Goal: Task Accomplishment & Management: Use online tool/utility

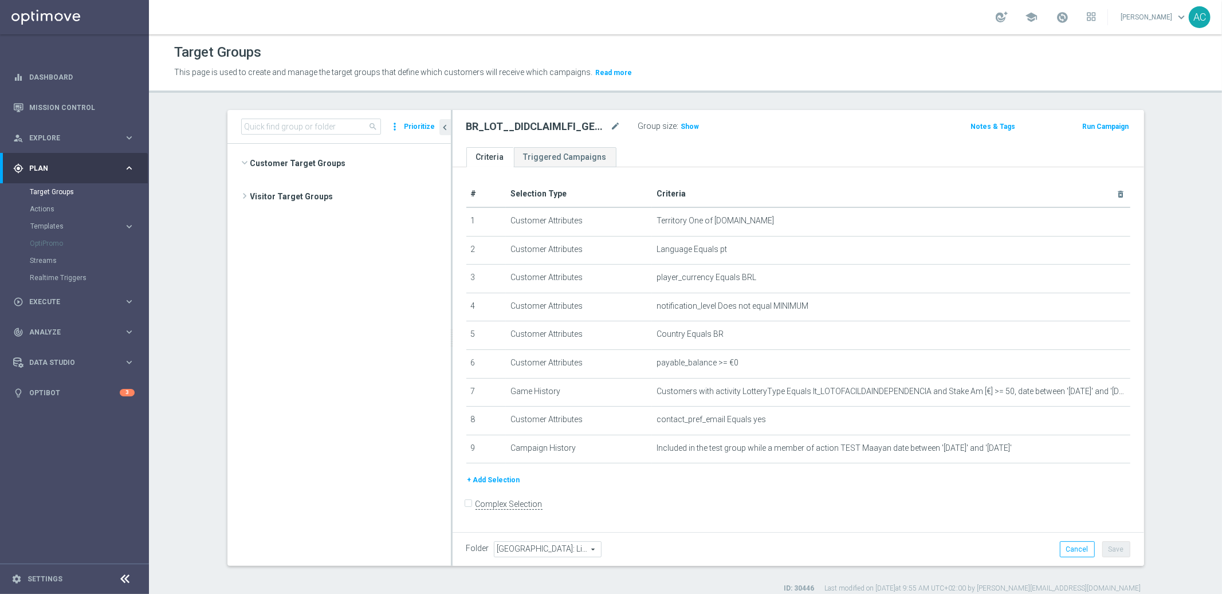
scroll to position [384, 0]
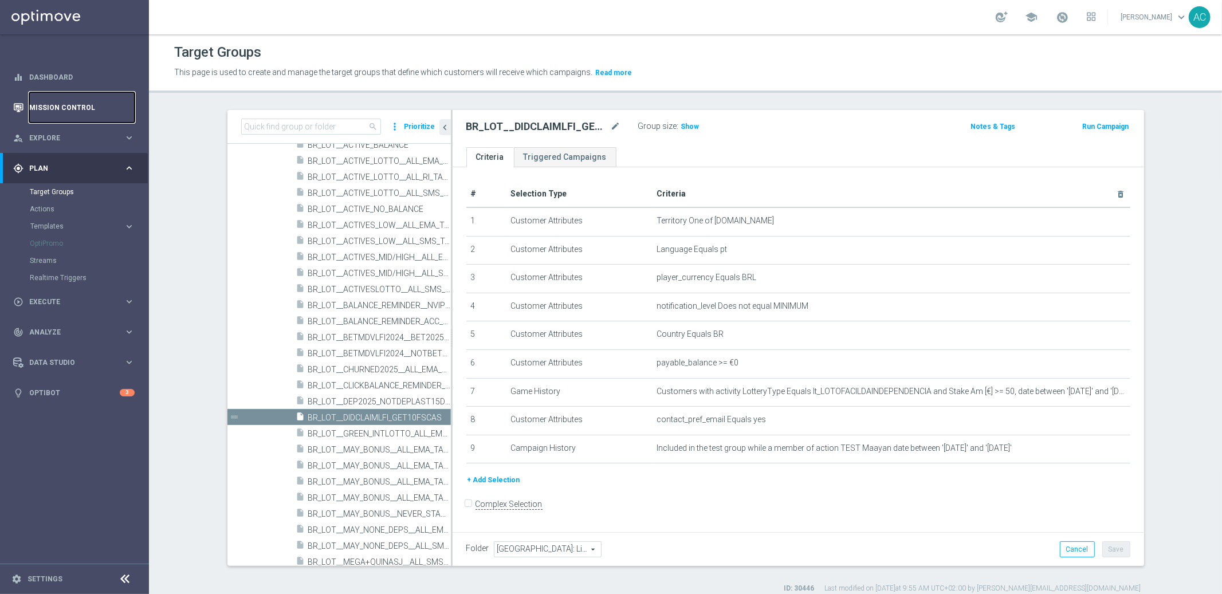
click at [69, 108] on link "Mission Control" at bounding box center [81, 107] width 105 height 30
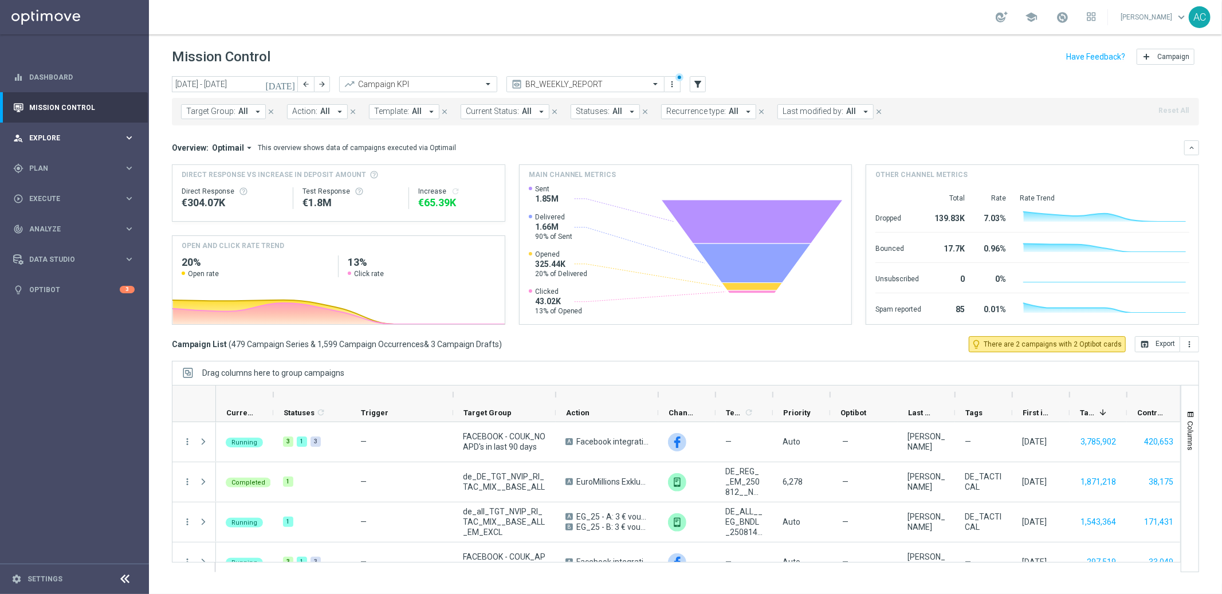
click at [68, 136] on span "Explore" at bounding box center [76, 138] width 95 height 7
click at [56, 303] on span "Plan" at bounding box center [76, 306] width 95 height 7
click at [57, 194] on link "Target Groups" at bounding box center [74, 191] width 89 height 9
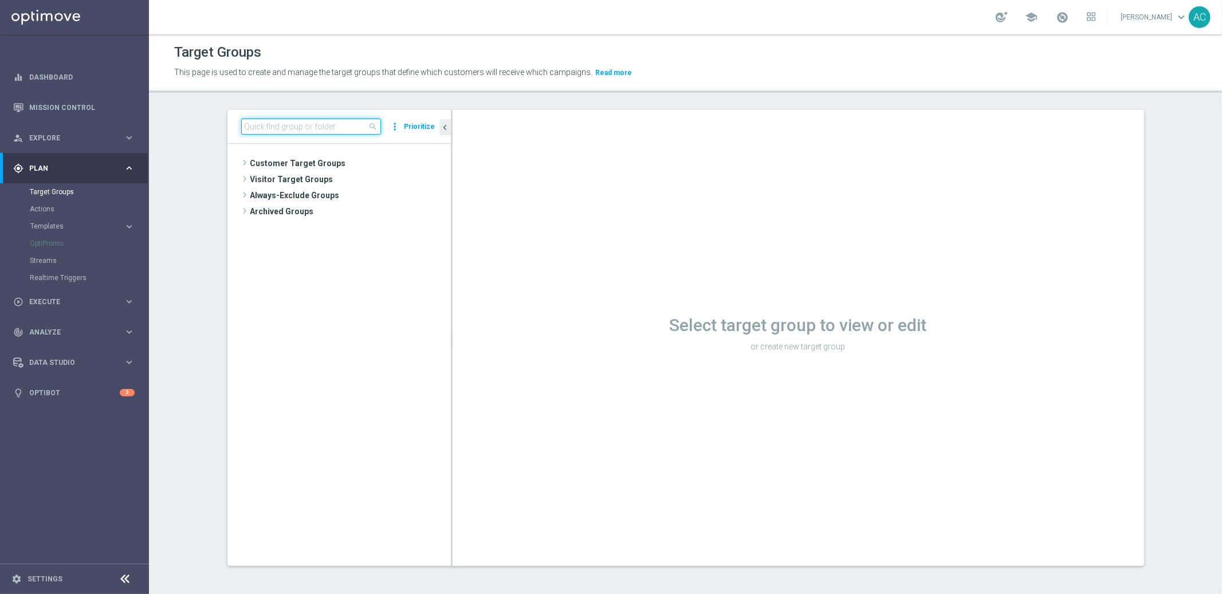
click at [306, 119] on input at bounding box center [311, 127] width 140 height 16
paste input "BR_LOT__DIDCLAIMLFI_GET10FSCAS"
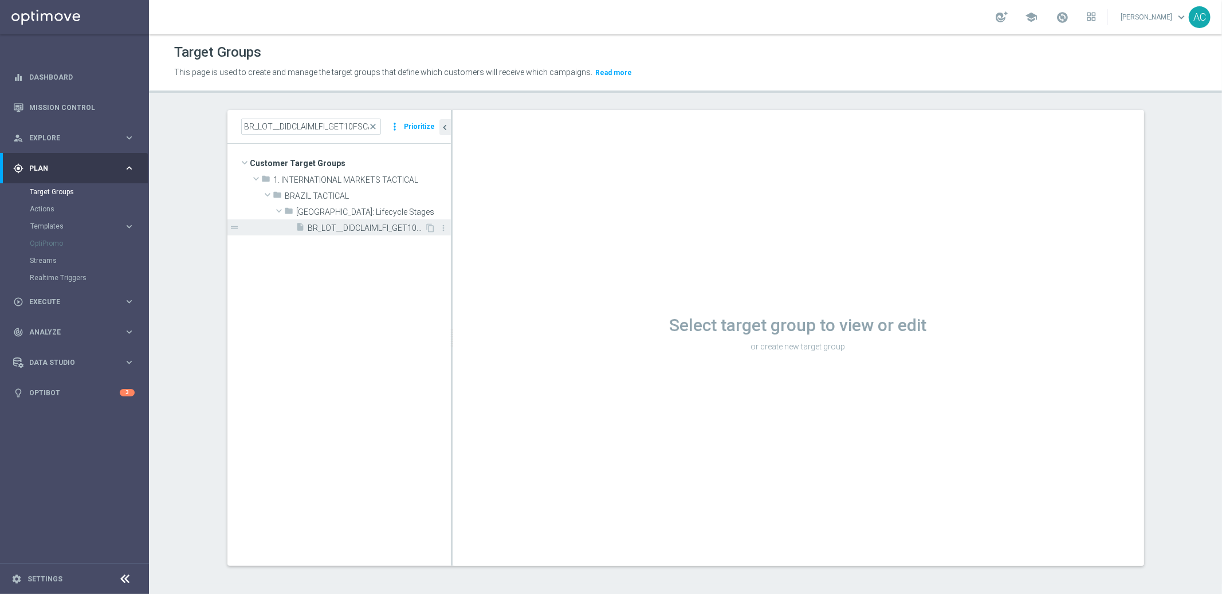
click at [368, 226] on span "BR_LOT__DIDCLAIMLFI_GET10FSCAS" at bounding box center [366, 228] width 117 height 10
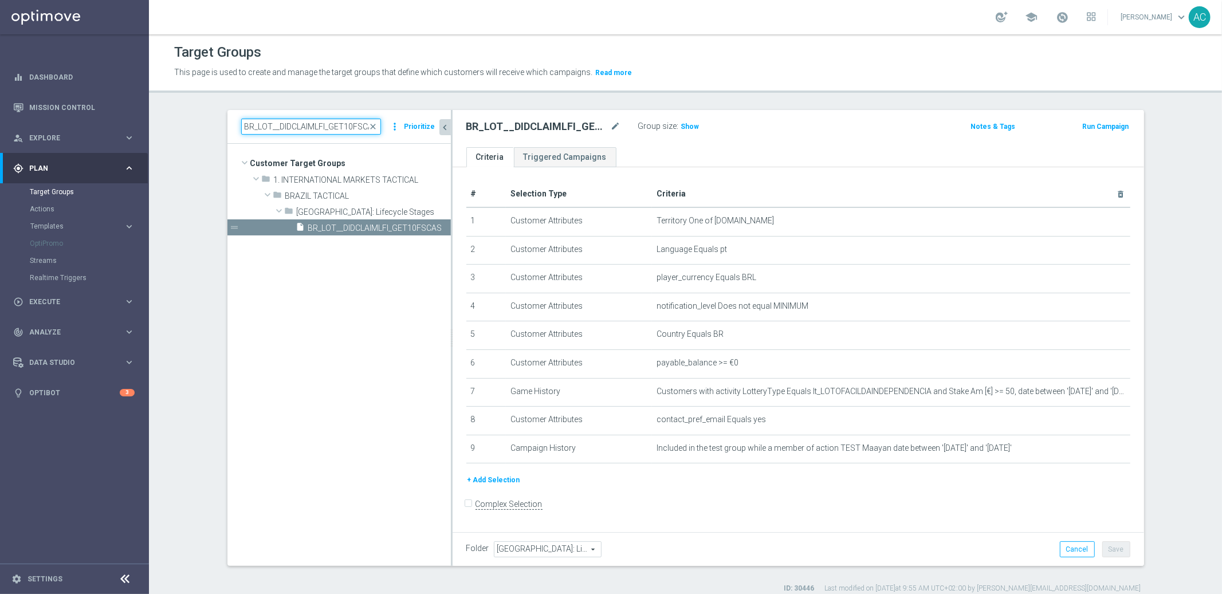
scroll to position [0, 5]
drag, startPoint x: 267, startPoint y: 127, endPoint x: 443, endPoint y: 127, distance: 176.5
click at [443, 127] on div "BR_LOT__DIDCLAIMLFI_GET10FSCAS close more_vert Prioritize Customer Target Group…" at bounding box center [338, 337] width 223 height 455
type input "BR_LOT"
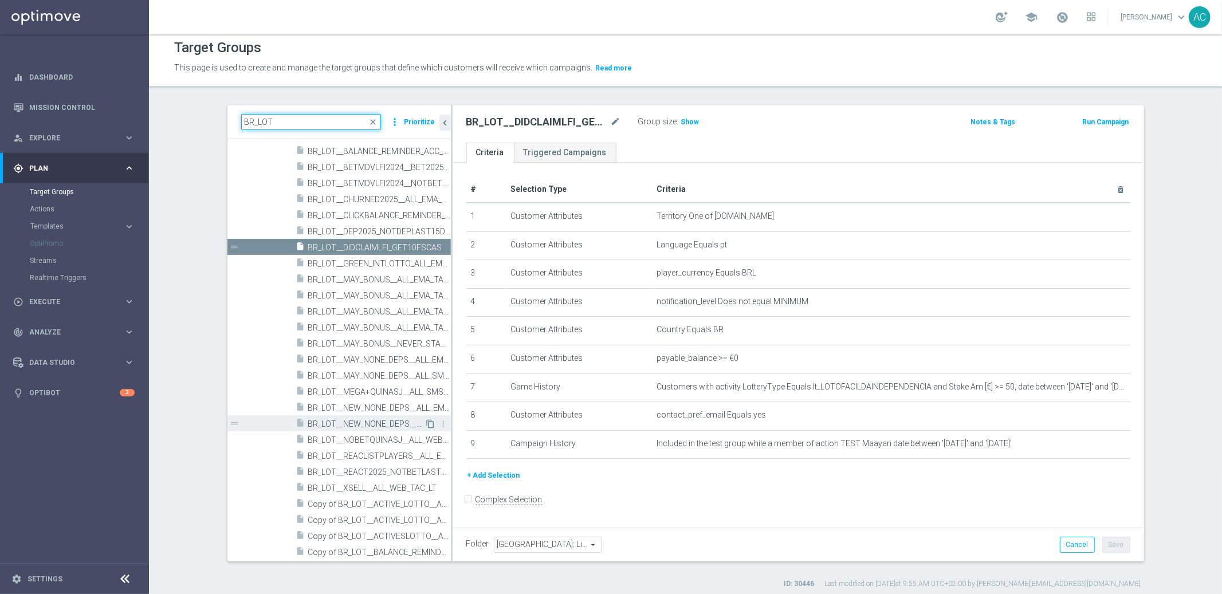
scroll to position [10, 0]
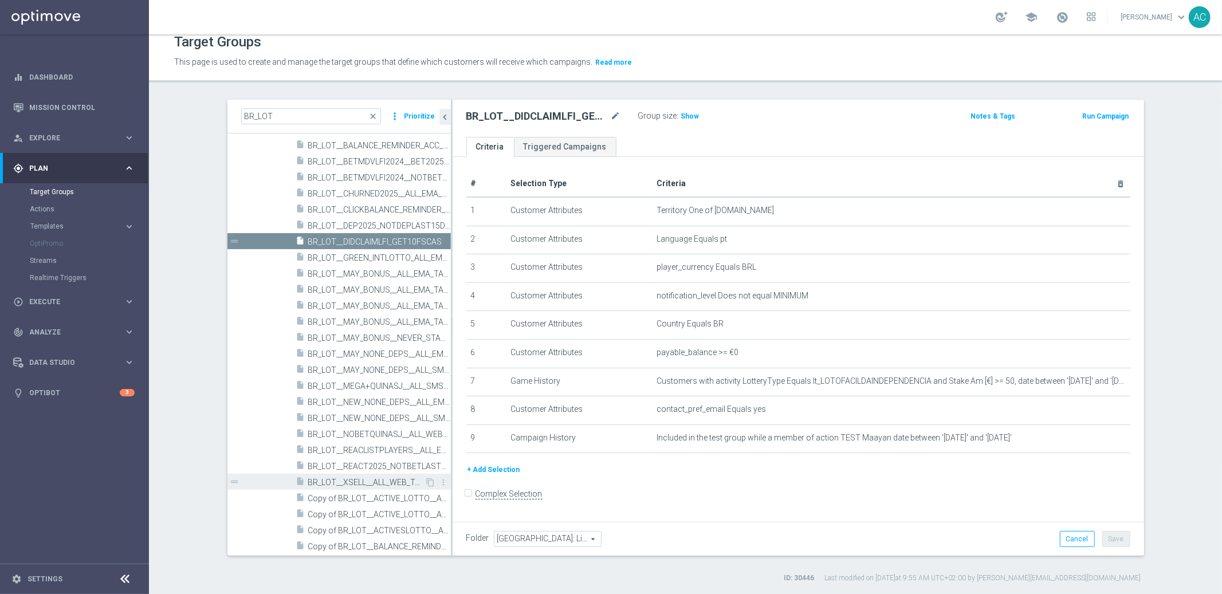
click at [388, 482] on span "BR_LOT__XSELL__ALL_WEB_TAC_LT" at bounding box center [366, 483] width 117 height 10
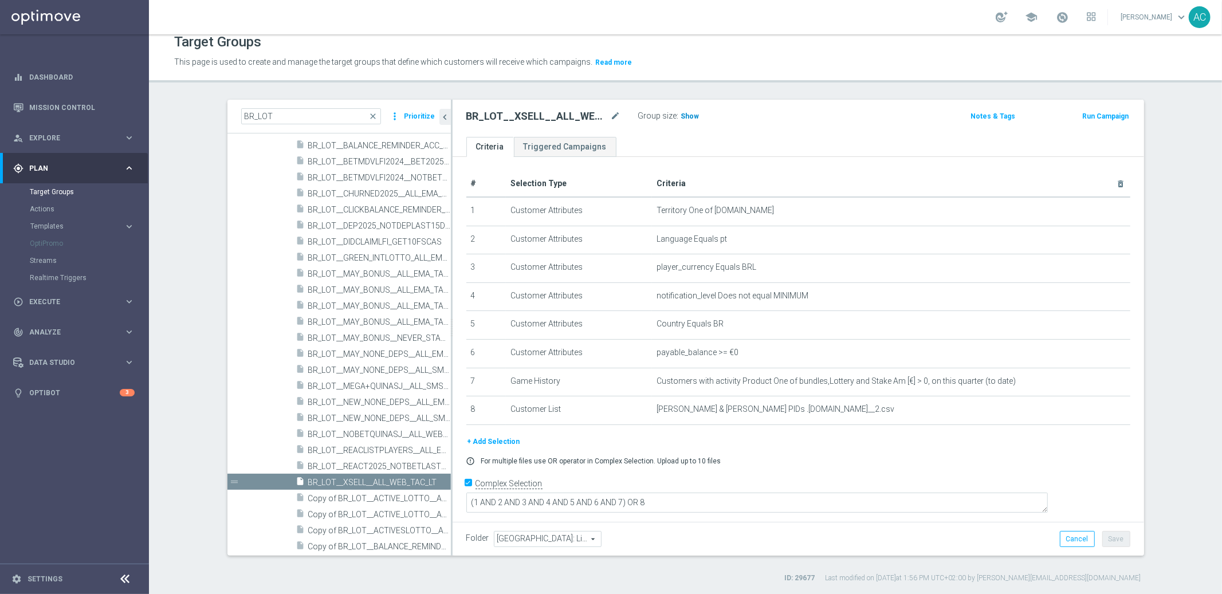
click at [683, 112] on span "Show" at bounding box center [690, 116] width 18 height 8
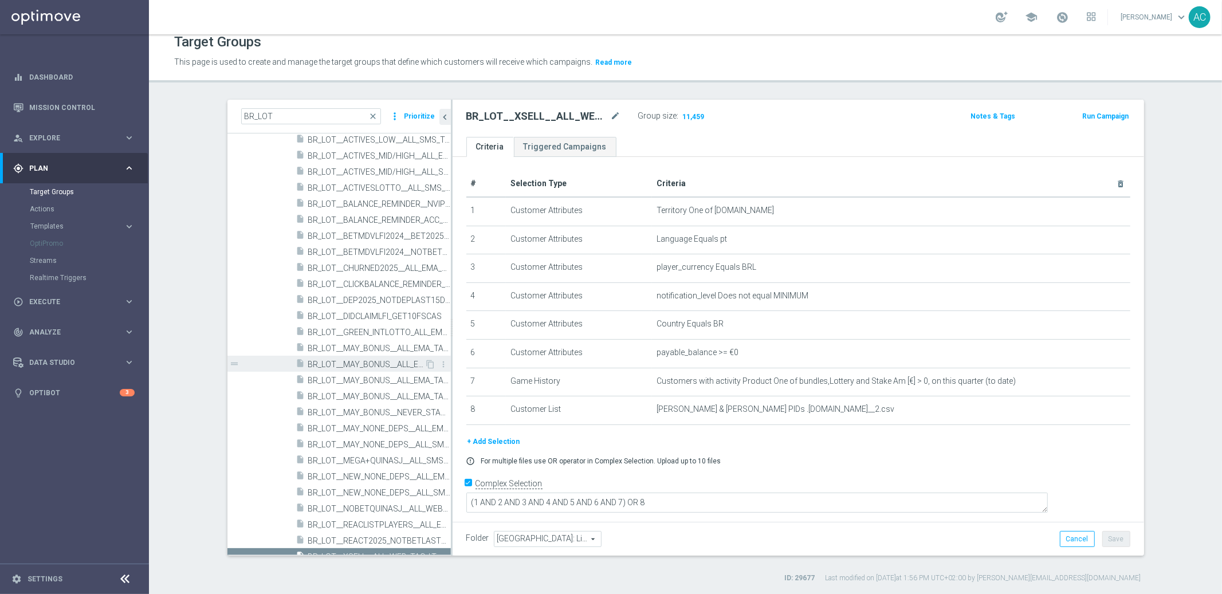
scroll to position [166, 0]
click at [382, 211] on span "BR_LOT__BALANCE_REMINDER__NVIP_EMA_TAC_MIX" at bounding box center [366, 212] width 117 height 10
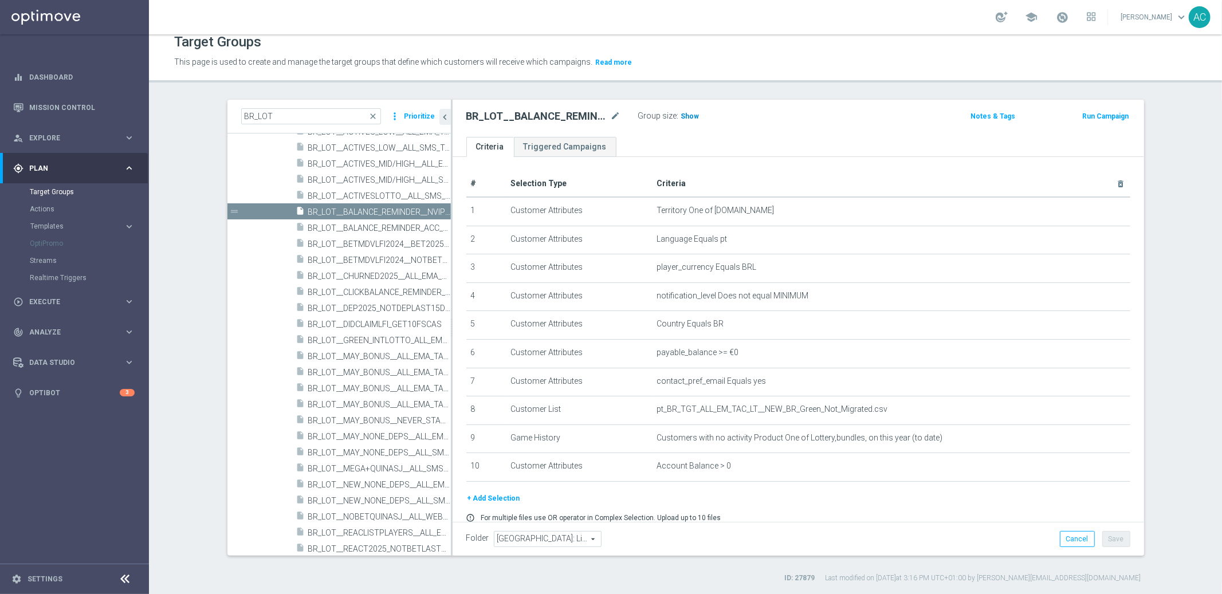
click at [682, 112] on span "Show" at bounding box center [690, 116] width 18 height 8
click at [363, 228] on span "BR_LOT__BALANCE_REMINDER_ACC_>5_EXC_INT_ALL_EMA_TAC_MIX" at bounding box center [366, 228] width 117 height 10
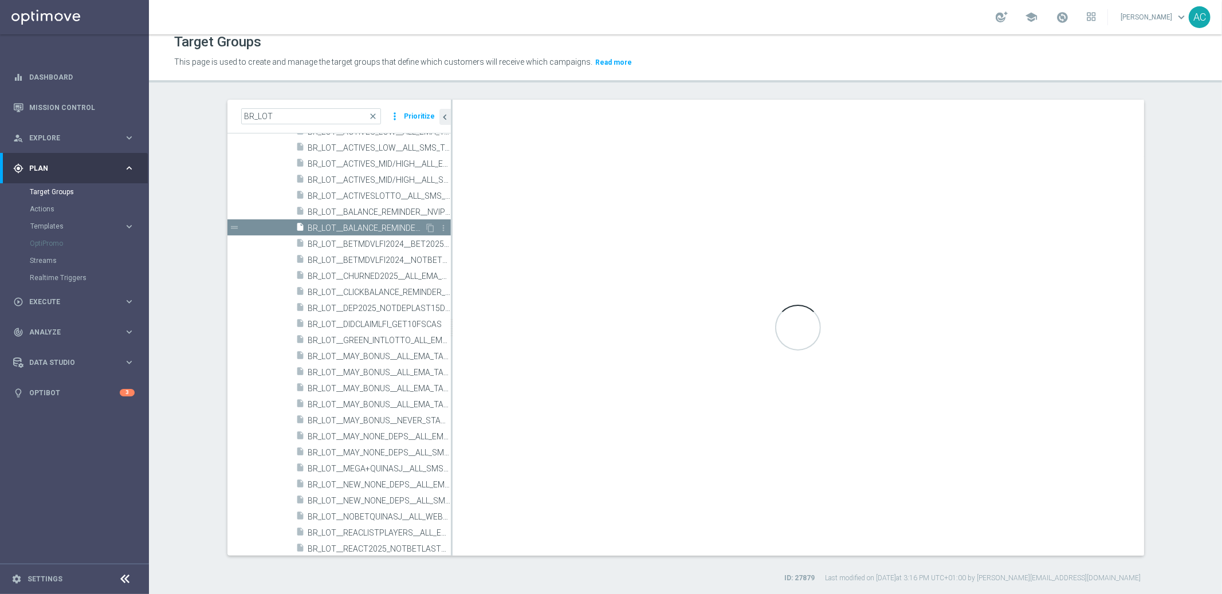
checkbox input "true"
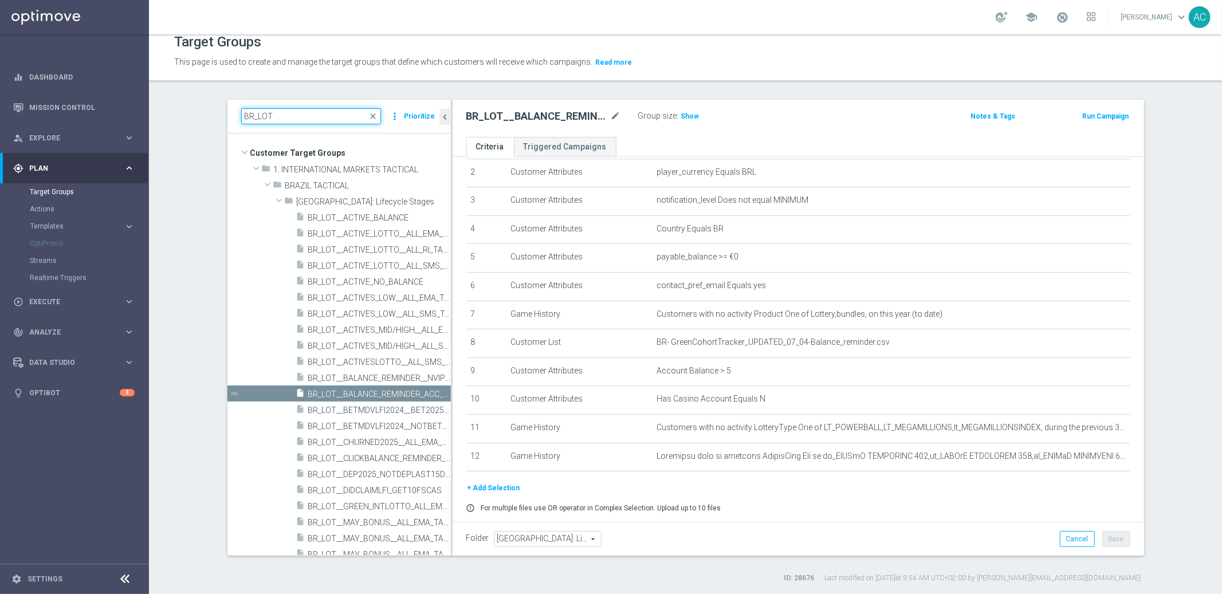
click at [315, 115] on input "BR_LOT" at bounding box center [311, 116] width 140 height 16
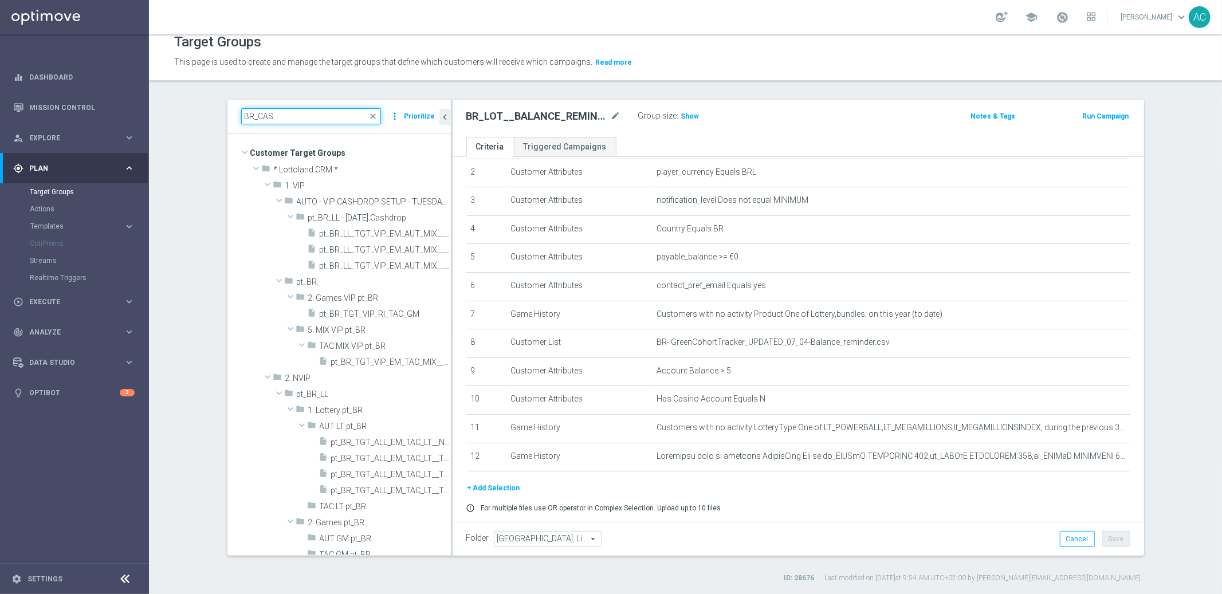
type input "BR_CAS"
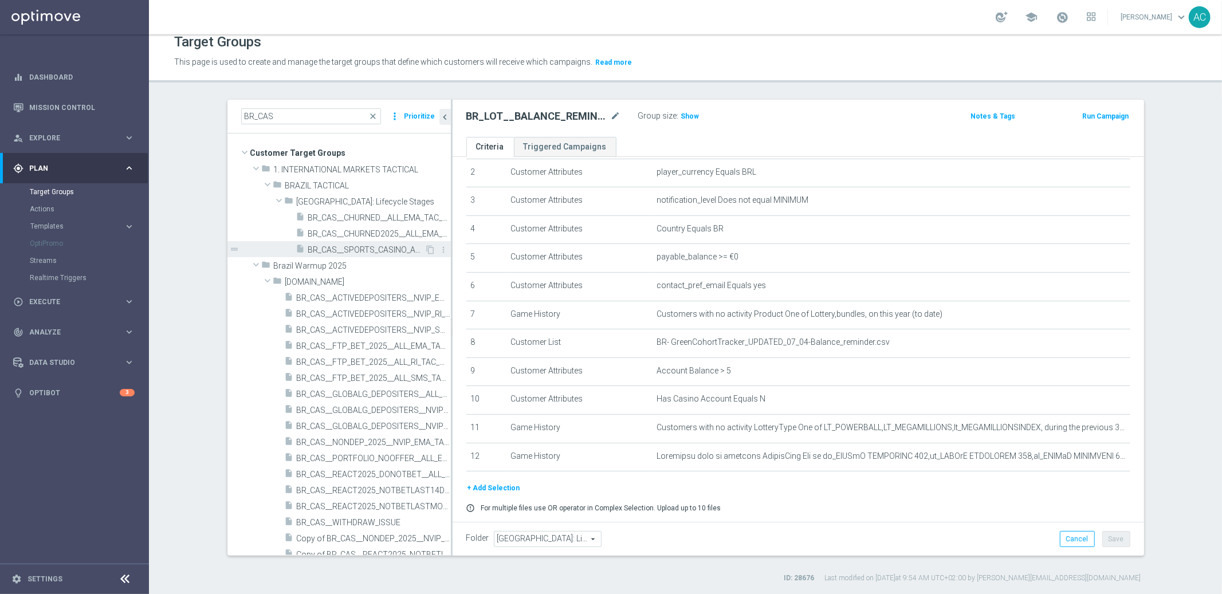
click at [370, 246] on span "BR_CAS__SPORTS_CASINO_ACTIVES__ALL_EMA_TAC_GM" at bounding box center [366, 250] width 117 height 10
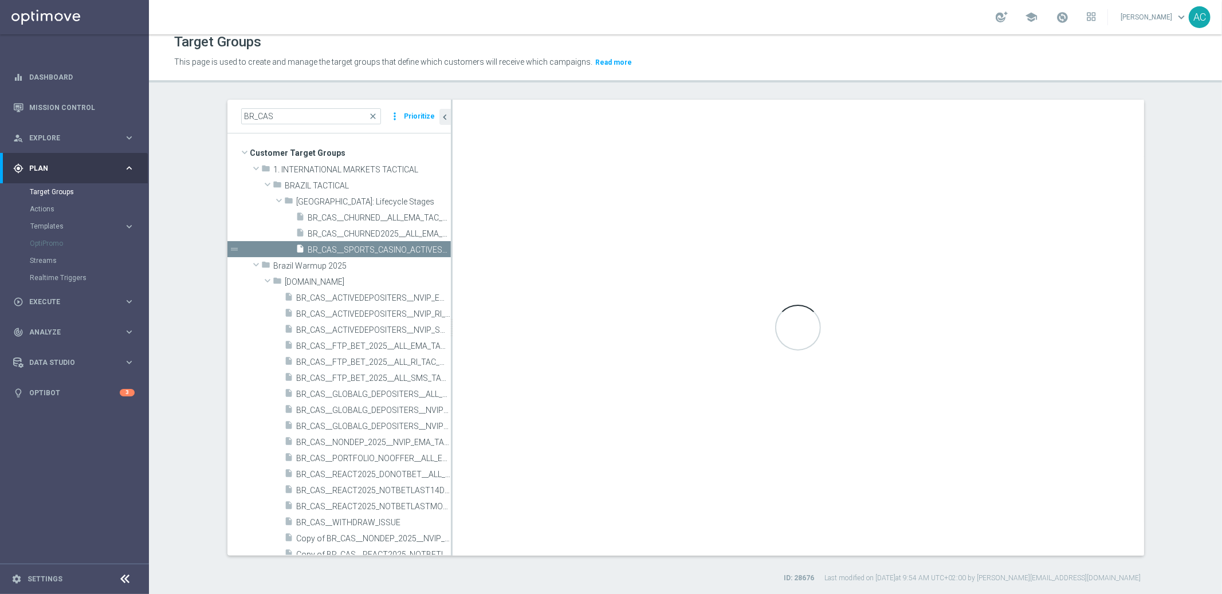
checkbox input "false"
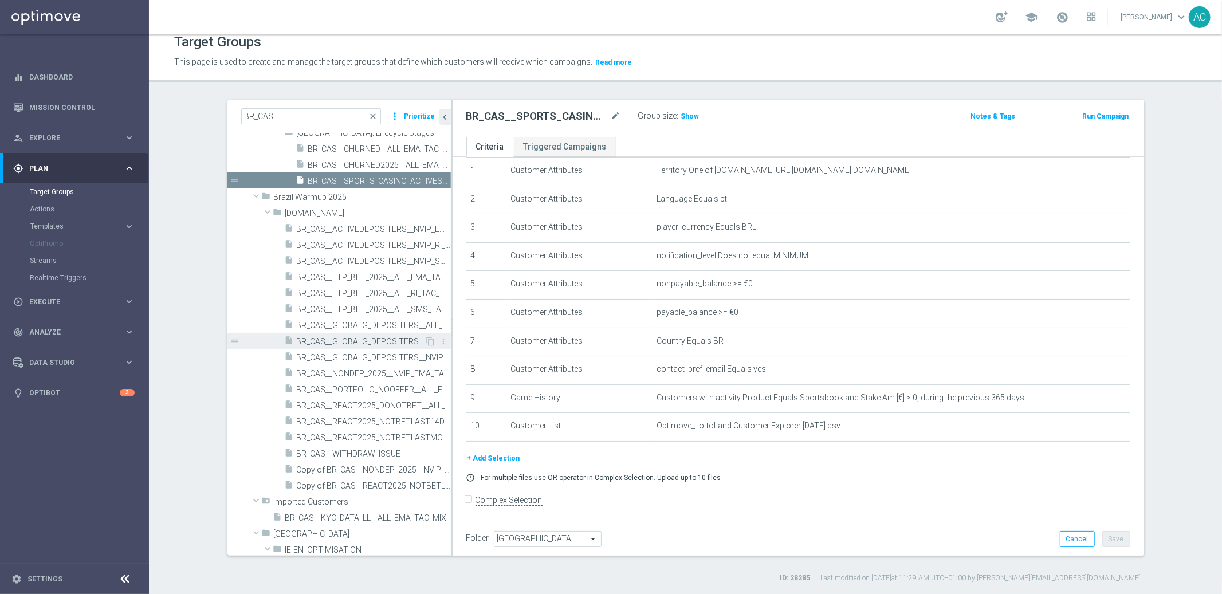
scroll to position [84, 0]
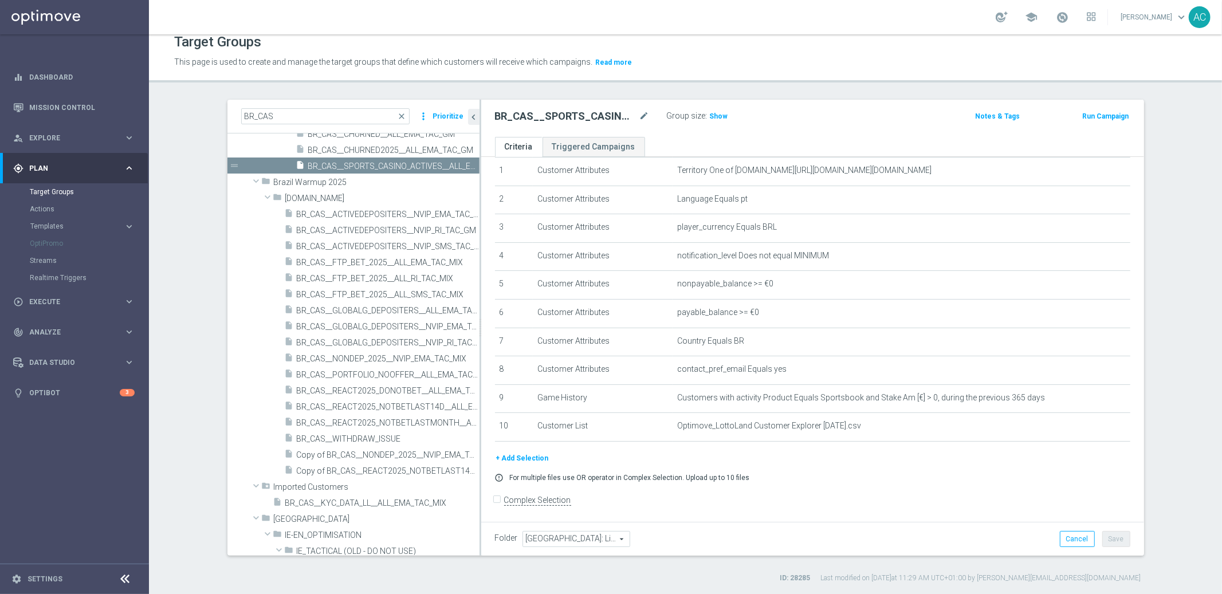
drag, startPoint x: 447, startPoint y: 418, endPoint x: 476, endPoint y: 406, distance: 31.3
click at [476, 406] on as-split "BR_CAS close more_vert Prioritize Customer Target Groups library_add create_new…" at bounding box center [685, 328] width 917 height 456
click at [406, 265] on span "BR_CAS__FTP_BET_2025__ALL_EMA_TAC_MIX" at bounding box center [375, 265] width 157 height 10
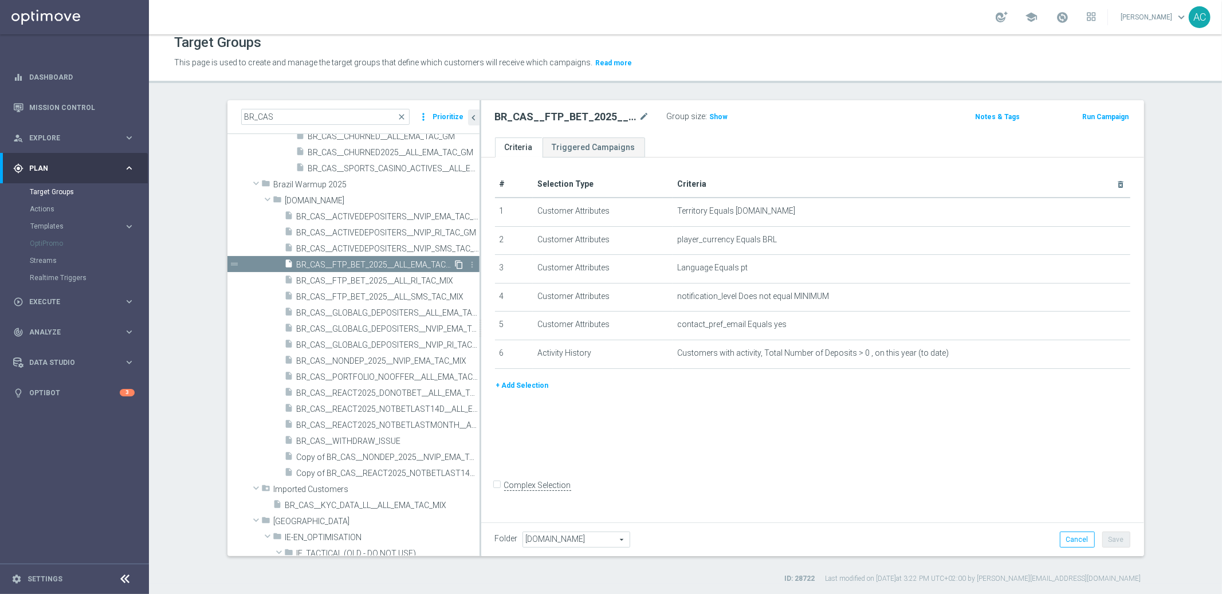
click at [455, 263] on icon "content_copy" at bounding box center [459, 264] width 9 height 9
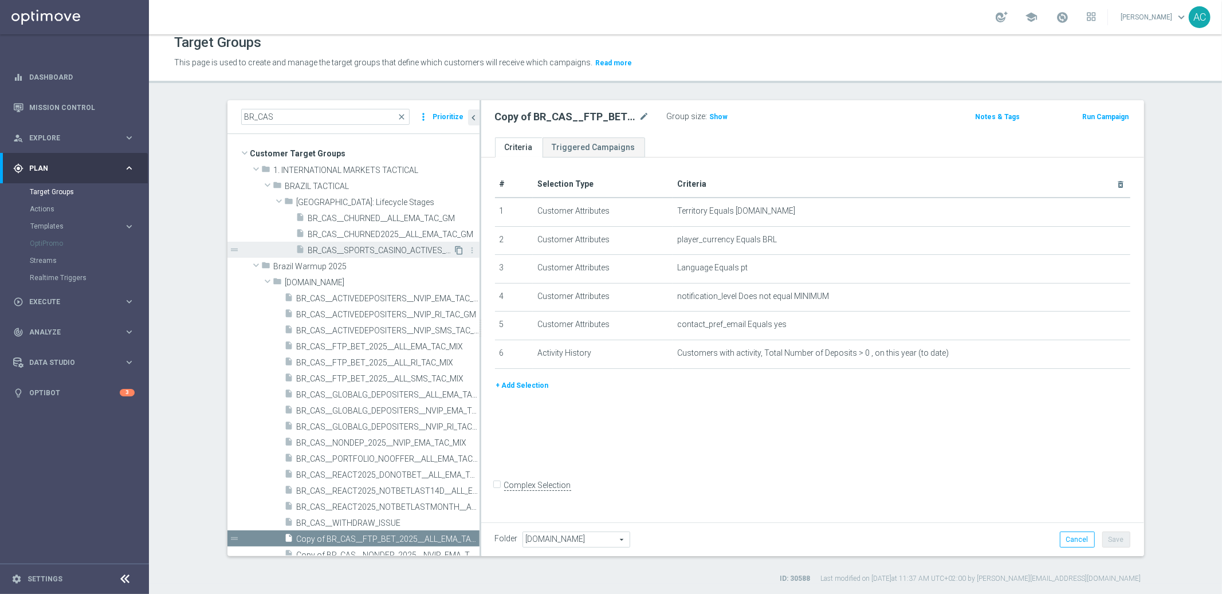
click at [455, 249] on icon "content_copy" at bounding box center [459, 250] width 9 height 9
type input "BRAZIL: Lifecycle Stages"
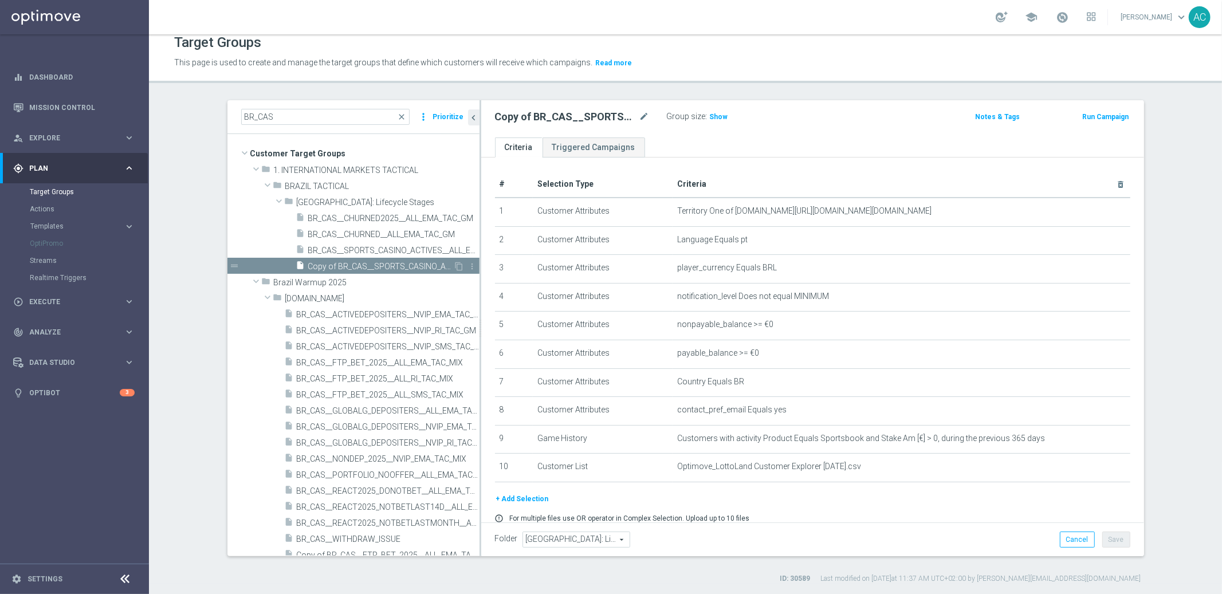
click at [331, 267] on span "Copy of BR_CAS__SPORTS_CASINO_ACTIVES__ALL_EMA_TAC_GM" at bounding box center [381, 267] width 146 height 10
click at [361, 270] on span "Copy of BR_CAS__SPORTS_CASINO_ACTIVES__ALL_EMA_TAC_GM" at bounding box center [381, 267] width 146 height 10
click at [468, 266] on icon "more_vert" at bounding box center [472, 266] width 9 height 9
click at [480, 299] on span "Delete" at bounding box center [489, 299] width 25 height 8
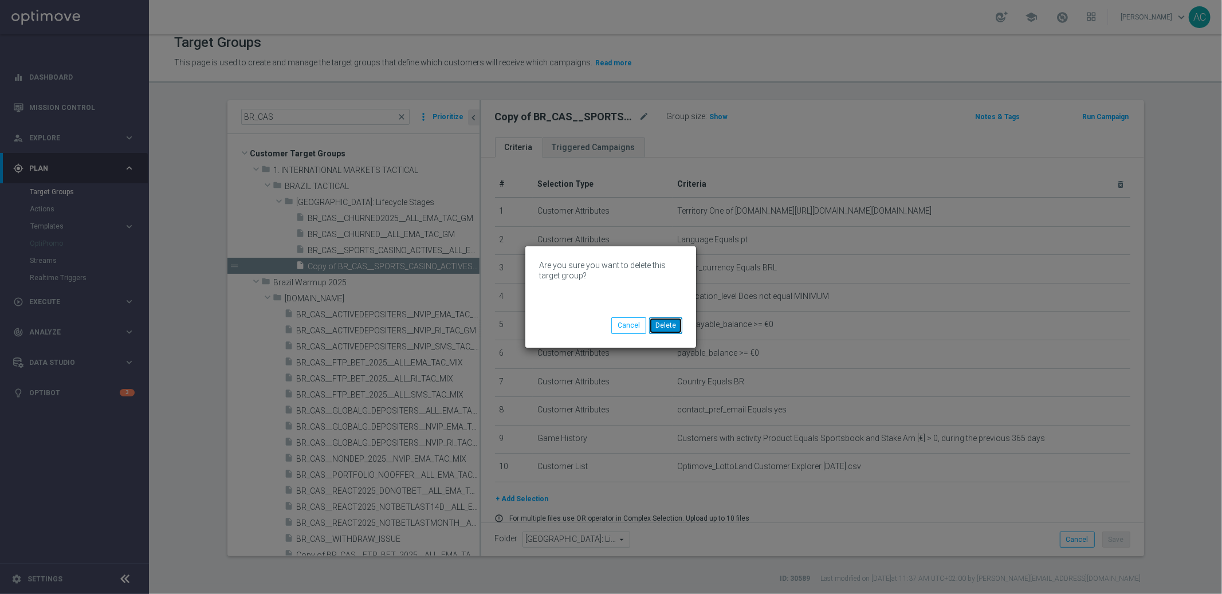
click at [669, 325] on button "Delete" at bounding box center [665, 325] width 33 height 16
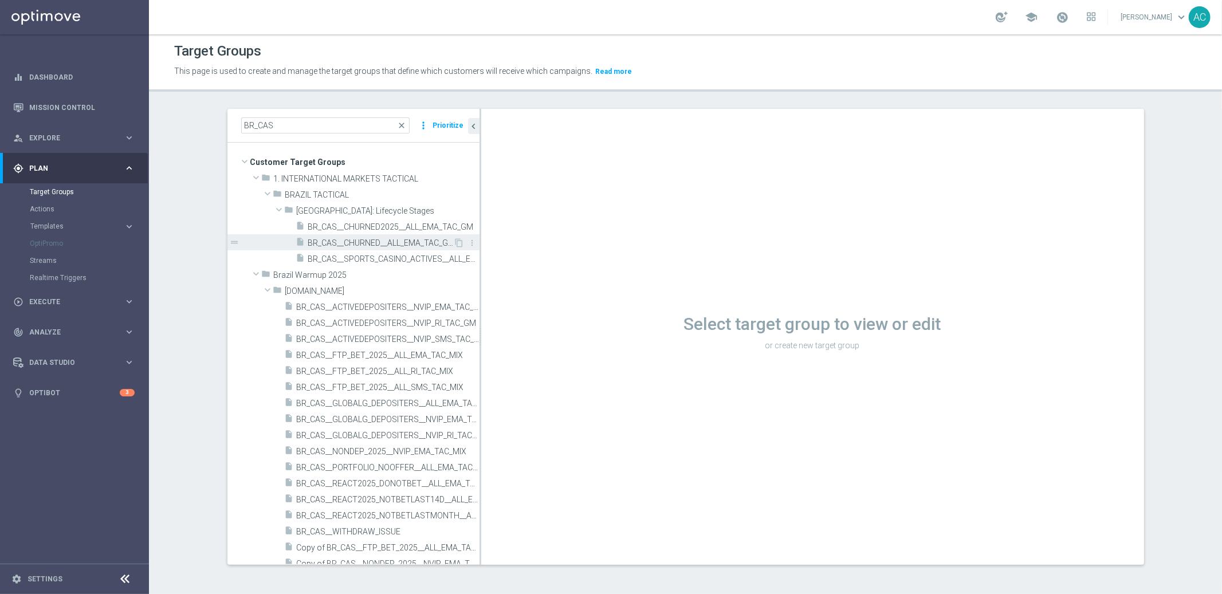
scroll to position [1, 0]
click at [382, 309] on span "BR_CAS__ACTIVEDEPOSITERS__NVIP_EMA_TAC_GM" at bounding box center [375, 308] width 157 height 10
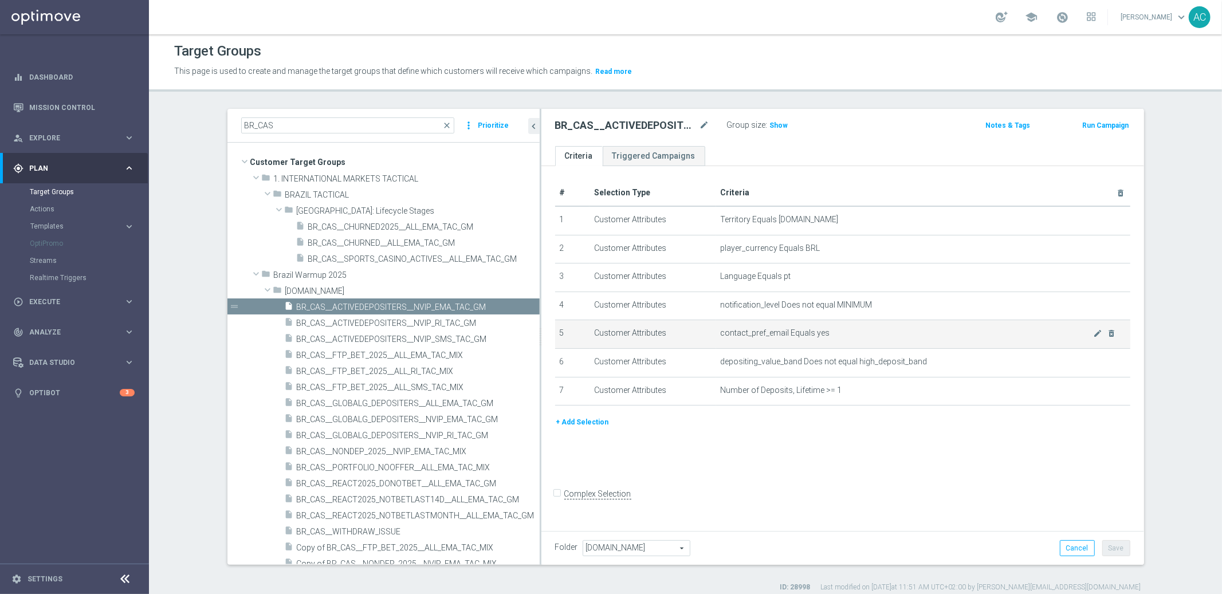
drag, startPoint x: 475, startPoint y: 345, endPoint x: 566, endPoint y: 341, distance: 91.2
click at [566, 341] on as-split "BR_CAS close more_vert Prioritize Customer Target Groups library_add create_new…" at bounding box center [685, 337] width 917 height 456
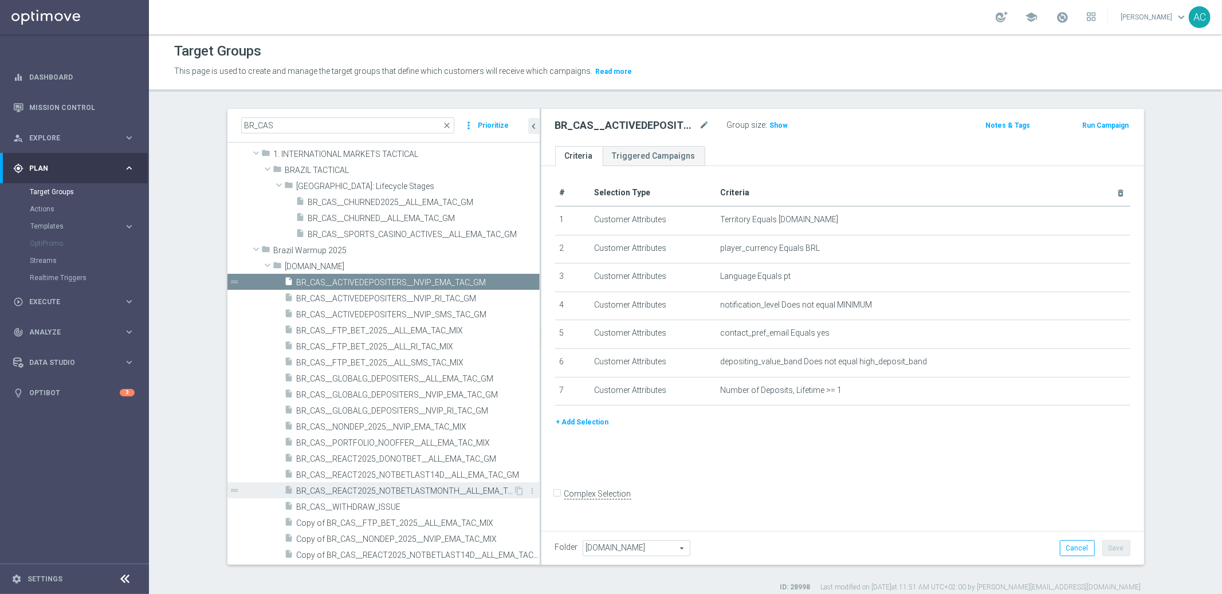
scroll to position [32, 0]
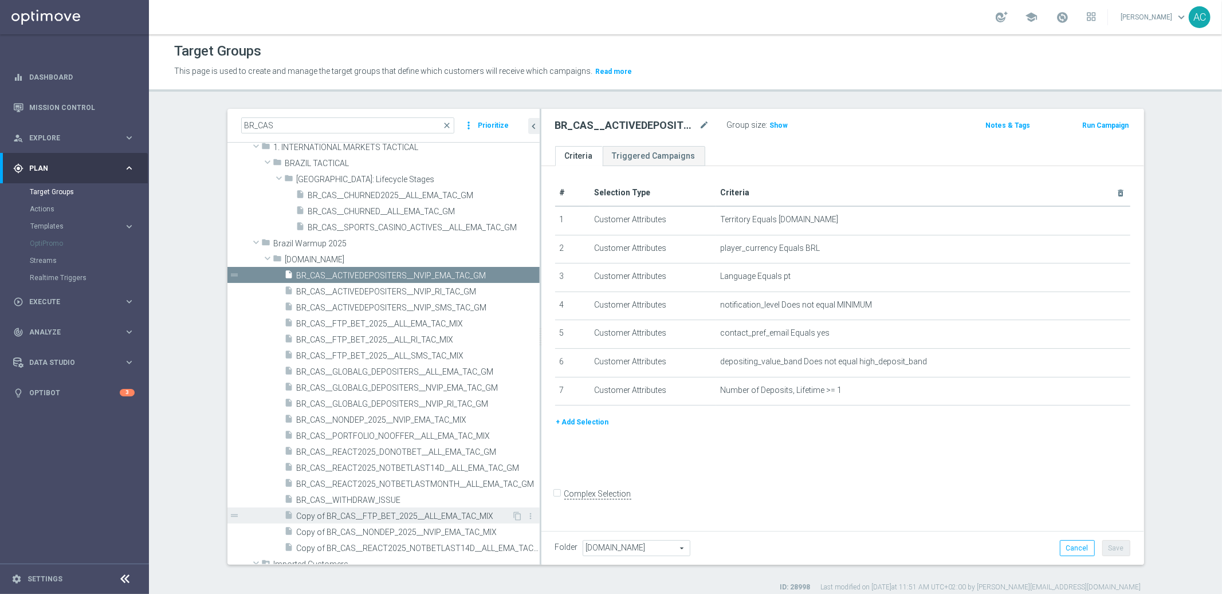
click at [421, 516] on span "Copy of BR_CAS__FTP_BET_2025__ALL_EMA_TAC_MIX" at bounding box center [404, 517] width 215 height 10
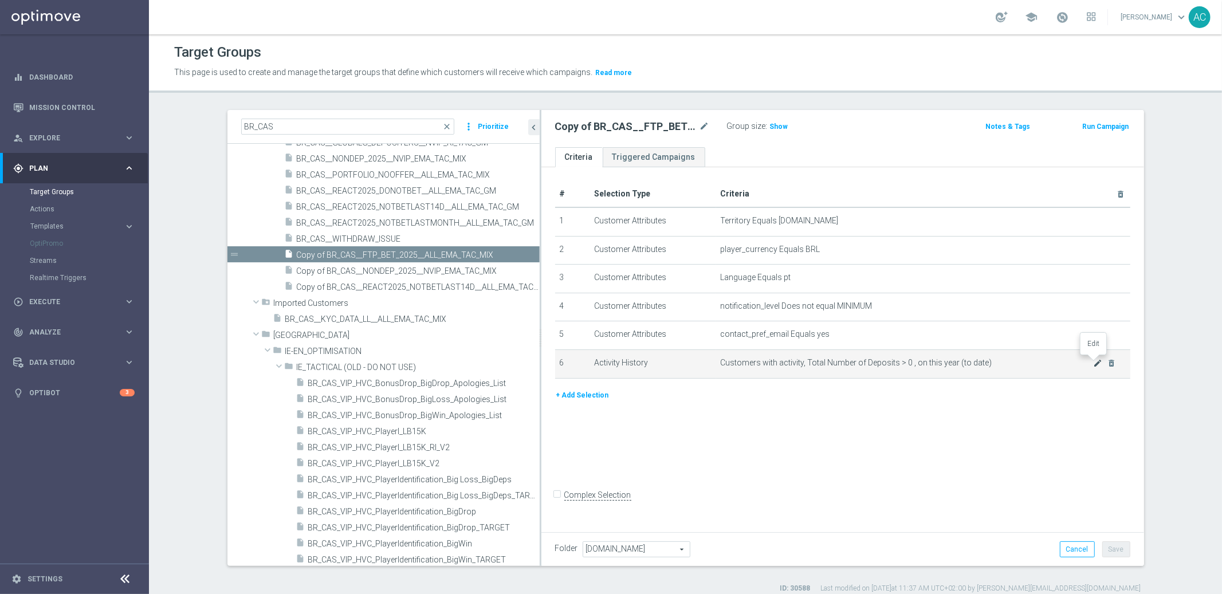
click at [1093, 363] on icon "mode_edit" at bounding box center [1097, 363] width 9 height 9
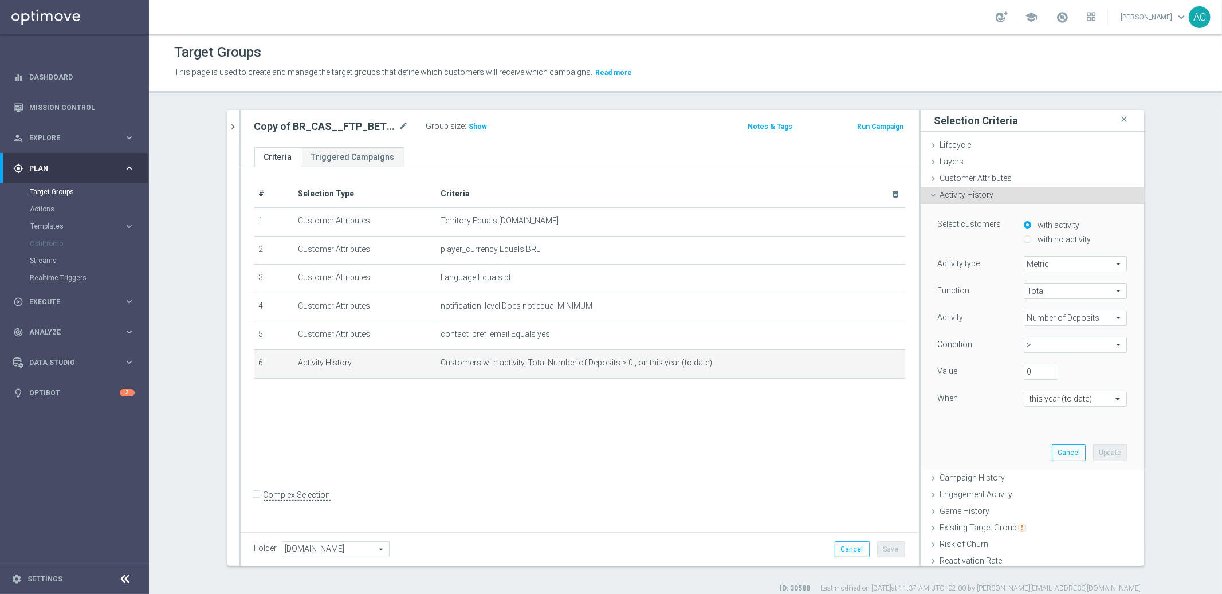
click at [1061, 270] on span "Metric" at bounding box center [1075, 264] width 102 height 15
click at [1061, 266] on span "Metric" at bounding box center [1075, 264] width 102 height 15
click at [1055, 320] on span "Number of Deposits" at bounding box center [1075, 318] width 102 height 15
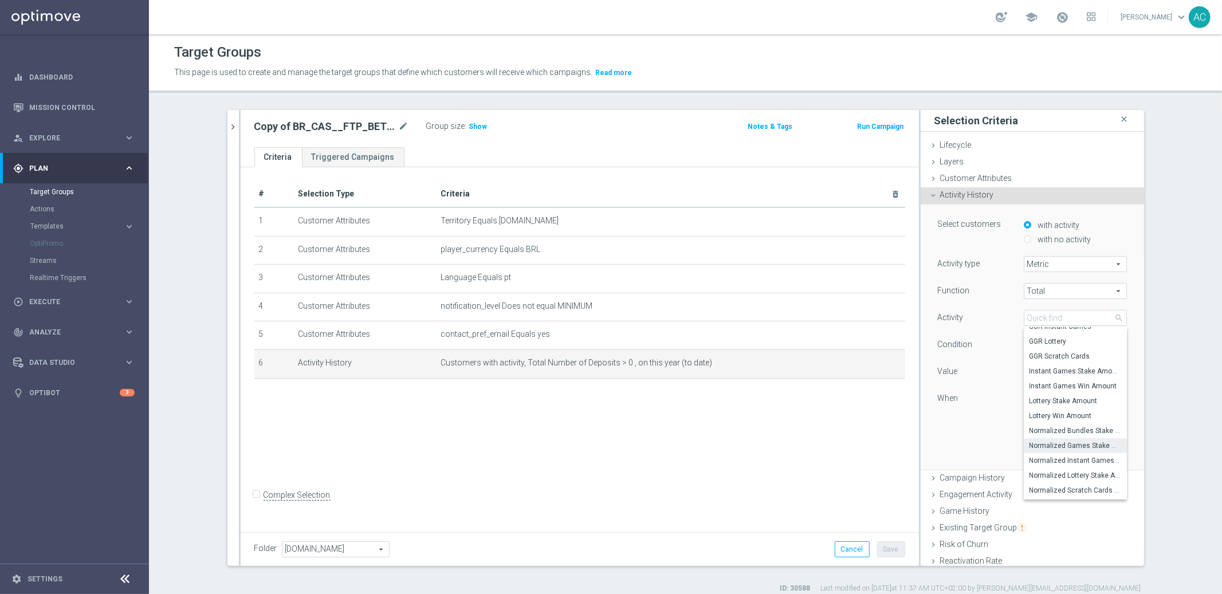
scroll to position [12, 0]
click at [977, 421] on div "Function Total Total arrow_drop_down search Activity Number of Deposits Number …" at bounding box center [1032, 355] width 189 height 144
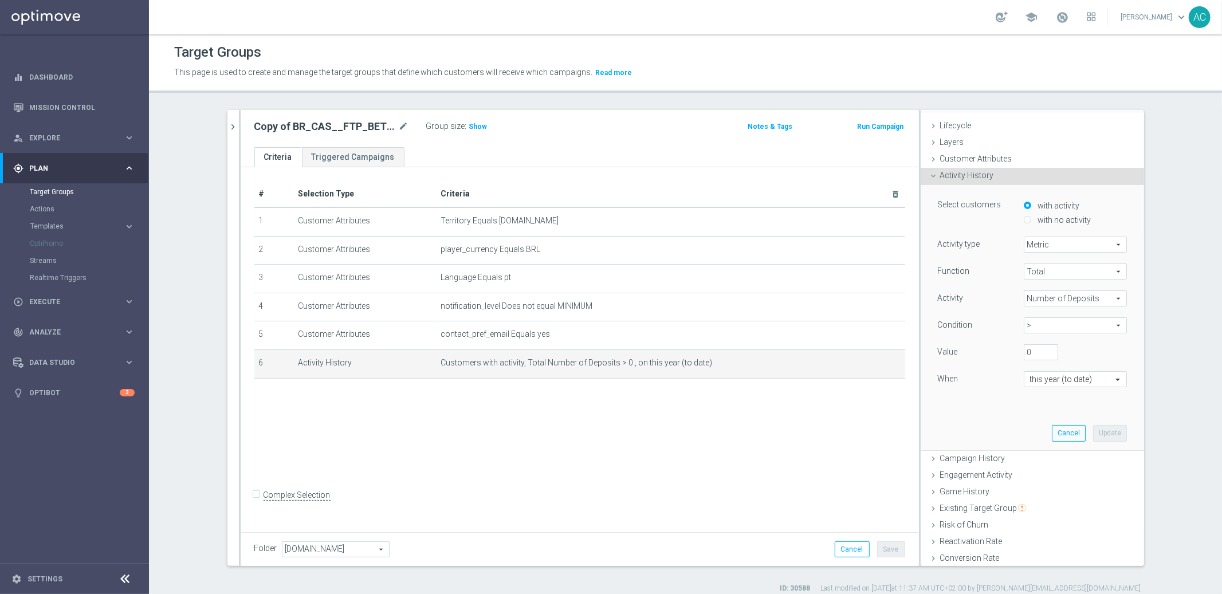
scroll to position [0, 0]
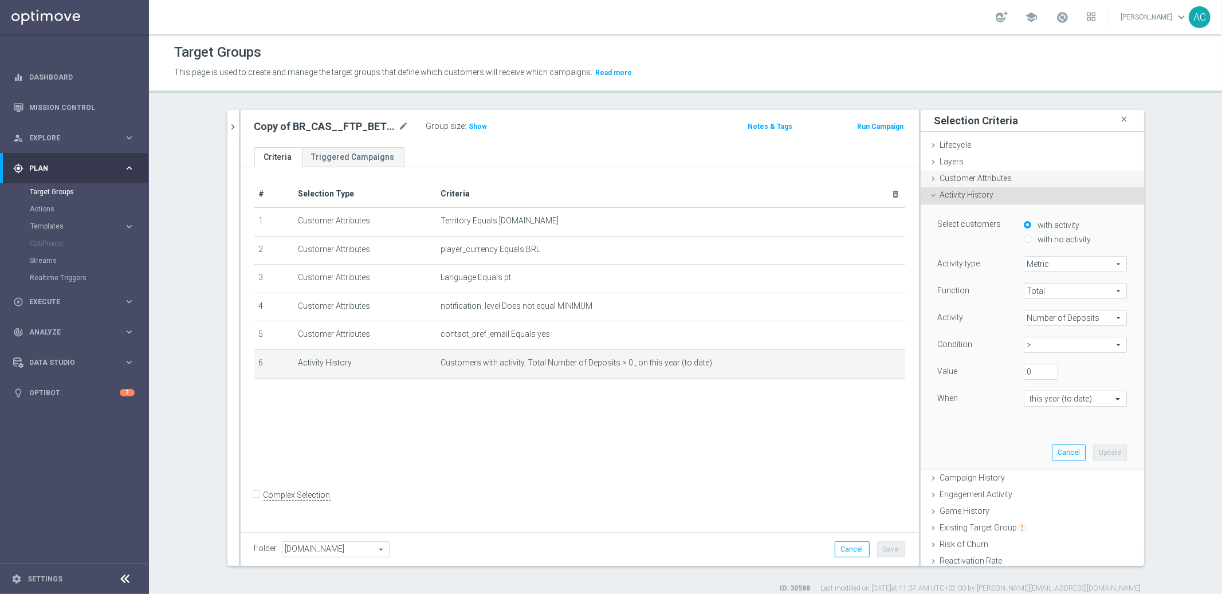
click at [944, 177] on span "Customer Attributes" at bounding box center [976, 178] width 72 height 9
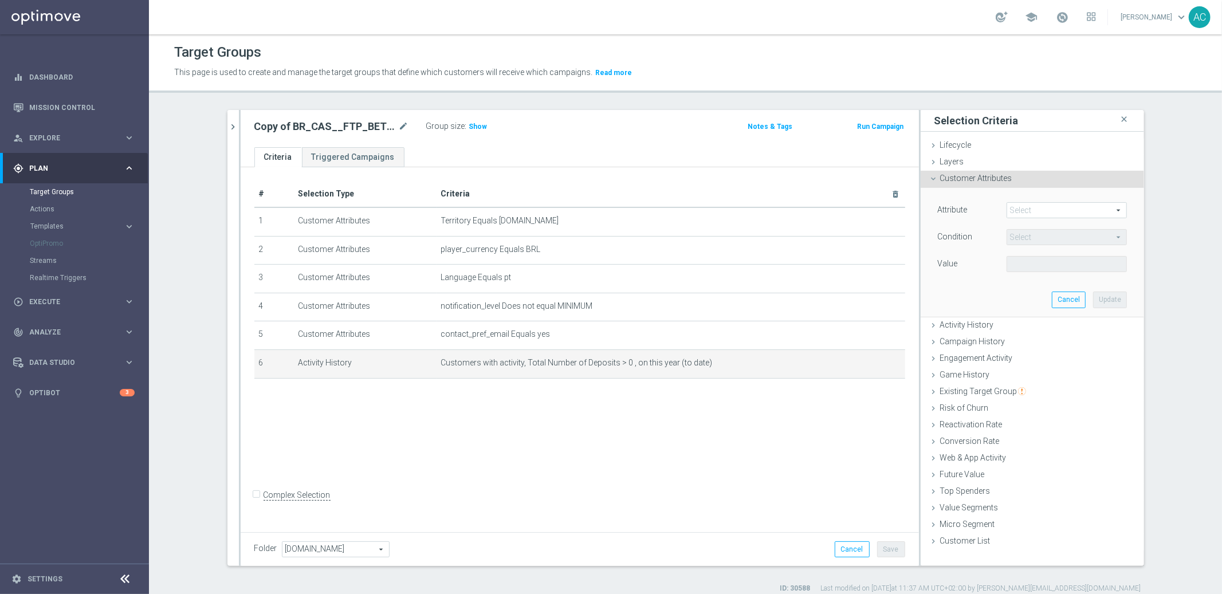
click at [1057, 210] on span at bounding box center [1066, 210] width 119 height 15
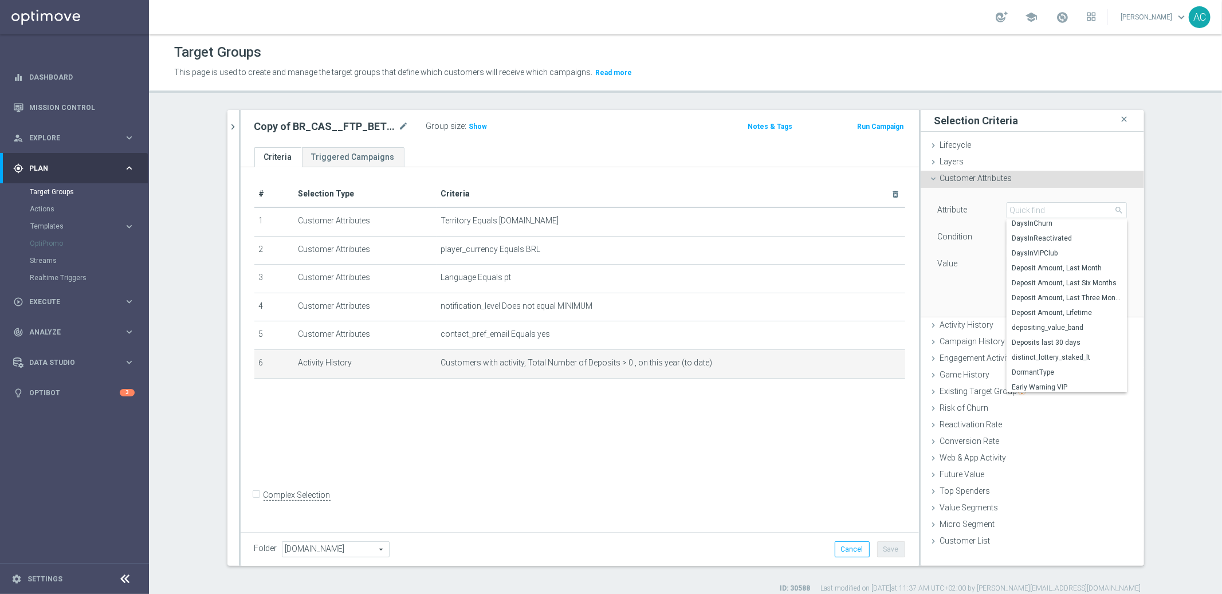
scroll to position [1482, 0]
click at [1035, 213] on input "search" at bounding box center [1067, 210] width 120 height 16
type input "l"
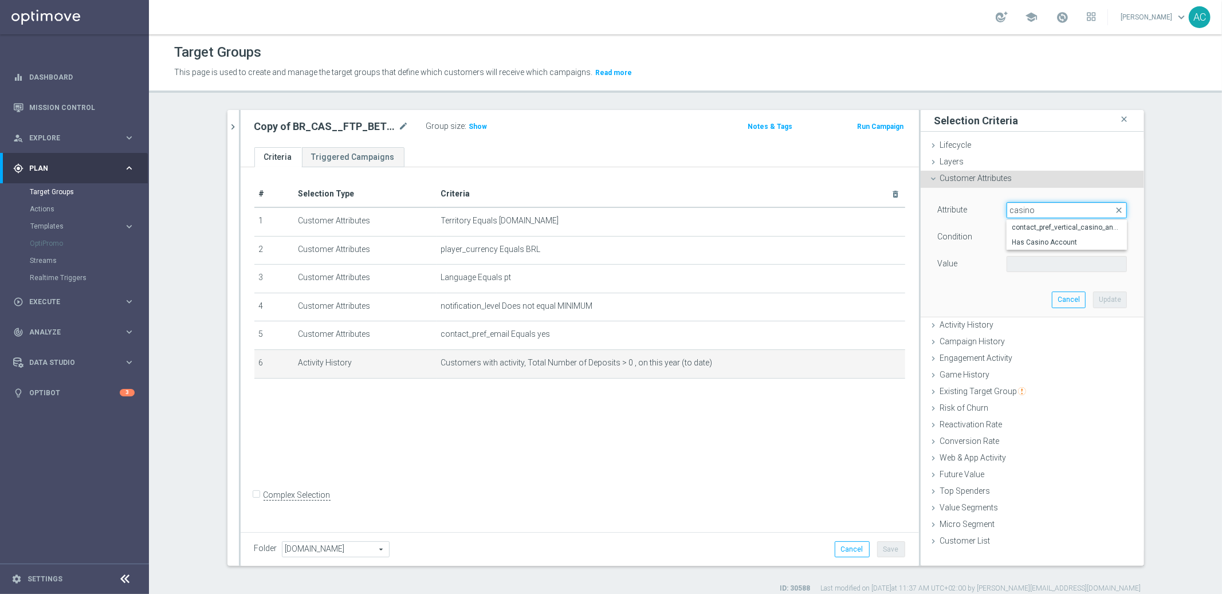
scroll to position [0, 0]
type input "casino"
click at [1063, 225] on span "contact_pref_vertical_casino_and_scratchcard" at bounding box center [1066, 227] width 109 height 9
type input "contact_pref_vertical_casino_and_scratchcard"
type input "Equals"
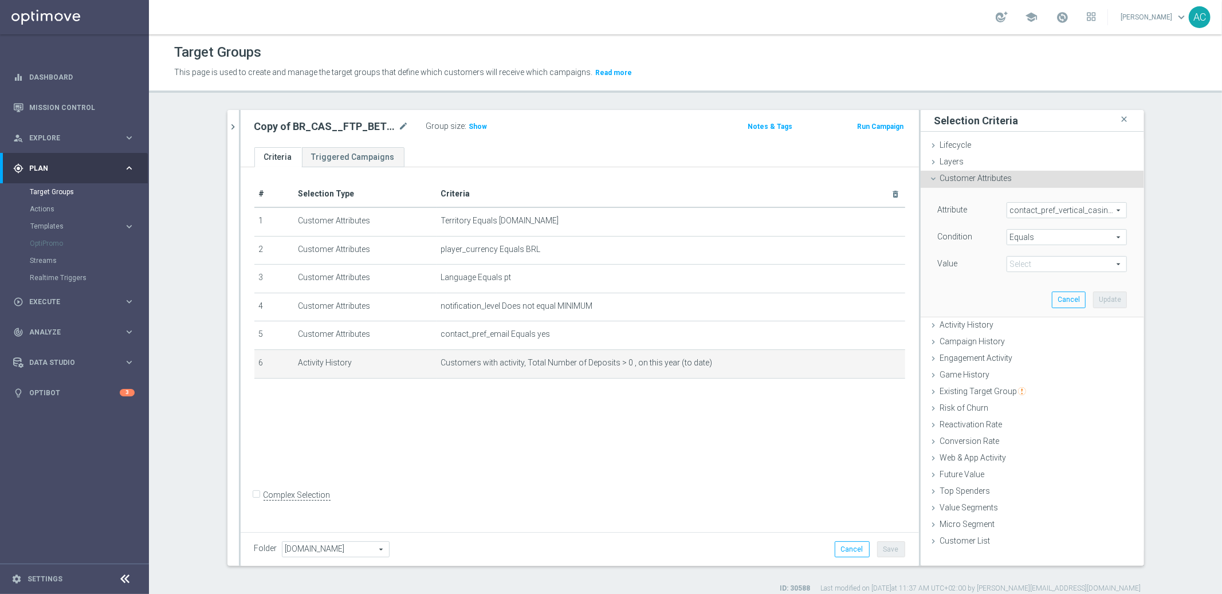
click at [1040, 265] on span at bounding box center [1066, 264] width 119 height 15
click at [1040, 307] on span "Yes" at bounding box center [1066, 311] width 109 height 9
type input "Yes"
click at [1104, 213] on span "contact_pref_vertical_casino_and_scratchcard" at bounding box center [1066, 210] width 119 height 15
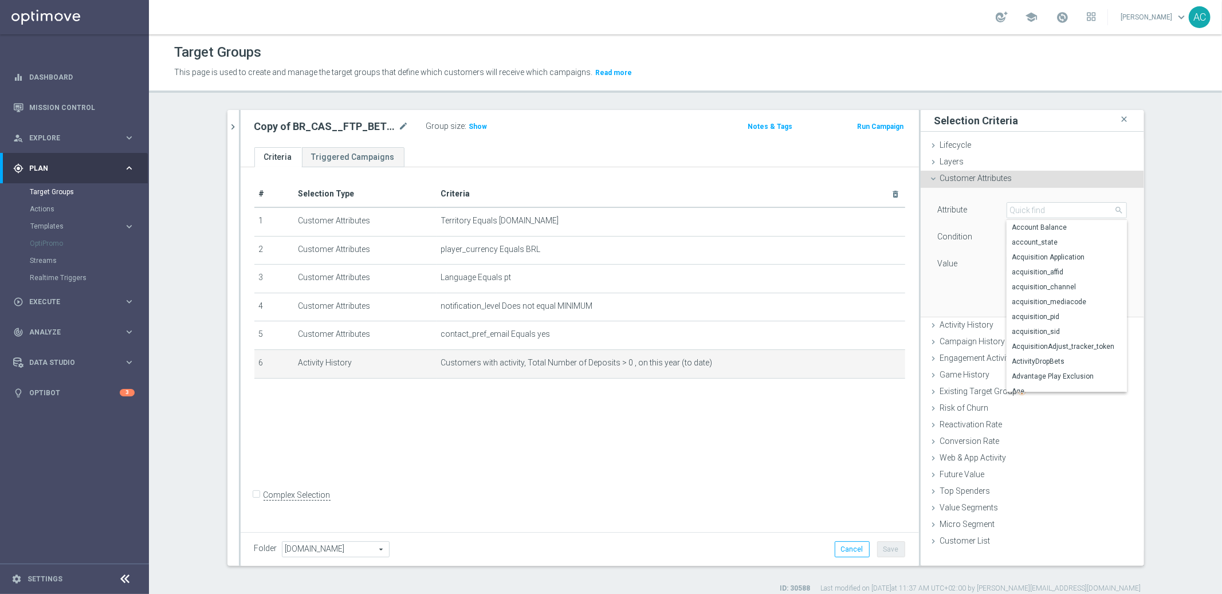
click at [1151, 219] on div "BR_CAS close more_vert Prioritize Customer Target Groups library_add create_new…" at bounding box center [686, 352] width 963 height 484
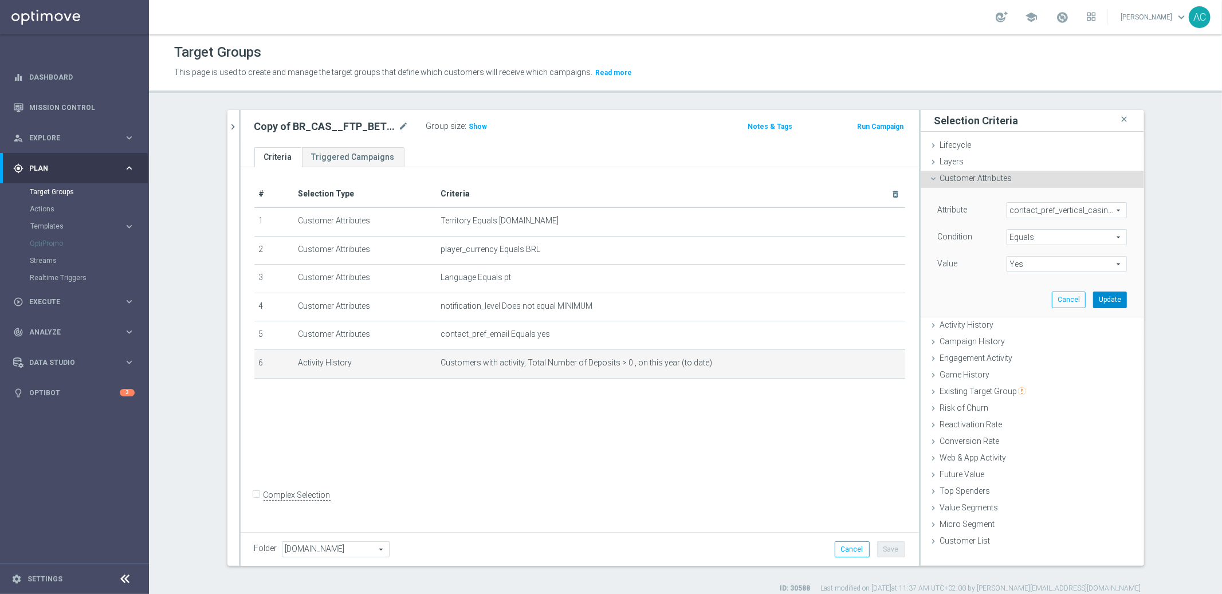
click at [1102, 303] on button "Update" at bounding box center [1110, 300] width 34 height 16
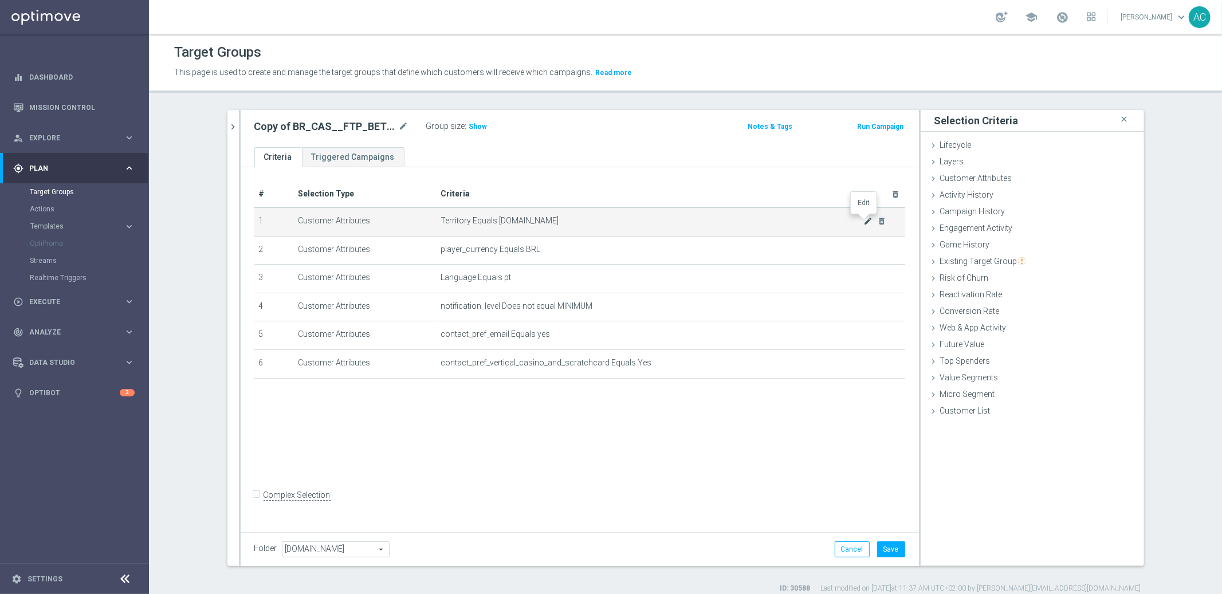
click at [865, 220] on icon "mode_edit" at bounding box center [867, 221] width 9 height 9
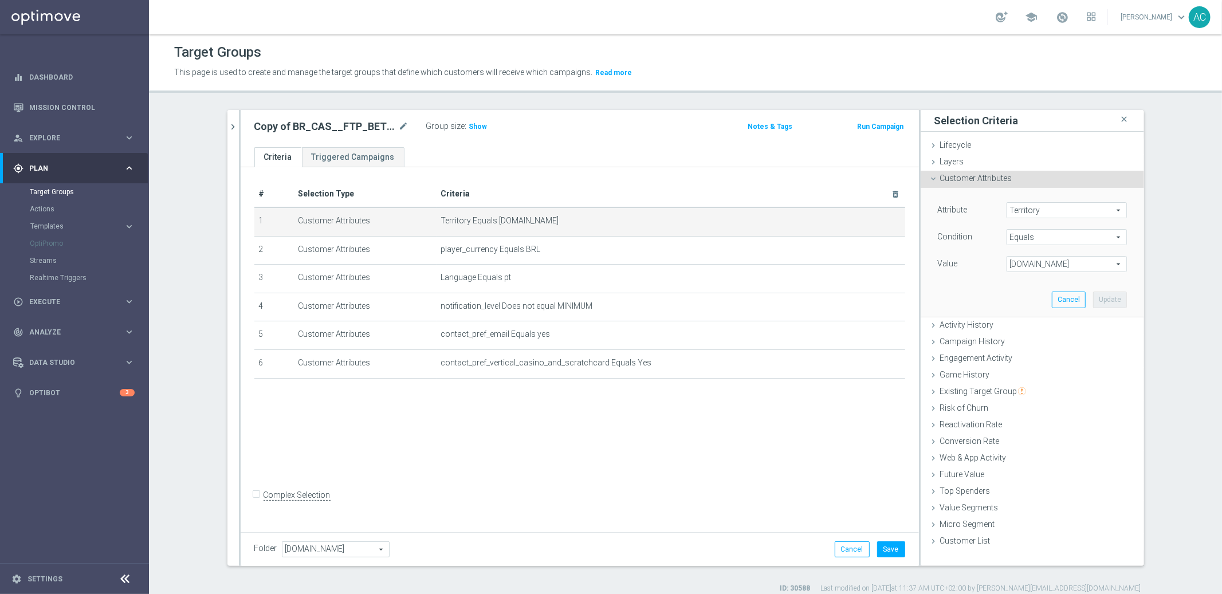
click at [1038, 263] on span "www.lottoland.bet.br" at bounding box center [1066, 264] width 119 height 15
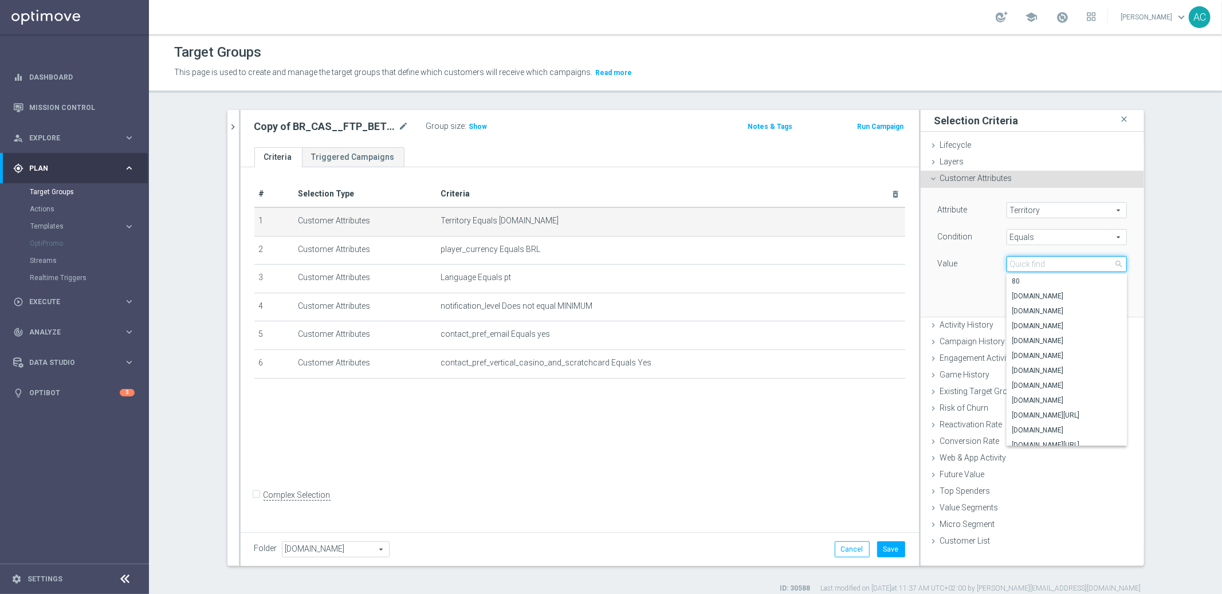
click at [1040, 257] on input "search" at bounding box center [1067, 264] width 120 height 16
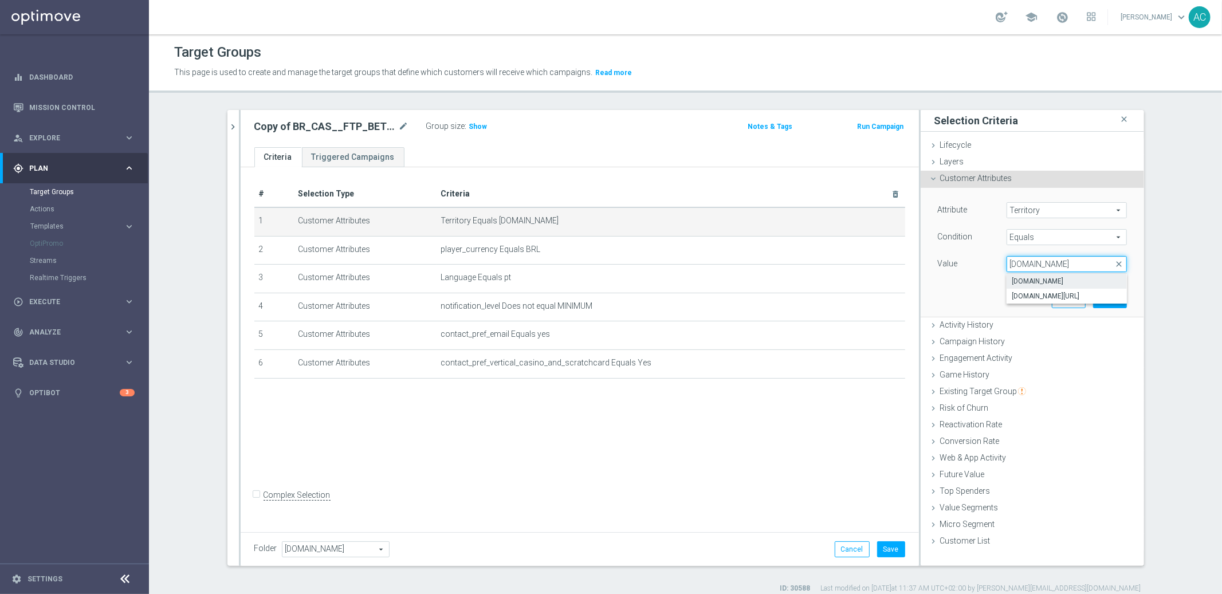
type input "com.br"
click at [1055, 281] on span "www.lottoland.com.br" at bounding box center [1066, 281] width 109 height 9
type input "www.lottoland.com.br"
click at [1107, 297] on button "Update" at bounding box center [1110, 300] width 34 height 16
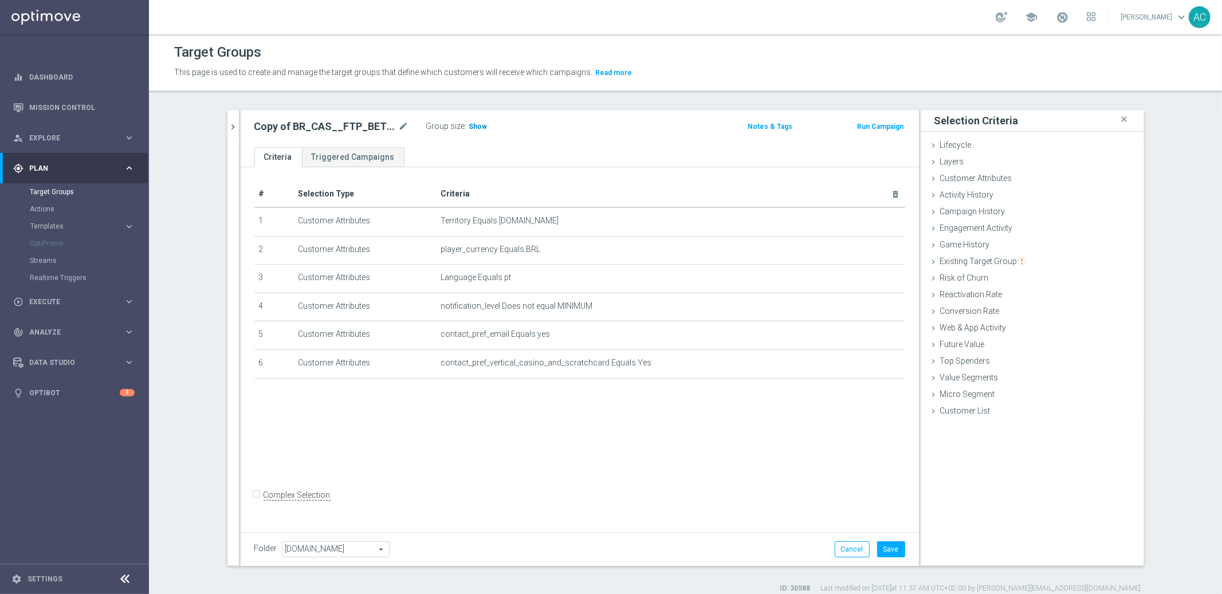
click at [474, 126] on span "Show" at bounding box center [478, 127] width 18 height 8
click at [864, 222] on icon "mode_edit" at bounding box center [867, 221] width 9 height 9
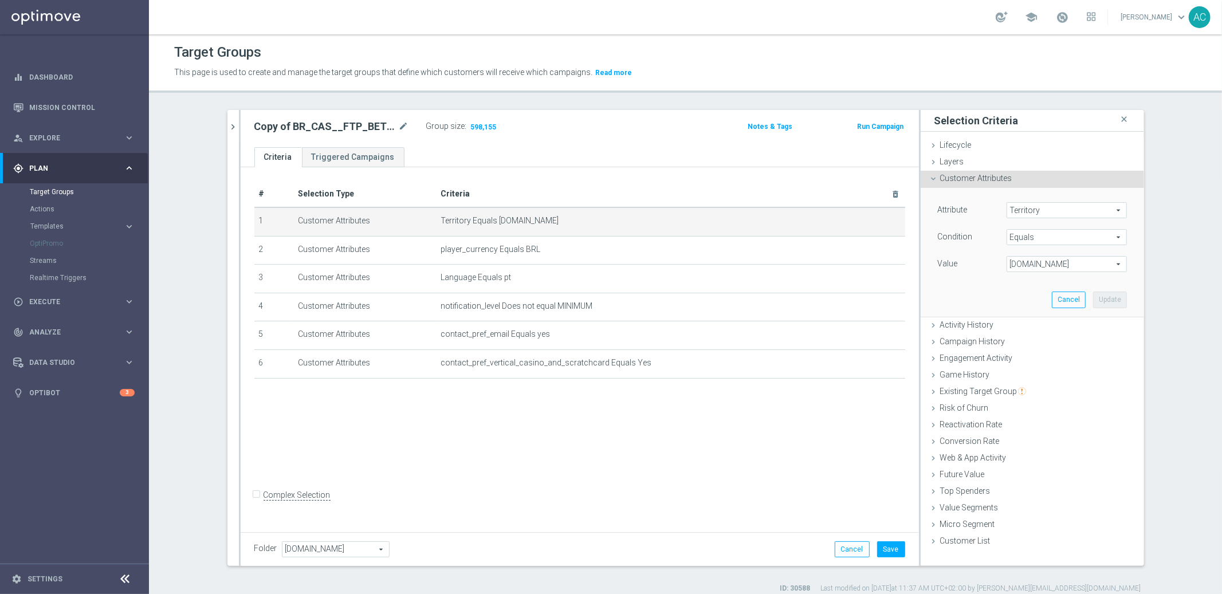
click at [1059, 268] on span "www.lottoland.com.br" at bounding box center [1066, 264] width 119 height 15
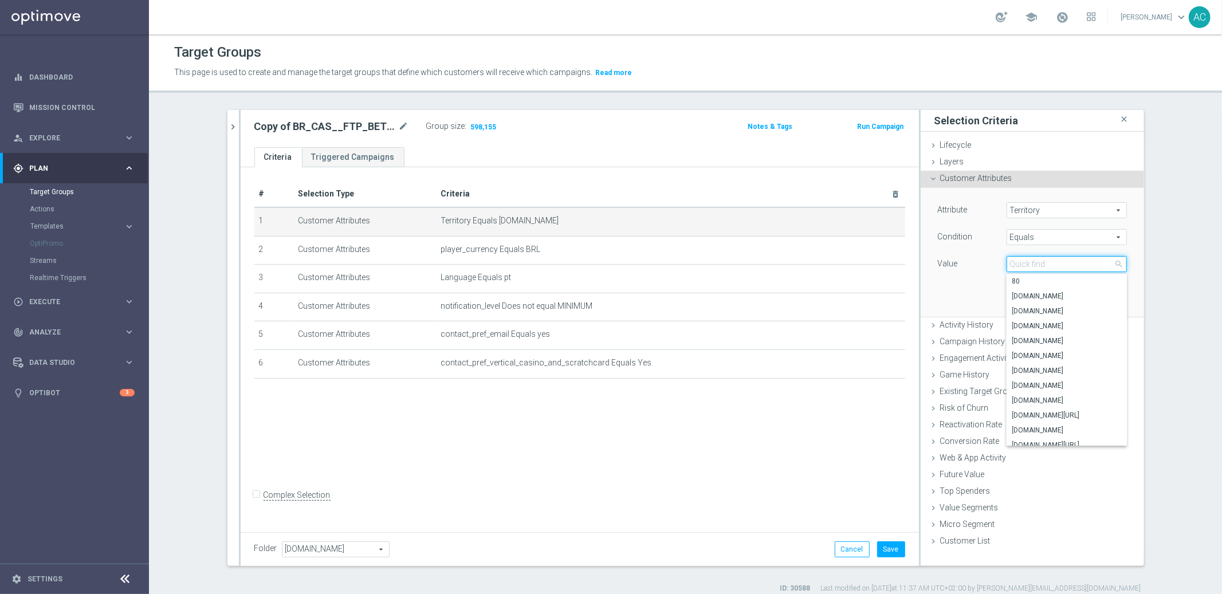
click at [1049, 262] on input "search" at bounding box center [1067, 264] width 120 height 16
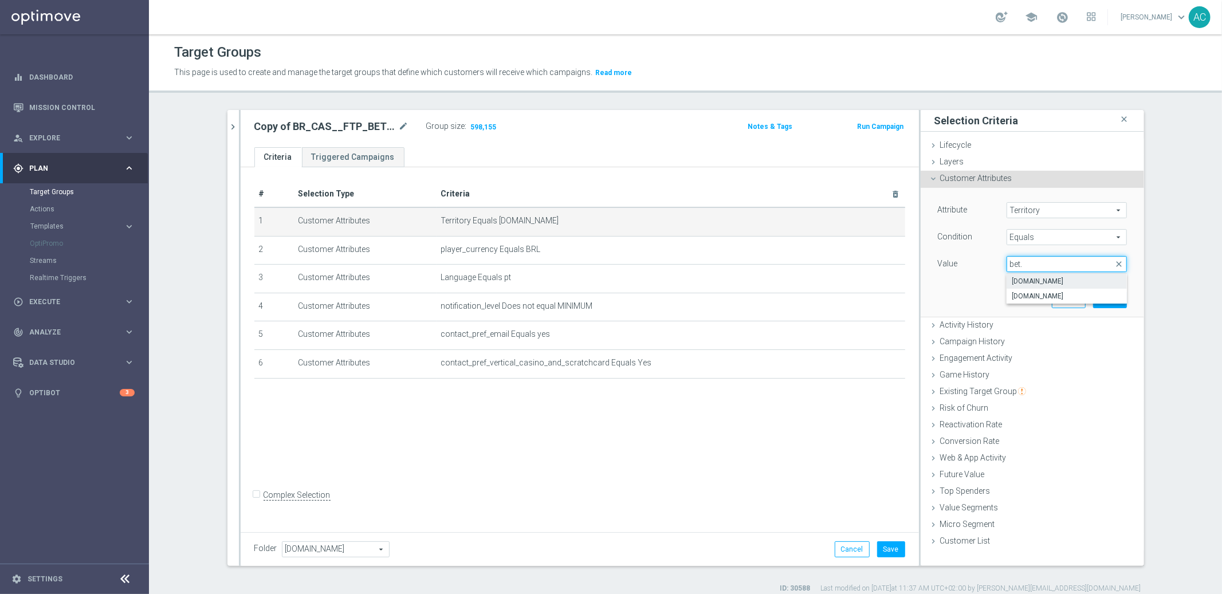
type input "bet."
click at [1069, 281] on span "www.lottoland.bet.br" at bounding box center [1066, 281] width 109 height 9
type input "www.lottoland.bet.br"
click at [1087, 241] on span "Equals" at bounding box center [1066, 237] width 119 height 15
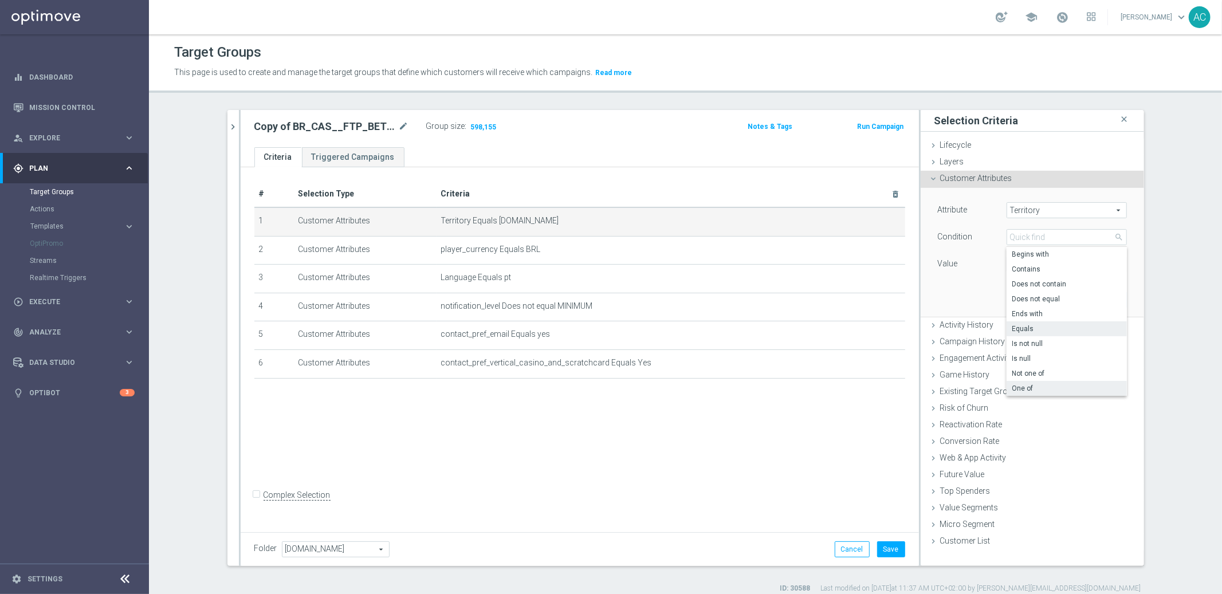
scroll to position [10, 0]
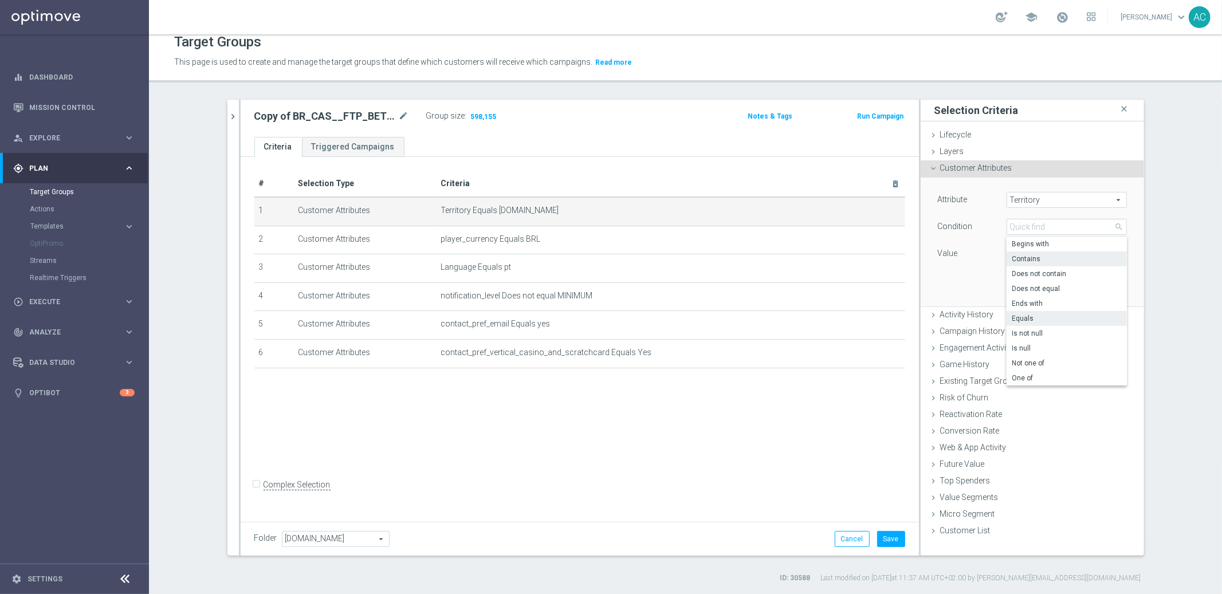
click at [1063, 255] on span "Contains" at bounding box center [1066, 258] width 109 height 9
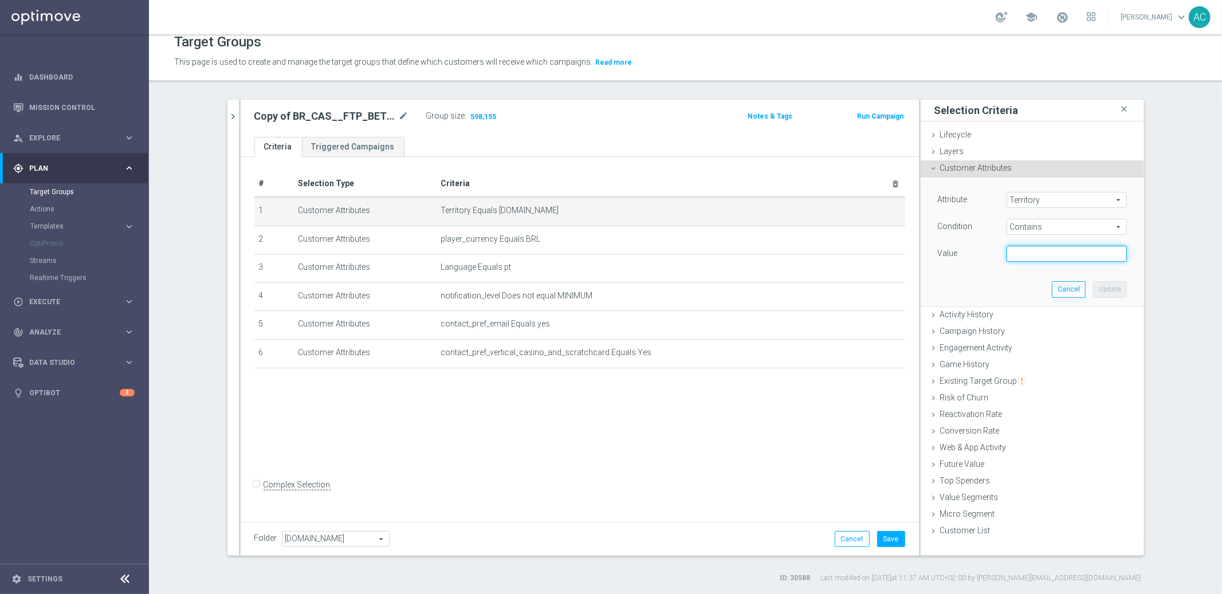
click at [1067, 258] on input "text" at bounding box center [1067, 254] width 120 height 16
click at [1166, 246] on section "BR_CAS close more_vert Prioritize Customer Target Groups library_add create_new…" at bounding box center [685, 342] width 1073 height 484
click at [1043, 225] on span "Contains" at bounding box center [1066, 226] width 119 height 15
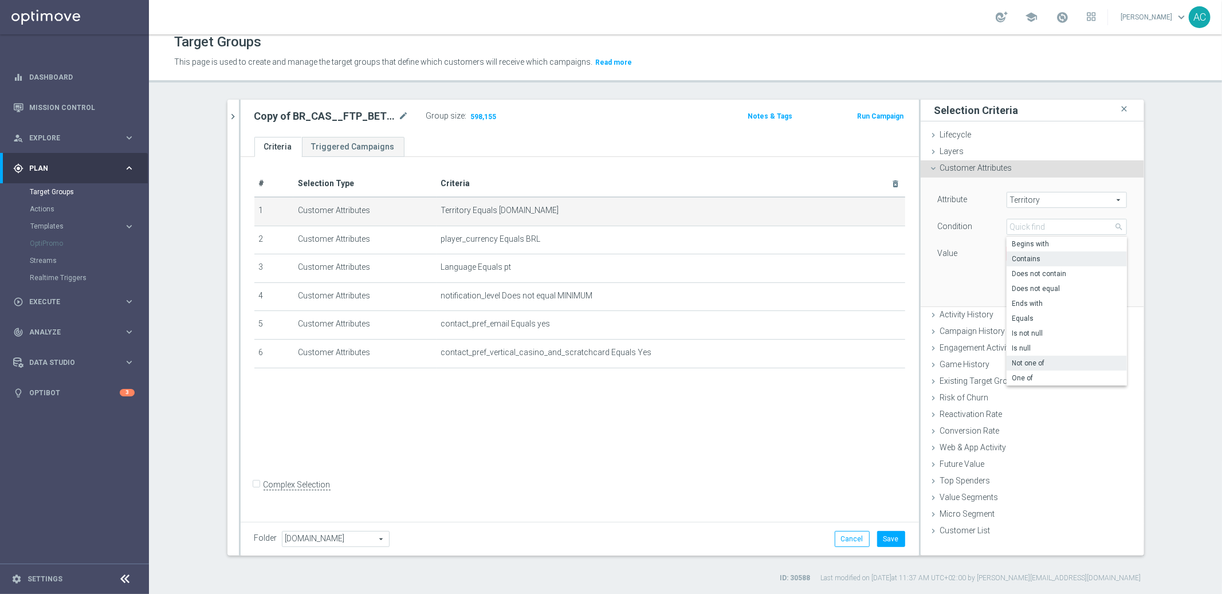
click at [1051, 362] on span "Not one of" at bounding box center [1066, 363] width 109 height 9
type input "Not one of"
click at [1047, 250] on span at bounding box center [1066, 253] width 119 height 15
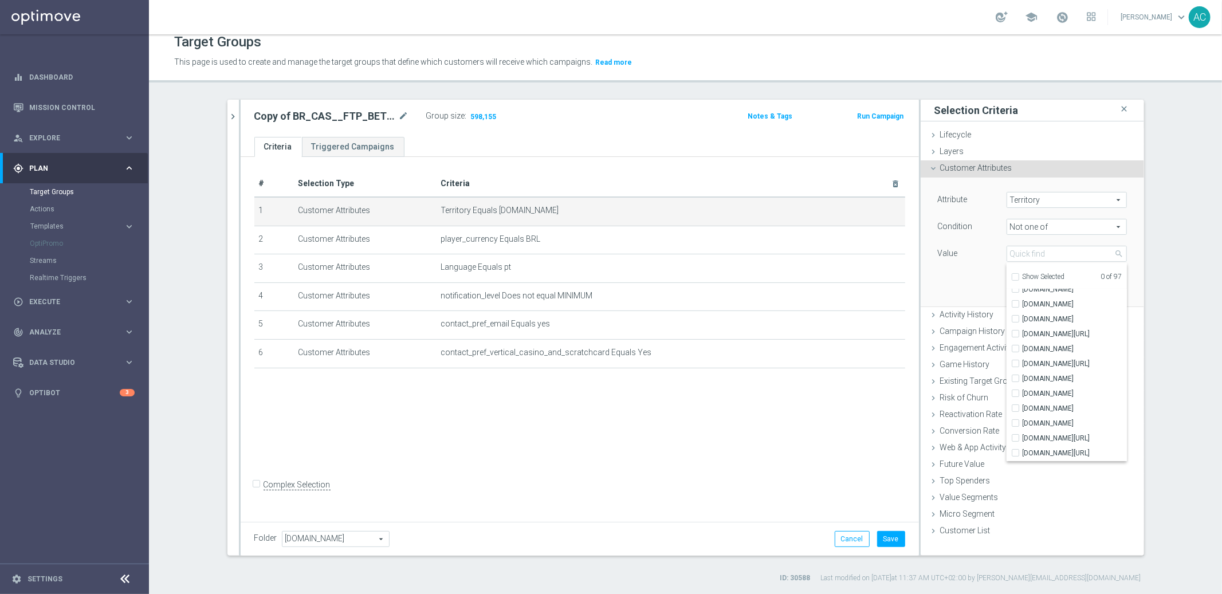
scroll to position [0, 0]
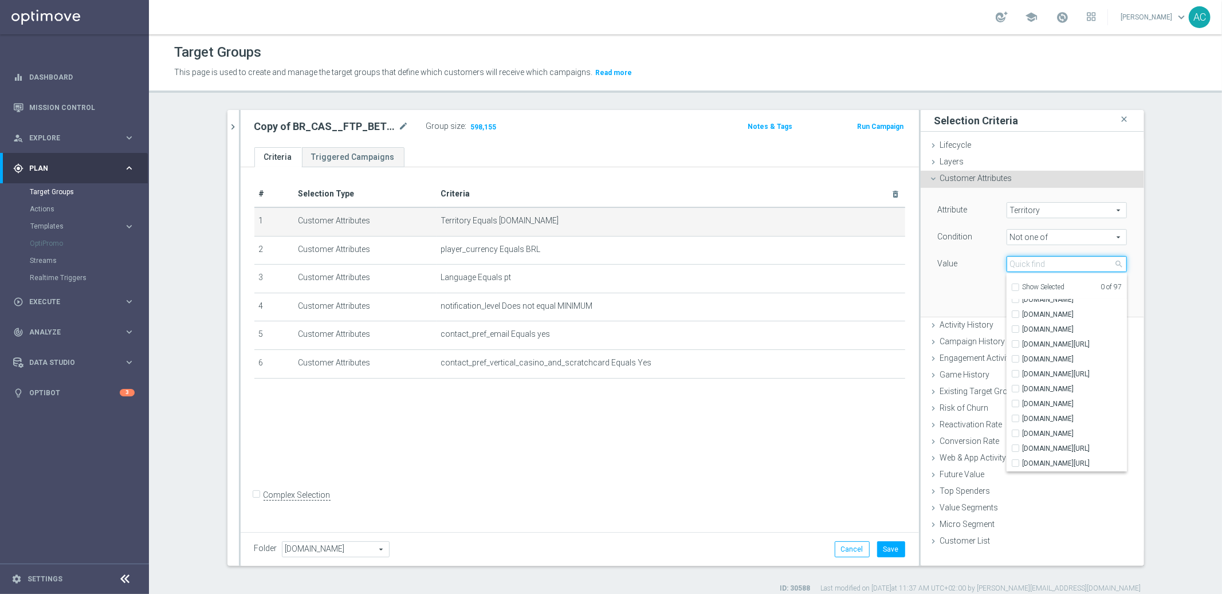
click at [1027, 262] on input "search" at bounding box center [1067, 264] width 120 height 16
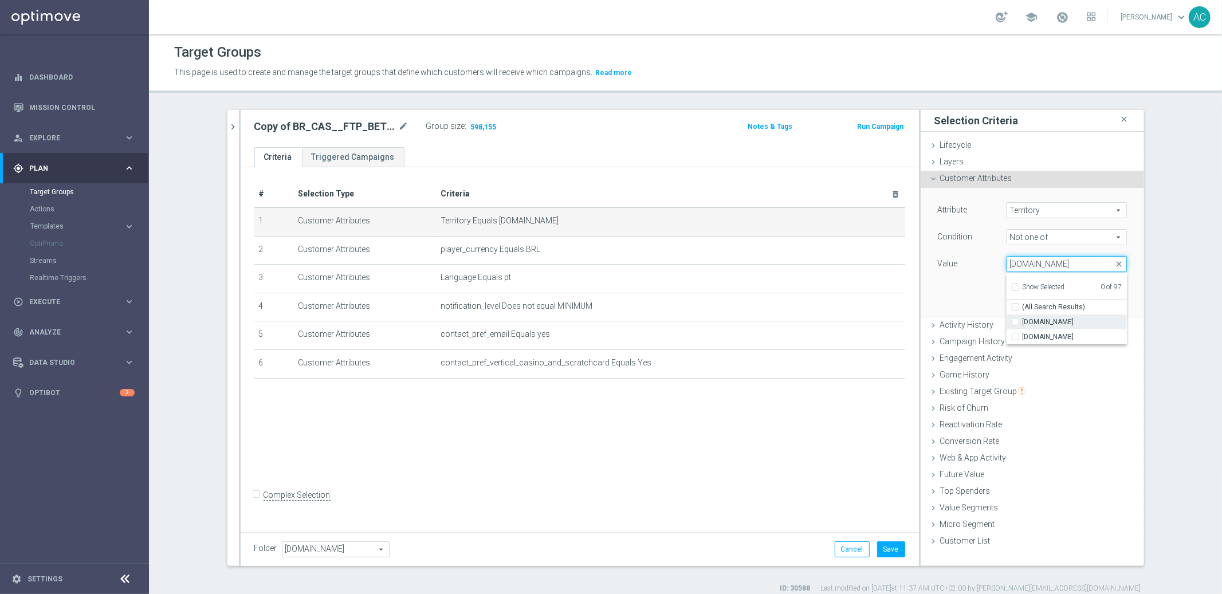
type input "bet.br"
click at [1052, 325] on span "www.lottoland.bet.br" at bounding box center [1075, 321] width 104 height 9
click at [1023, 325] on input "www.lottoland.bet.br" at bounding box center [1018, 322] width 7 height 7
checkbox input "true"
type input "www.lottoland.bet.br"
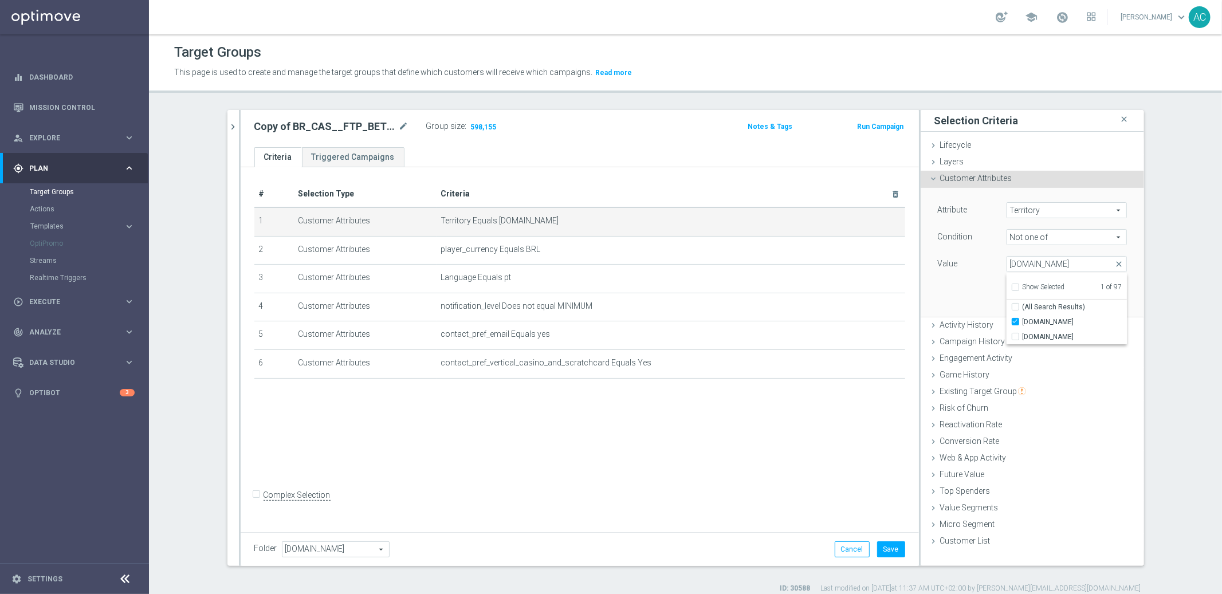
click at [1167, 351] on section "BR_CAS close more_vert Prioritize Customer Target Groups library_add create_new…" at bounding box center [685, 352] width 1073 height 484
click at [1062, 269] on span "www.lottoland.bet.br" at bounding box center [1066, 264] width 119 height 15
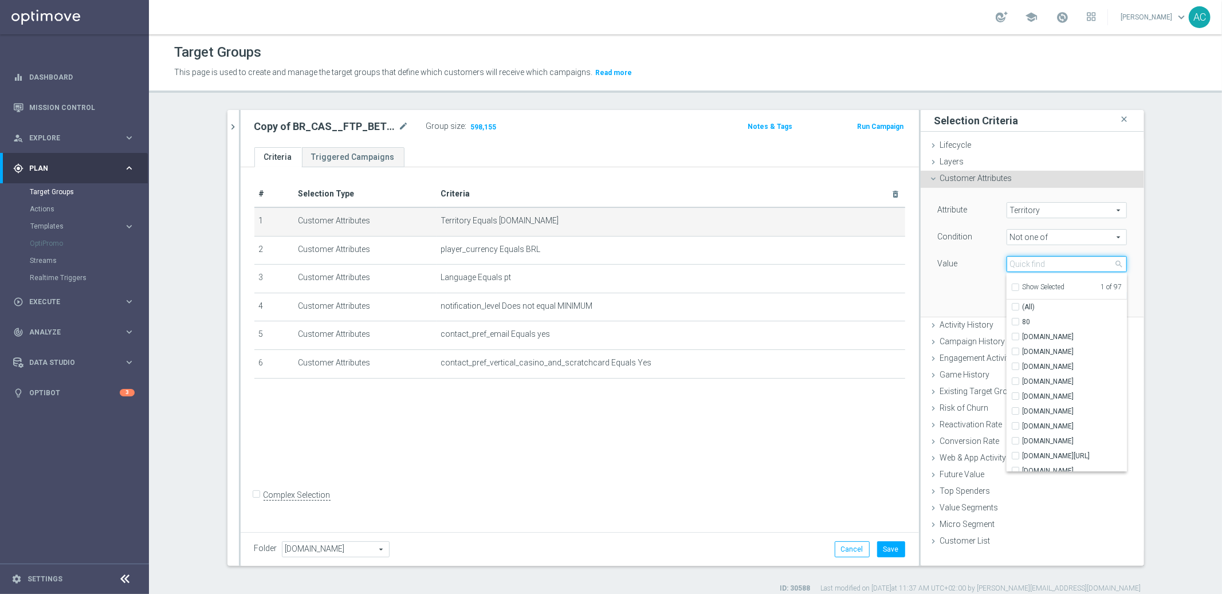
click at [1062, 269] on input "search" at bounding box center [1067, 264] width 120 height 16
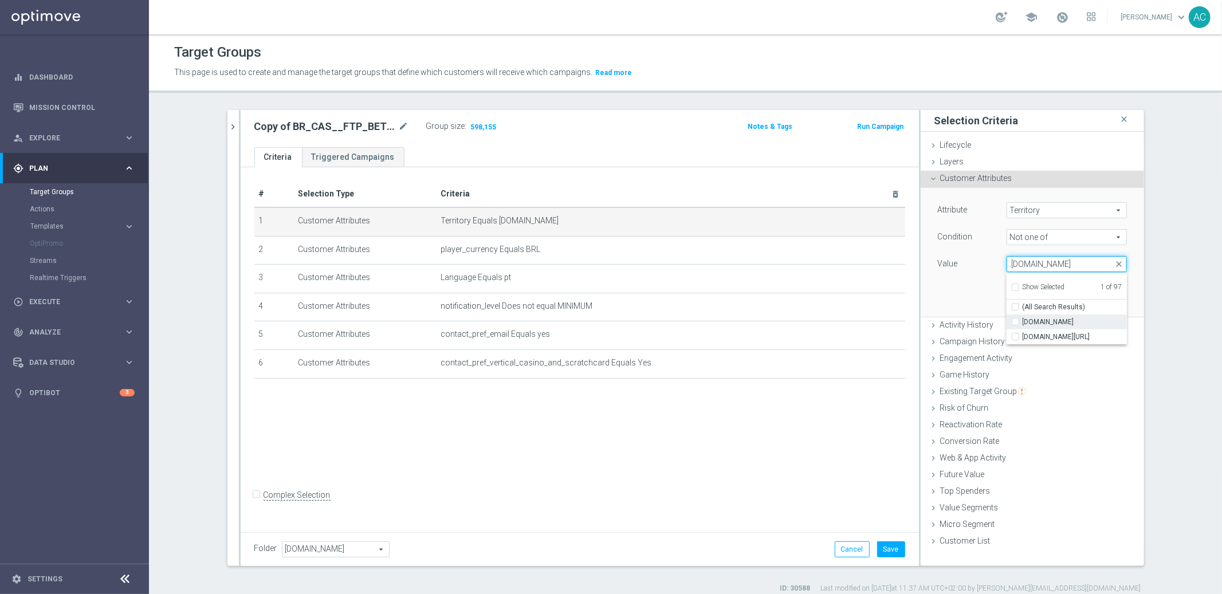
type input ".com.br"
click at [1055, 323] on span "www.lottoland.com.br" at bounding box center [1075, 321] width 104 height 9
click at [1023, 323] on input "www.lottoland.com.br" at bounding box center [1018, 322] width 7 height 7
checkbox input "true"
type input "Selected 2 of 97"
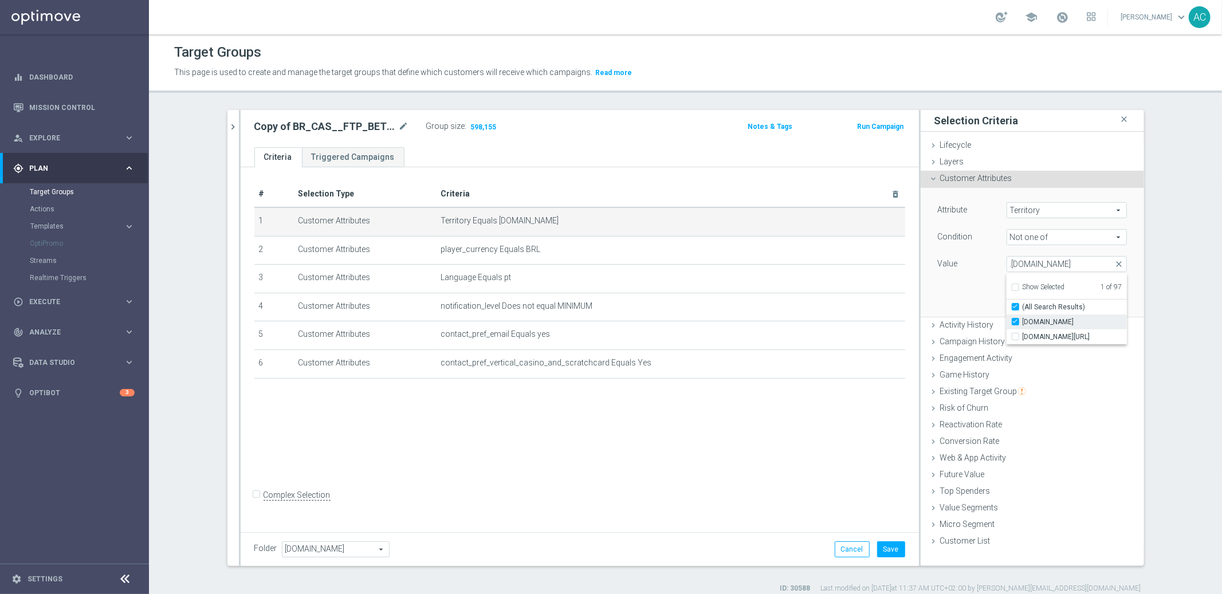
checkbox input "true"
click at [1175, 313] on section "BR_CAS close more_vert Prioritize Customer Target Groups library_add create_new…" at bounding box center [685, 352] width 1073 height 484
click at [1114, 303] on button "Update" at bounding box center [1110, 300] width 34 height 16
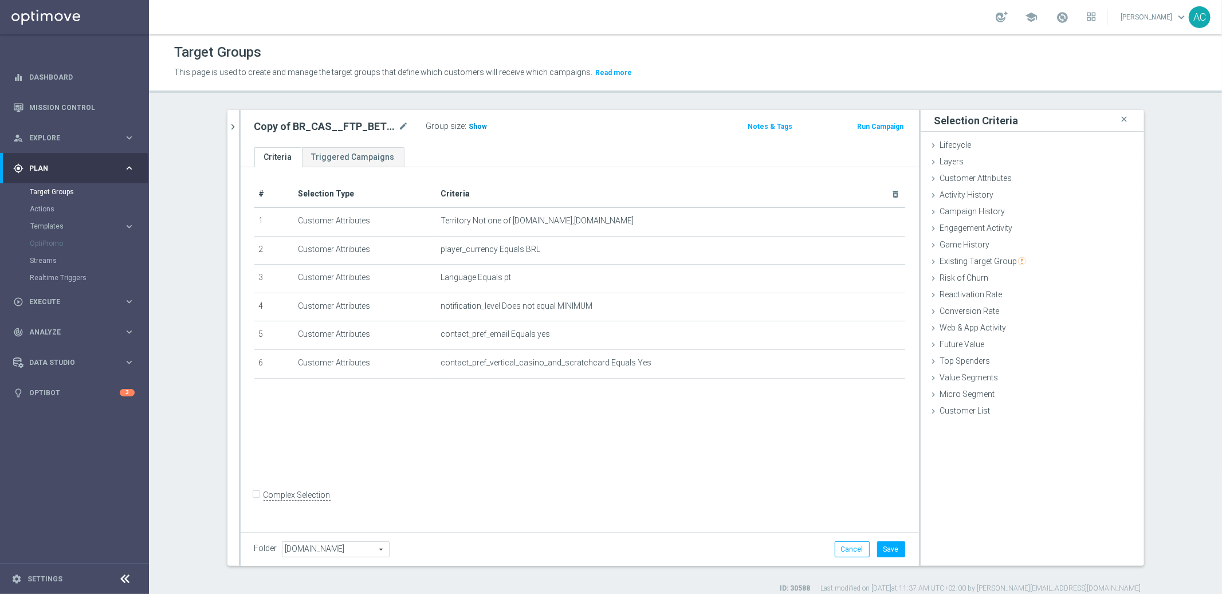
click at [473, 123] on span "Show" at bounding box center [478, 127] width 18 height 8
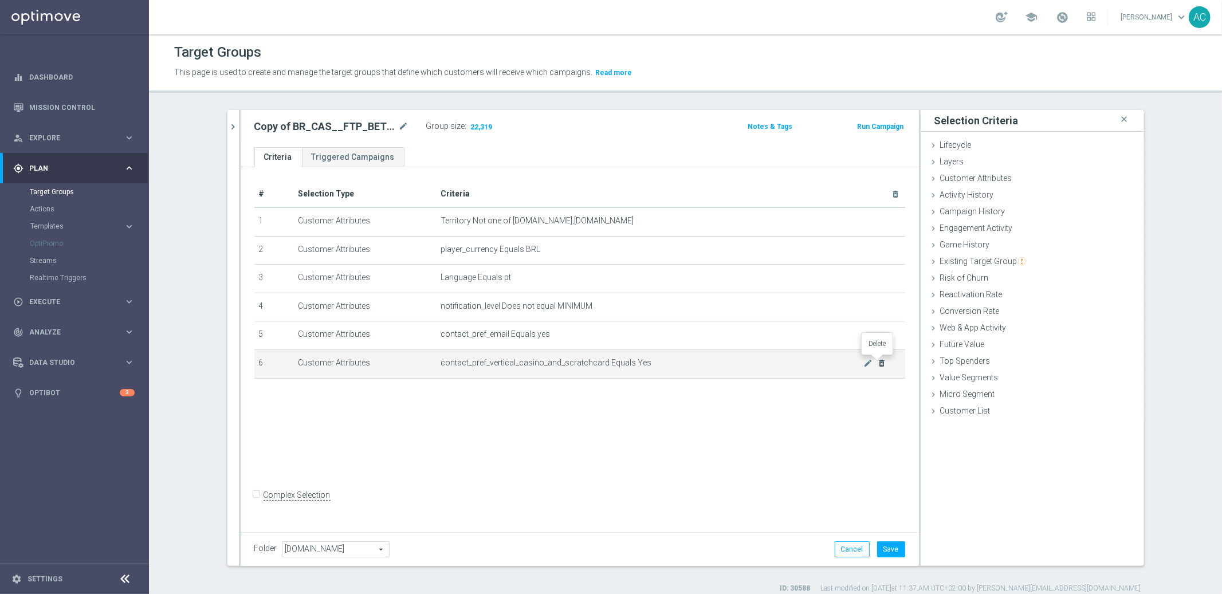
click at [877, 362] on icon "delete_forever" at bounding box center [881, 363] width 9 height 9
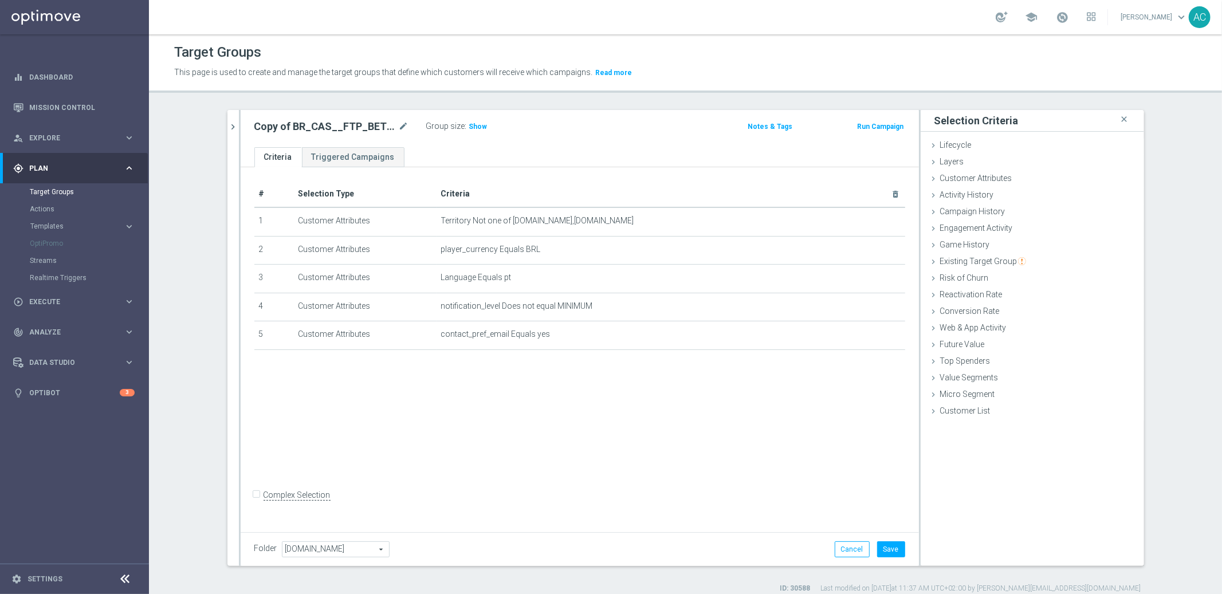
click at [686, 479] on div "# Selection Type Criteria delete_forever 1 Customer Attributes Territory Not on…" at bounding box center [580, 347] width 678 height 361
click at [469, 123] on span "Show" at bounding box center [478, 127] width 18 height 8
click at [761, 396] on div "# Selection Type Criteria delete_forever 1 Customer Attributes Territory Not on…" at bounding box center [580, 347] width 678 height 361
click at [961, 179] on span "Customer Attributes" at bounding box center [976, 178] width 72 height 9
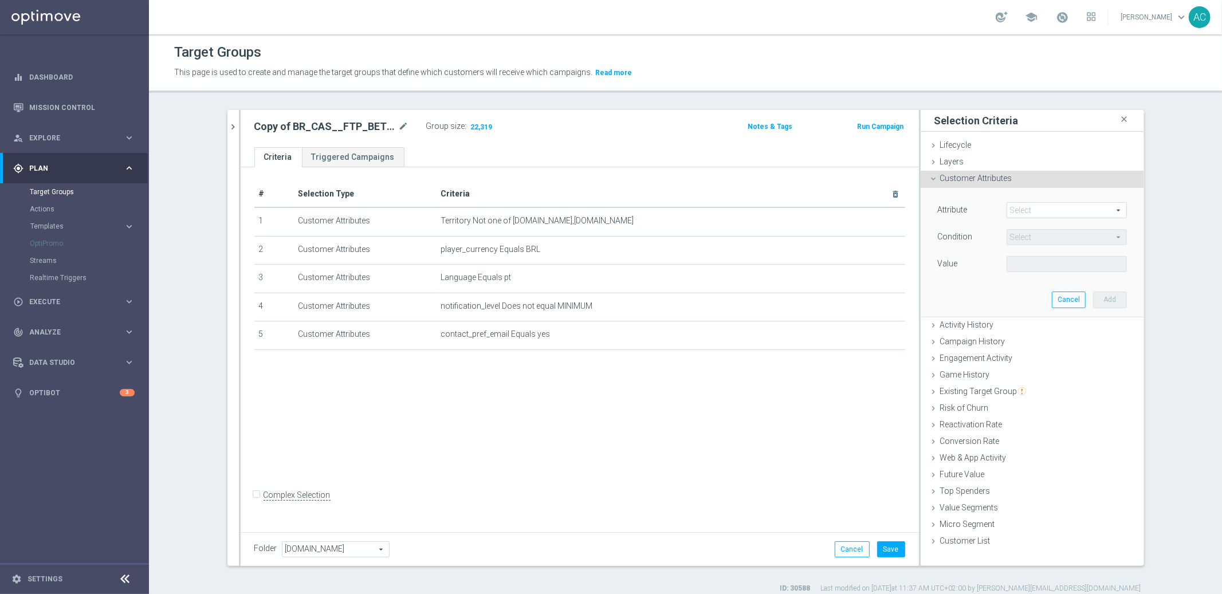
click at [1067, 210] on span at bounding box center [1066, 210] width 119 height 15
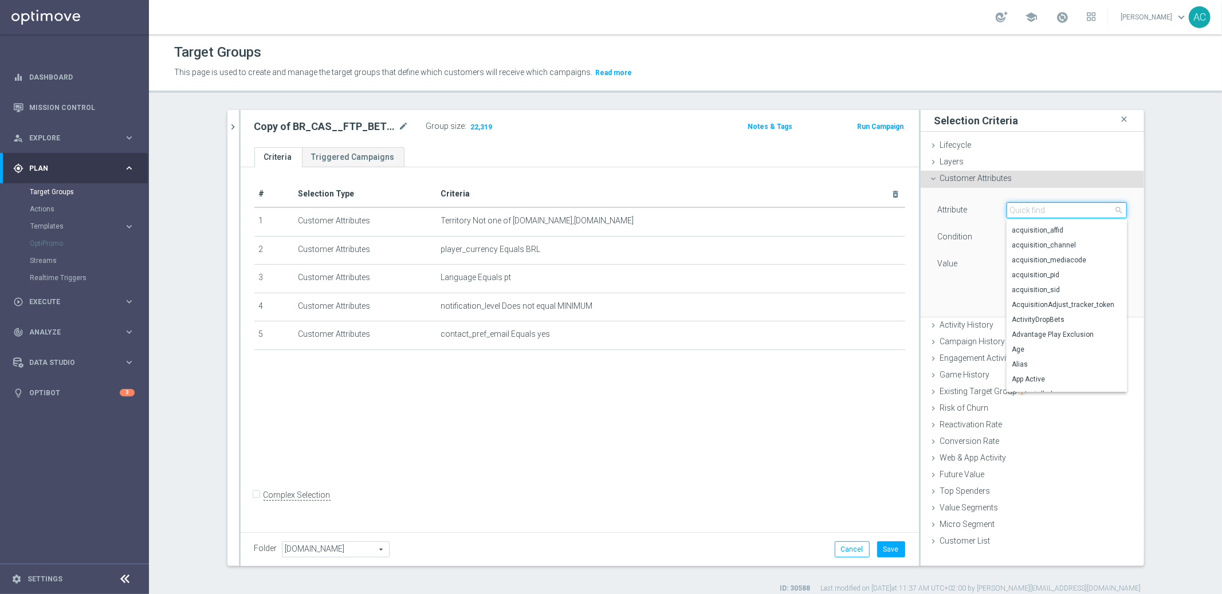
click at [1031, 212] on input "search" at bounding box center [1067, 210] width 120 height 16
type input "terr"
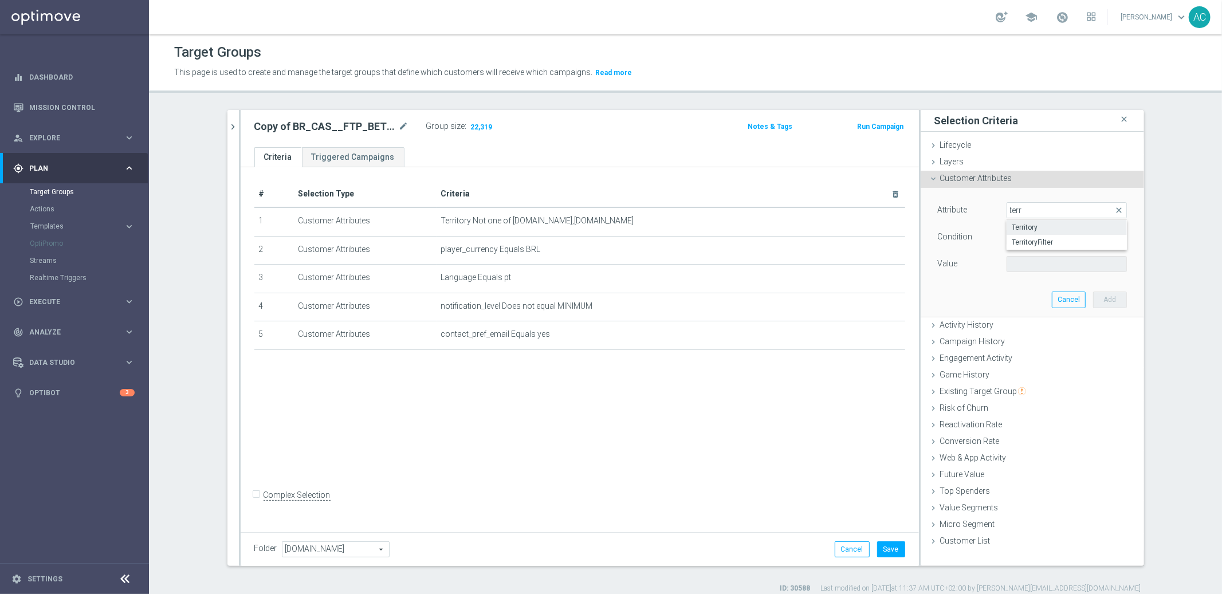
click at [1032, 232] on label "Territory" at bounding box center [1067, 227] width 120 height 15
type input "Territory"
click at [1033, 234] on span "Equals" at bounding box center [1066, 237] width 119 height 15
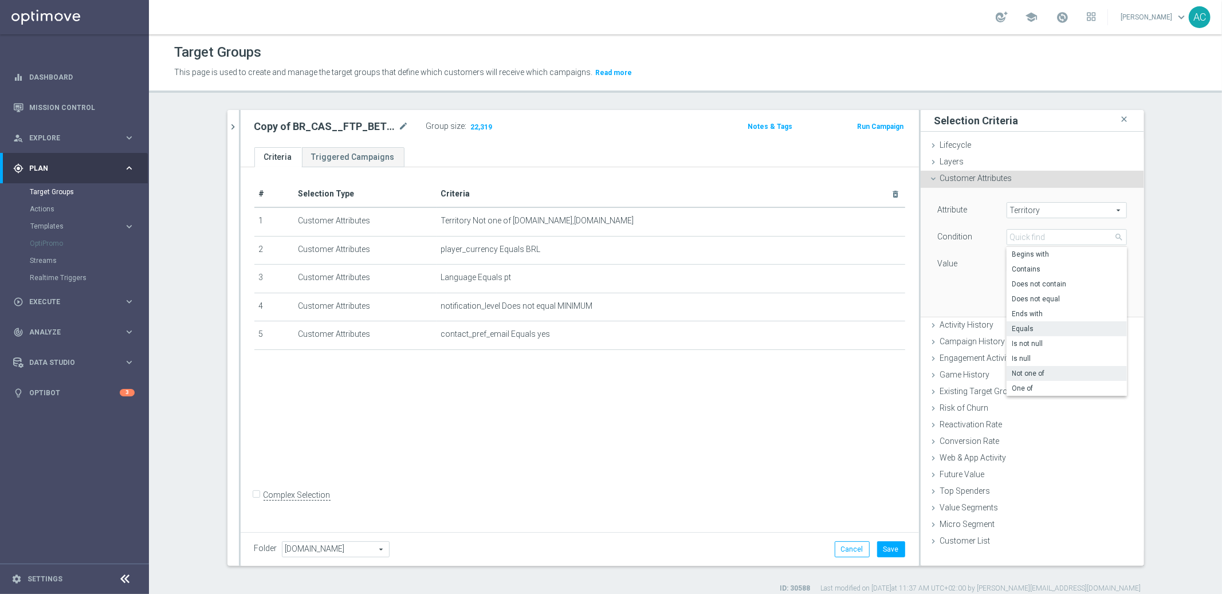
click at [1058, 369] on span "Not one of" at bounding box center [1066, 373] width 109 height 9
type input "Not one of"
click at [1049, 265] on span at bounding box center [1066, 264] width 119 height 15
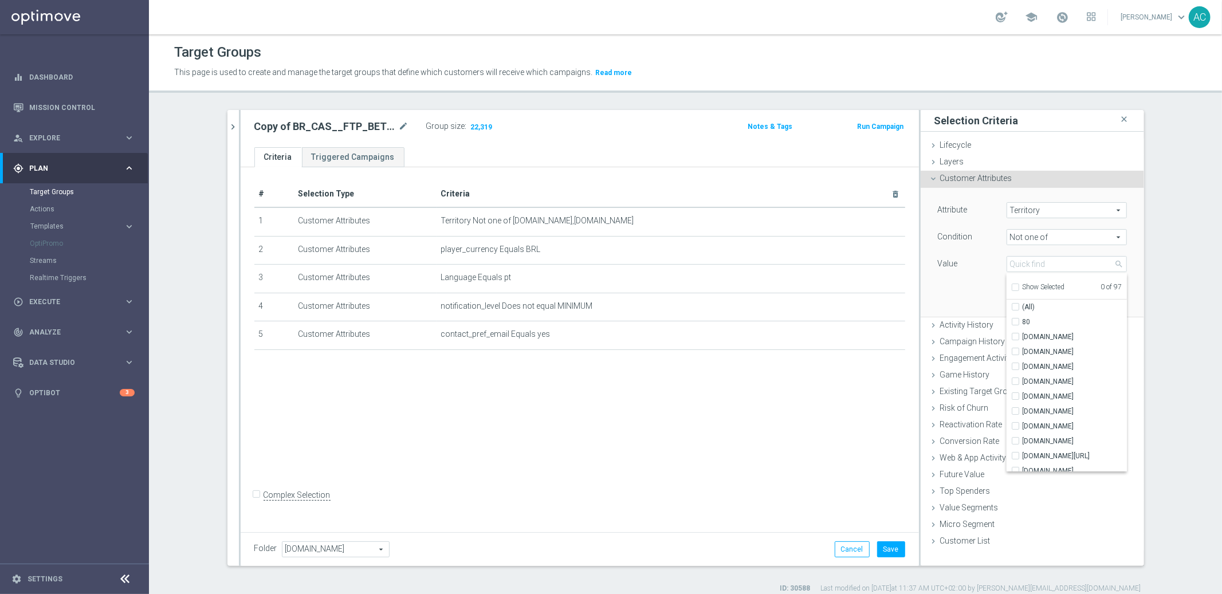
click at [843, 403] on div "# Selection Type Criteria delete_forever 1 Customer Attributes Territory Not on…" at bounding box center [580, 347] width 678 height 361
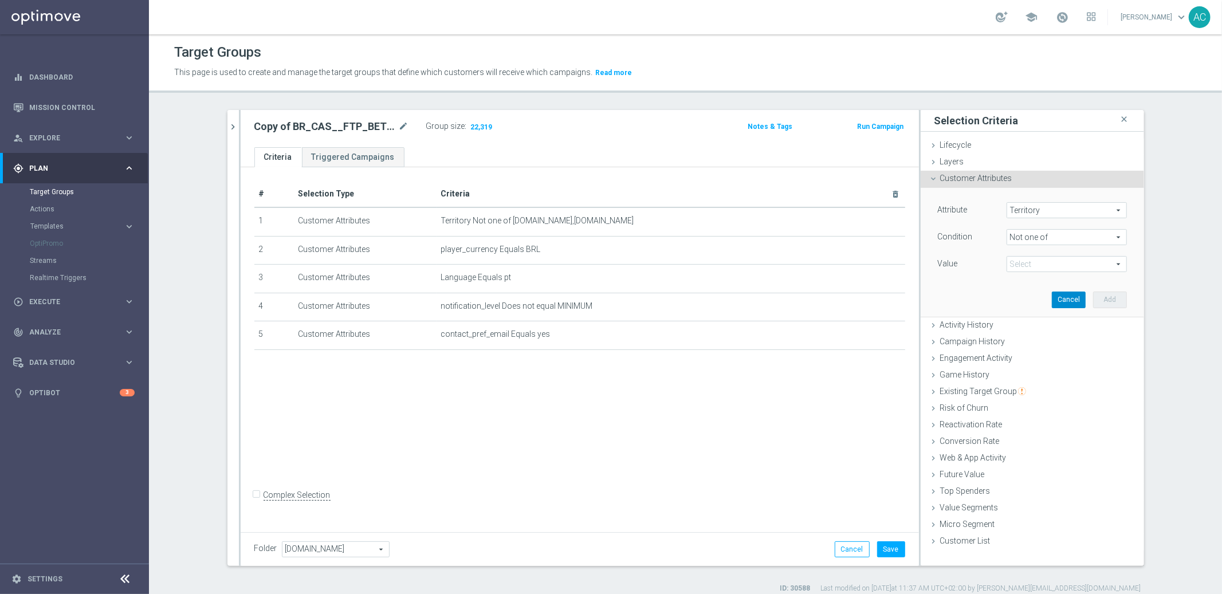
click at [1062, 296] on button "Cancel" at bounding box center [1069, 300] width 34 height 16
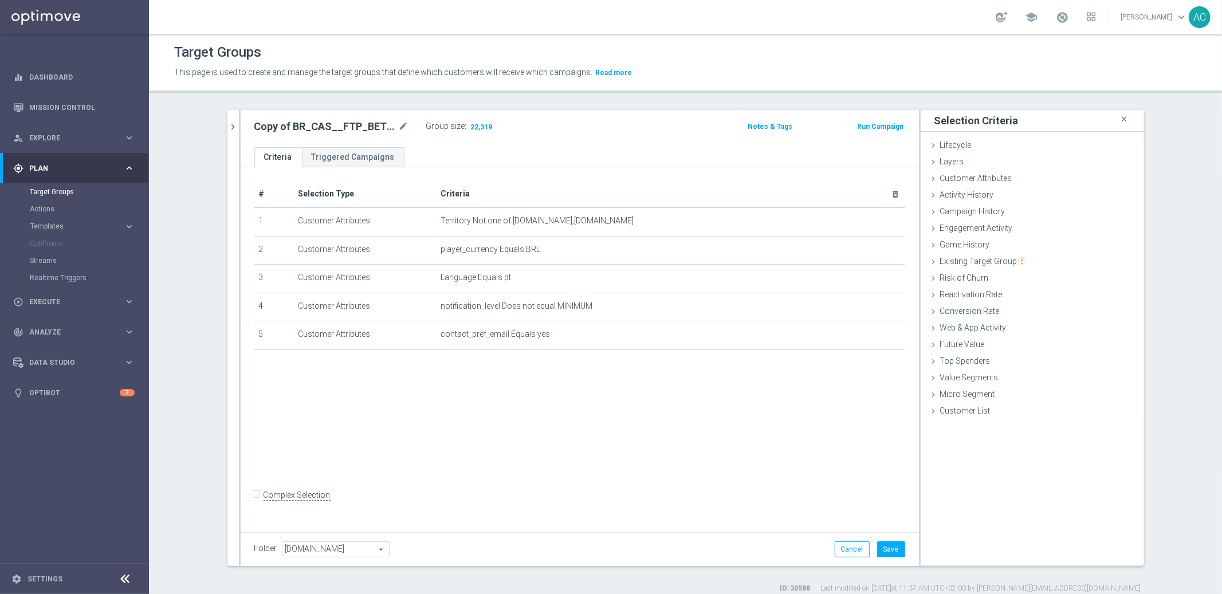
click at [763, 424] on div "# Selection Type Criteria delete_forever 1 Customer Attributes Territory Not on…" at bounding box center [580, 347] width 678 height 361
click at [863, 220] on icon "mode_edit" at bounding box center [867, 221] width 9 height 9
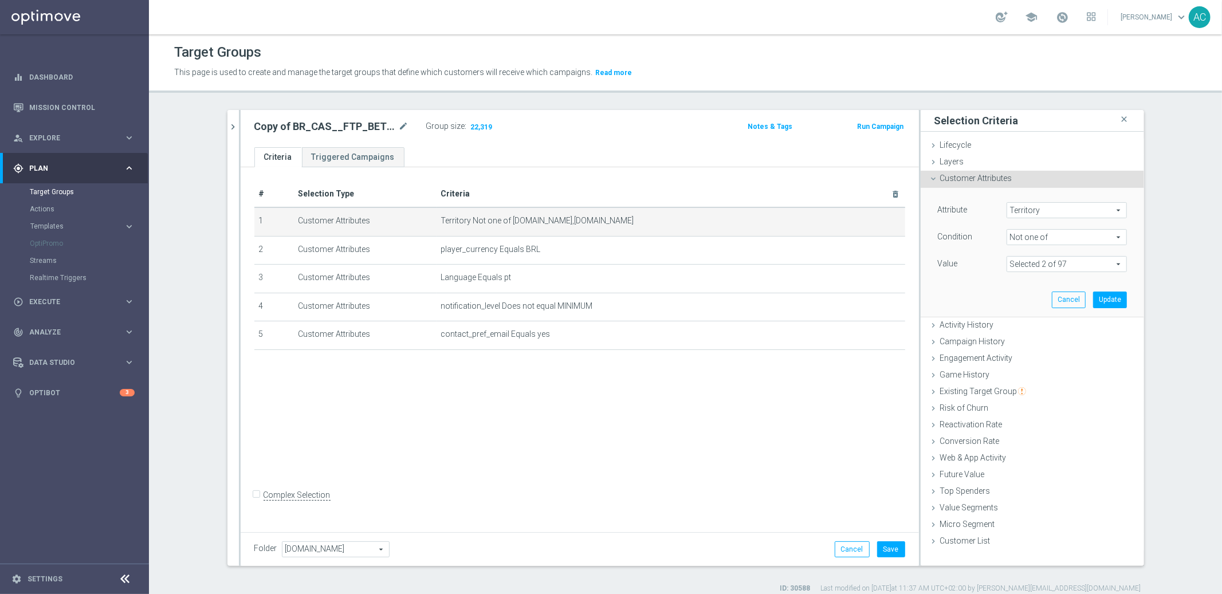
click at [1051, 240] on span "Not one of" at bounding box center [1066, 237] width 119 height 15
click at [1046, 386] on span "One of" at bounding box center [1066, 388] width 109 height 9
type input "One of"
click at [1102, 299] on button "Update" at bounding box center [1110, 300] width 34 height 16
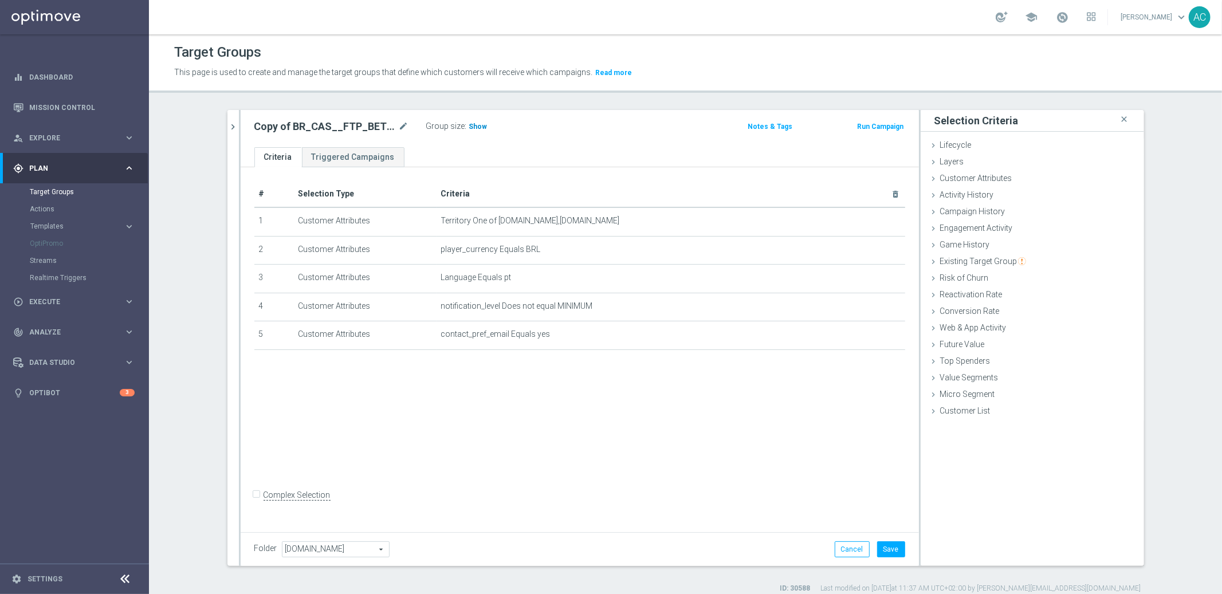
click at [474, 126] on span "Show" at bounding box center [478, 127] width 18 height 8
click at [863, 220] on icon "mode_edit" at bounding box center [867, 221] width 9 height 9
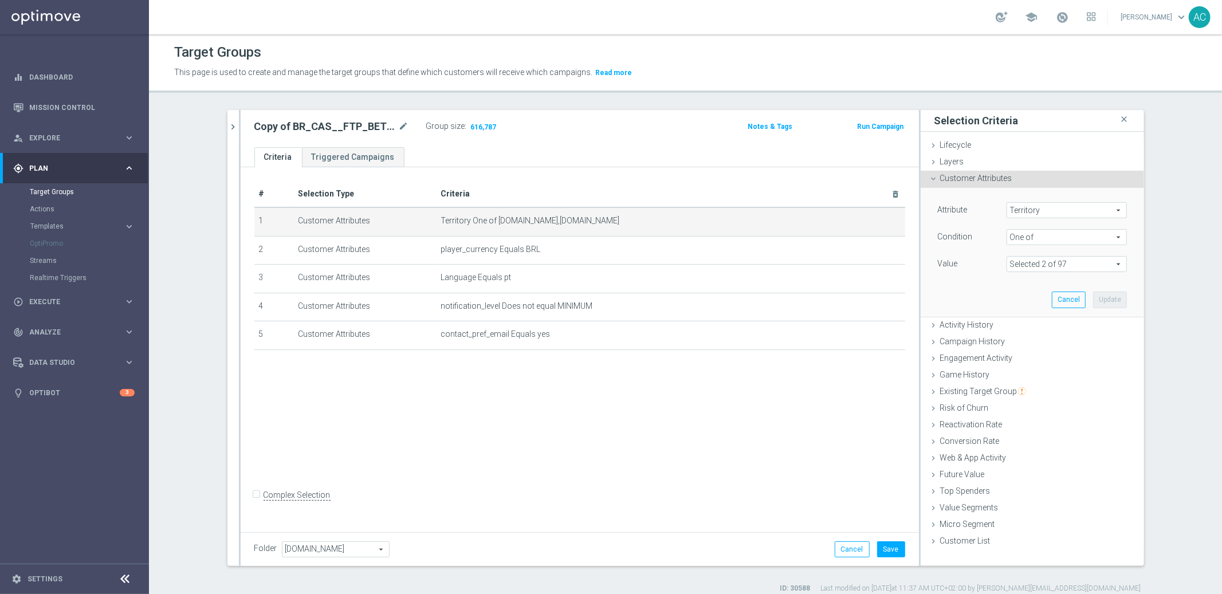
click at [1050, 209] on span "Territory" at bounding box center [1066, 210] width 119 height 15
click at [1125, 201] on div "Attribute Territory Territory arrow_drop_down search Account Balance account_st…" at bounding box center [1032, 252] width 206 height 128
click at [1046, 238] on span "One of" at bounding box center [1066, 237] width 119 height 15
click at [1033, 335] on label "Equals" at bounding box center [1067, 328] width 120 height 15
type input "Equals"
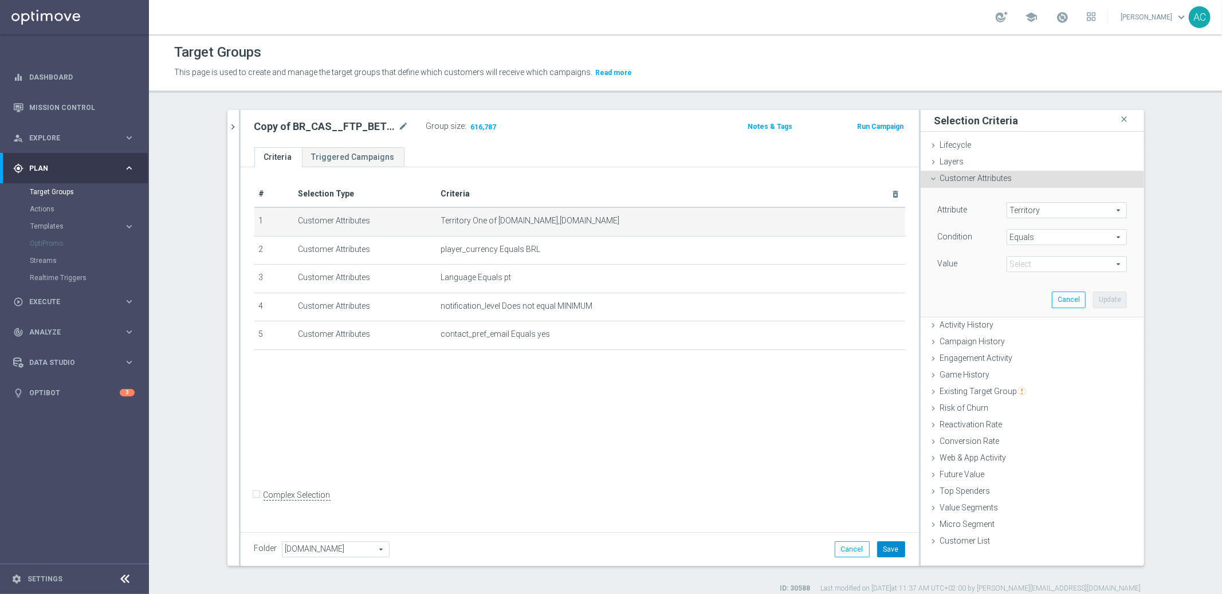
click at [885, 553] on button "Save" at bounding box center [891, 549] width 28 height 16
click at [700, 398] on div "# Selection Type Criteria delete_forever 1 Customer Attributes Territory One of…" at bounding box center [580, 347] width 678 height 361
click at [806, 469] on div "# Selection Type Criteria delete_forever 1 Customer Attributes Territory One of…" at bounding box center [580, 347] width 678 height 361
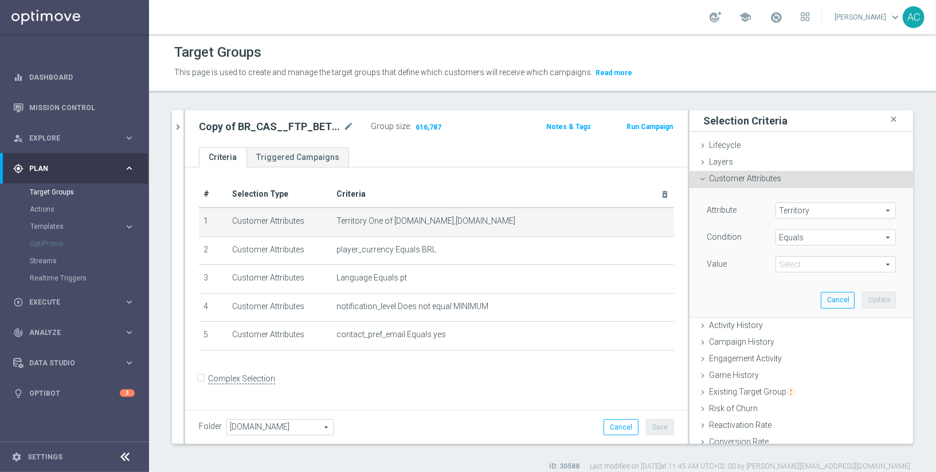
click at [529, 157] on ul "Criteria Triggered Campaigns" at bounding box center [436, 157] width 502 height 20
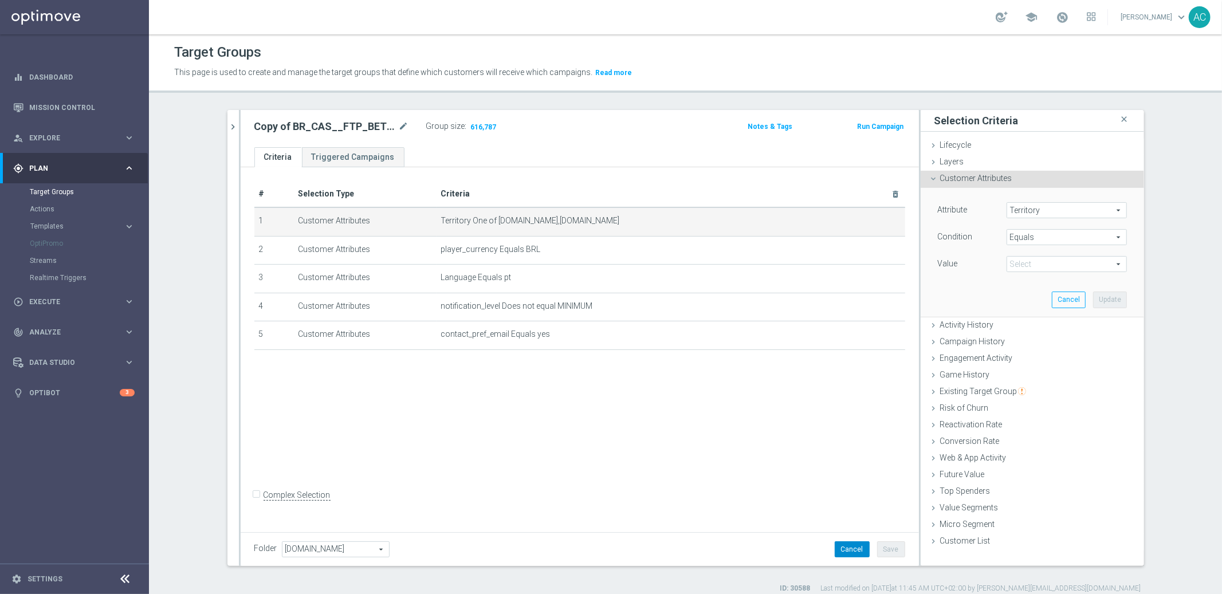
click at [847, 554] on button "Cancel" at bounding box center [852, 549] width 35 height 16
click at [847, 554] on div "Copy of BR_CAS__FTP_BET_2025__ALL_EMA_TAC_MIX mode_edit Group size : 616,787 No…" at bounding box center [580, 338] width 678 height 456
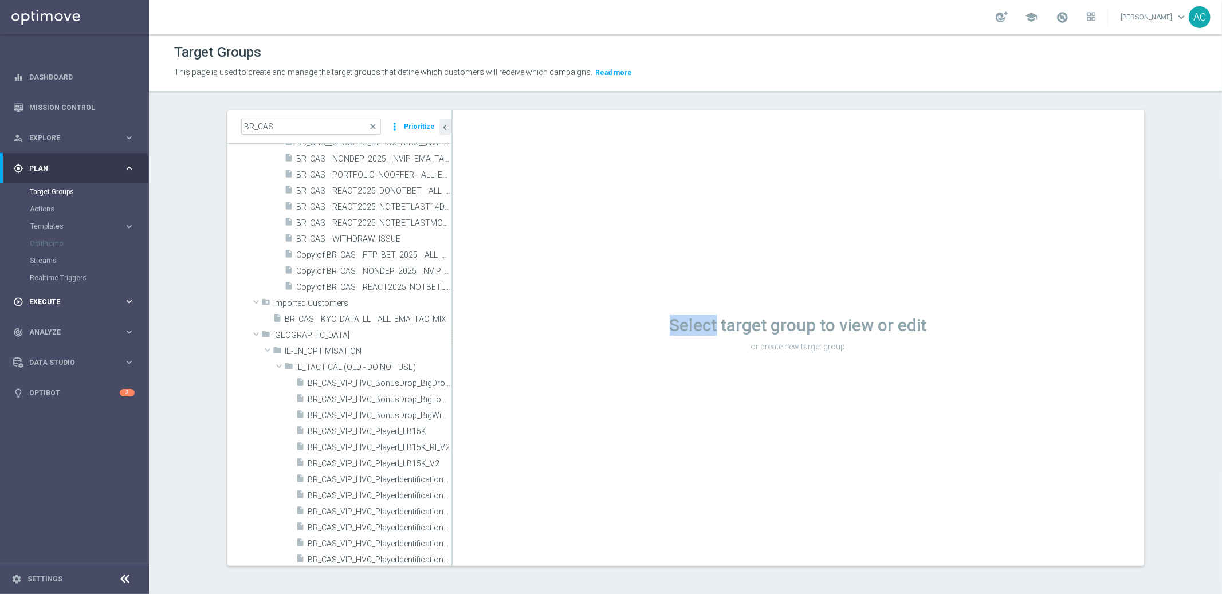
click at [61, 300] on span "Execute" at bounding box center [76, 302] width 95 height 7
click at [48, 222] on link "Campaign Builder" at bounding box center [74, 222] width 89 height 9
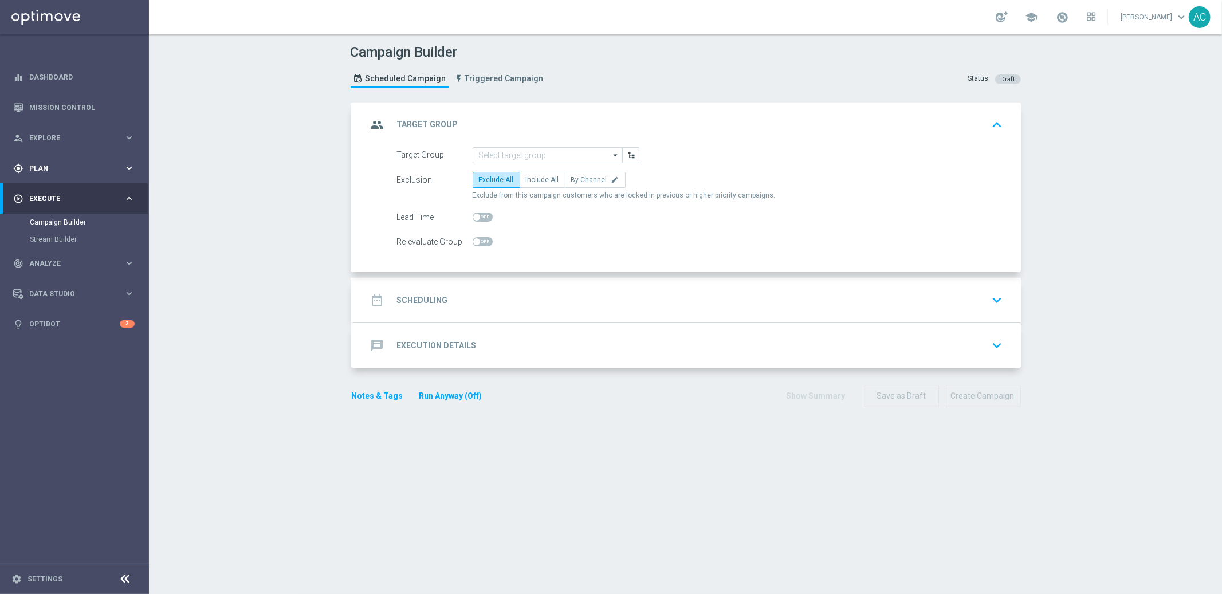
click at [73, 165] on span "Plan" at bounding box center [76, 168] width 95 height 7
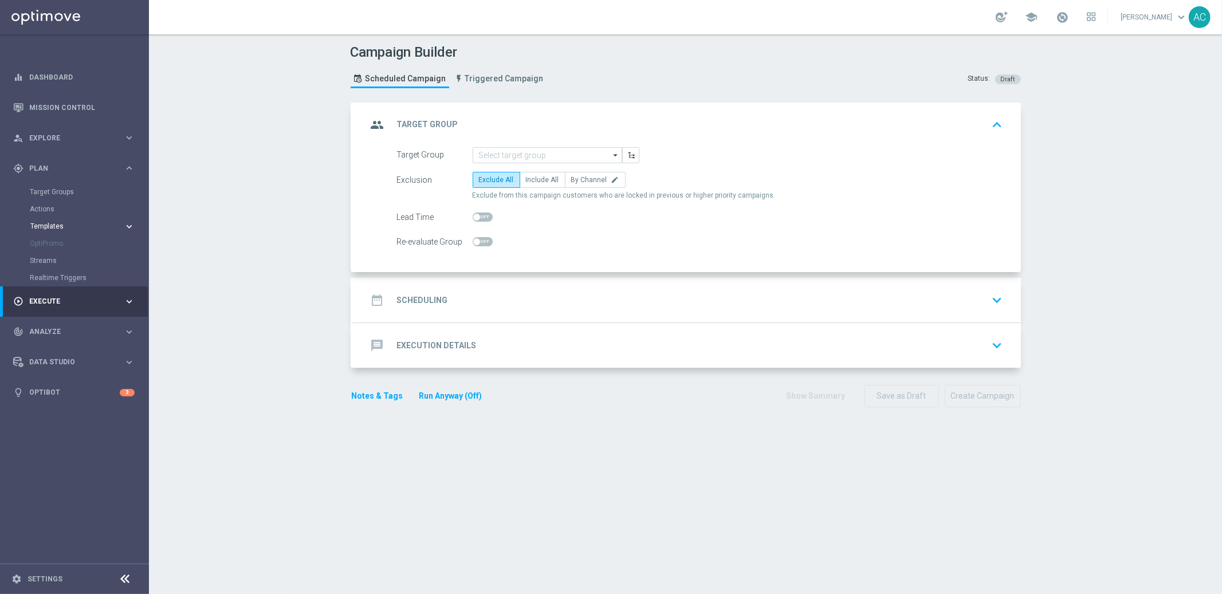
click at [58, 226] on span "Templates" at bounding box center [71, 226] width 82 height 7
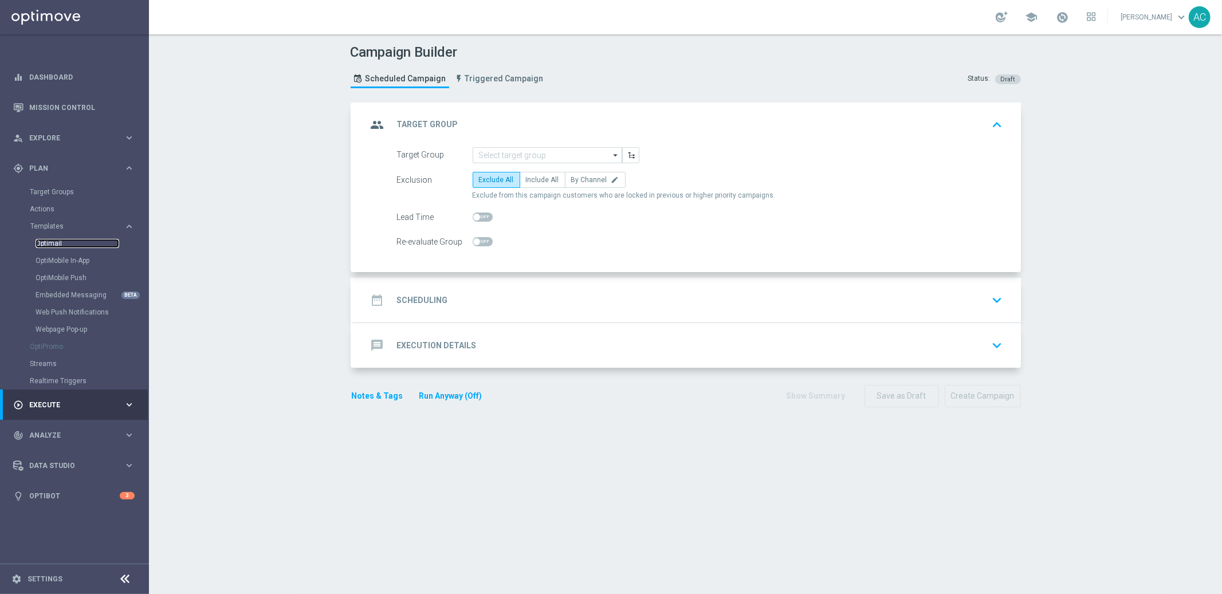
click at [61, 245] on link "Optimail" at bounding box center [78, 243] width 84 height 9
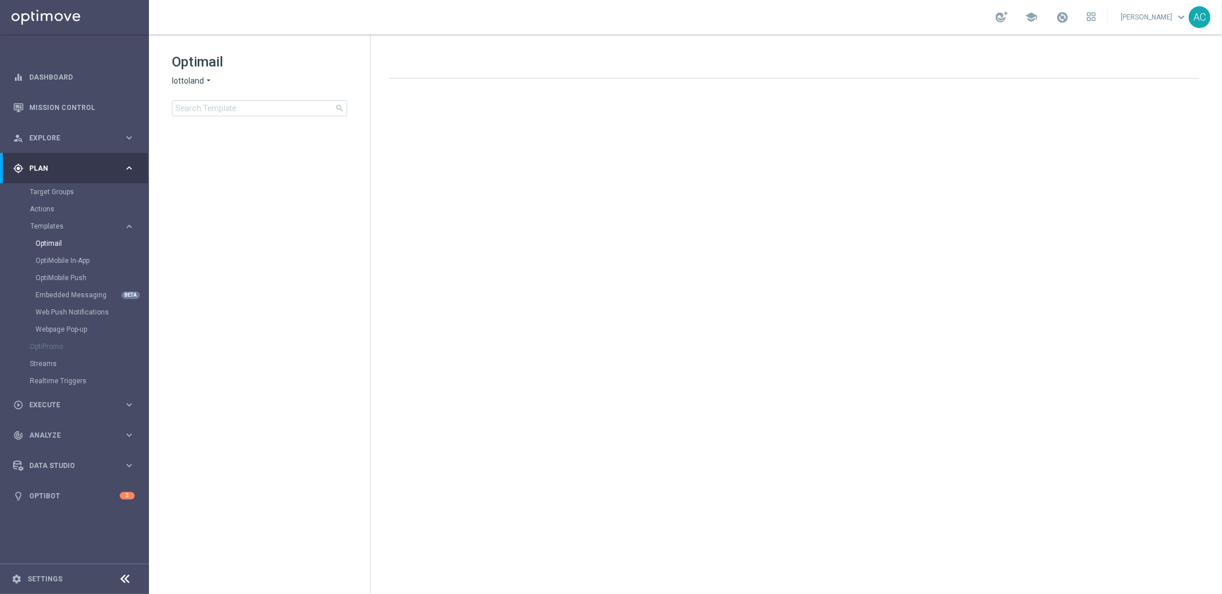
click at [206, 82] on icon "arrow_drop_down" at bounding box center [208, 81] width 9 height 11
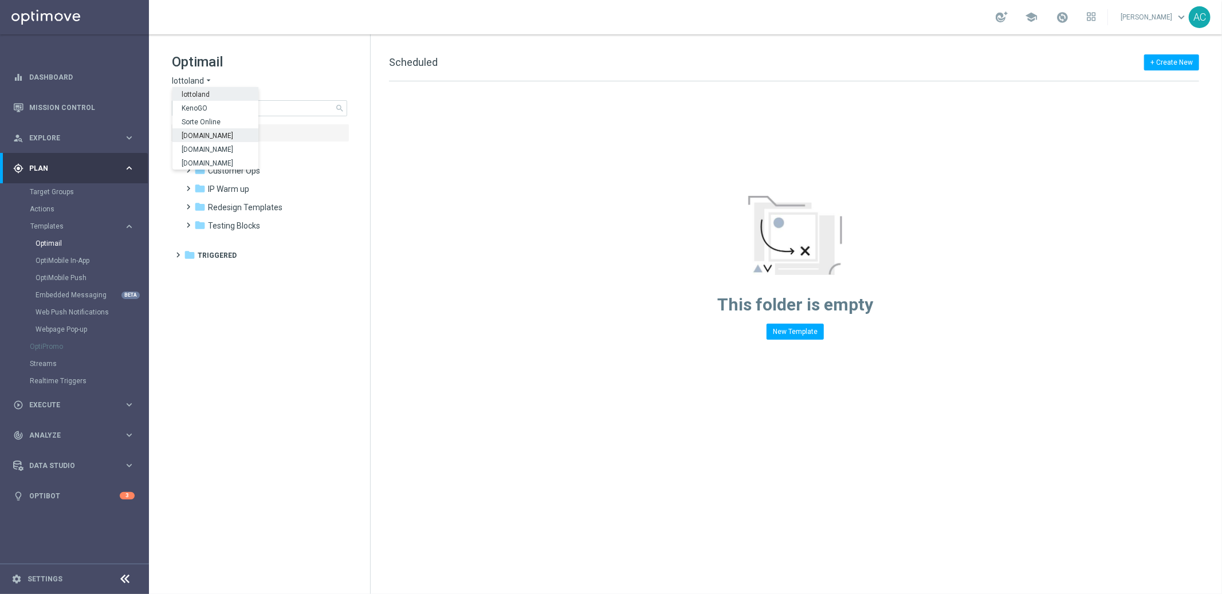
click at [239, 138] on div "Sorteonline.bet.br" at bounding box center [215, 135] width 86 height 14
click at [219, 97] on div "Optimail Sorteonline.bet.br arrow_drop_down × Sorteonline.bet.br search" at bounding box center [271, 85] width 198 height 64
click at [212, 78] on span "Sorteonline.bet.br" at bounding box center [203, 81] width 62 height 11
click at [0, 0] on span "Lottoland.bet.br" at bounding box center [0, 0] width 0 height 0
click at [481, 142] on div "This folder is empty New Template" at bounding box center [795, 210] width 849 height 258
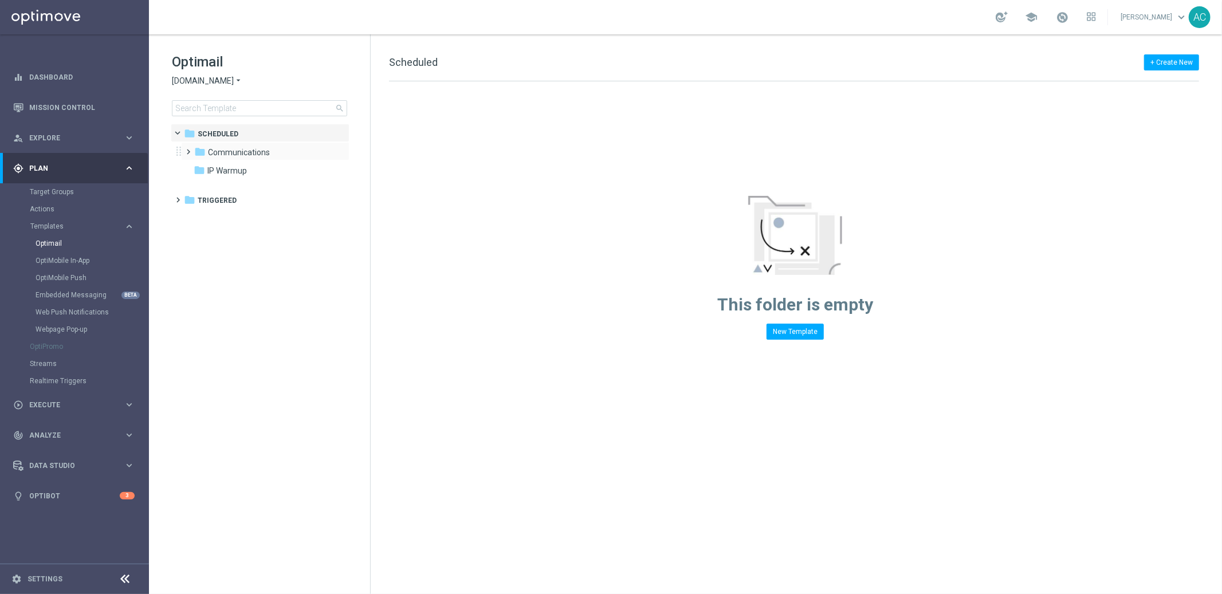
click at [238, 142] on div "folder Communications more_vert" at bounding box center [265, 151] width 168 height 18
click at [236, 147] on span "Communications" at bounding box center [239, 152] width 62 height 10
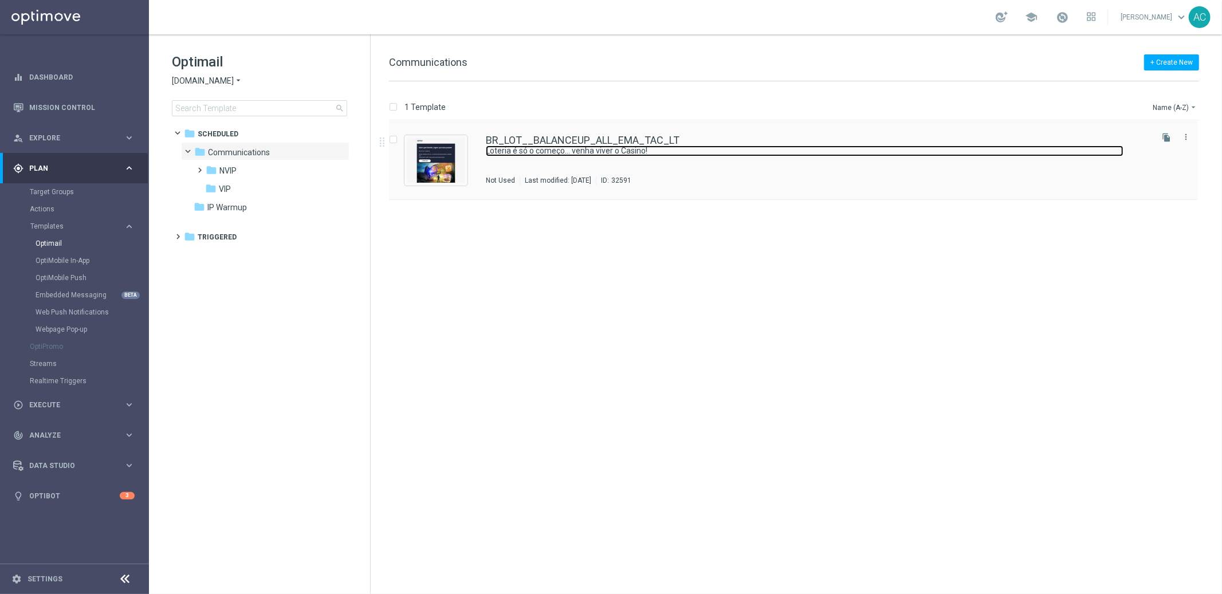
click at [582, 150] on link "Loteria é só o começo… venha viver o Casino!" at bounding box center [805, 151] width 638 height 11
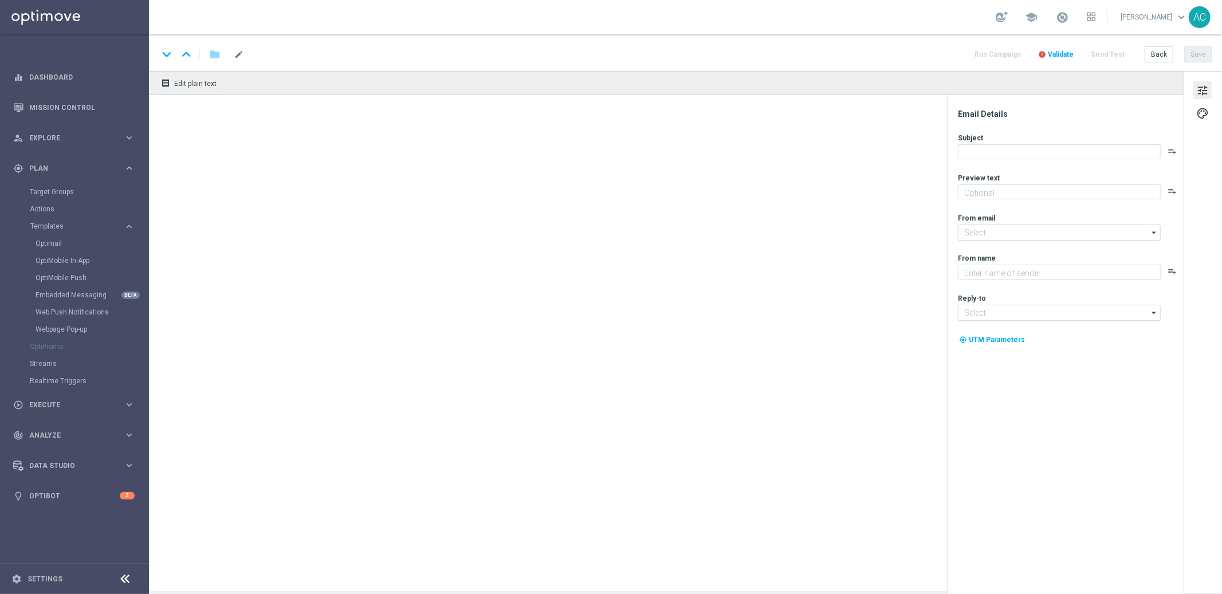
type textarea "Sua sorte também vale aqui. Venha para o Casino!"
type input "mail@crm.lottoland.bet.br"
type textarea "Lottoland.bet.br"
type input "contato@lottoland.bet.br"
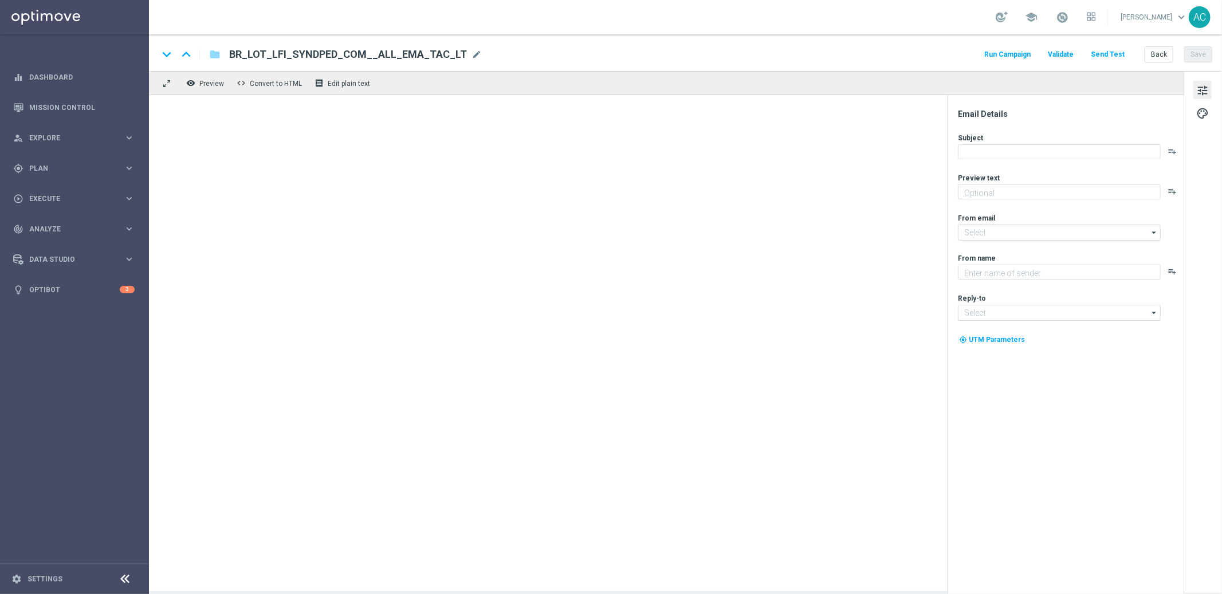
type textarea "[DEMOGRAPHIC_DATA] com 50% OFF e jogue 4 desdobramentos de 18 números"
type textarea "[DOMAIN_NAME]"
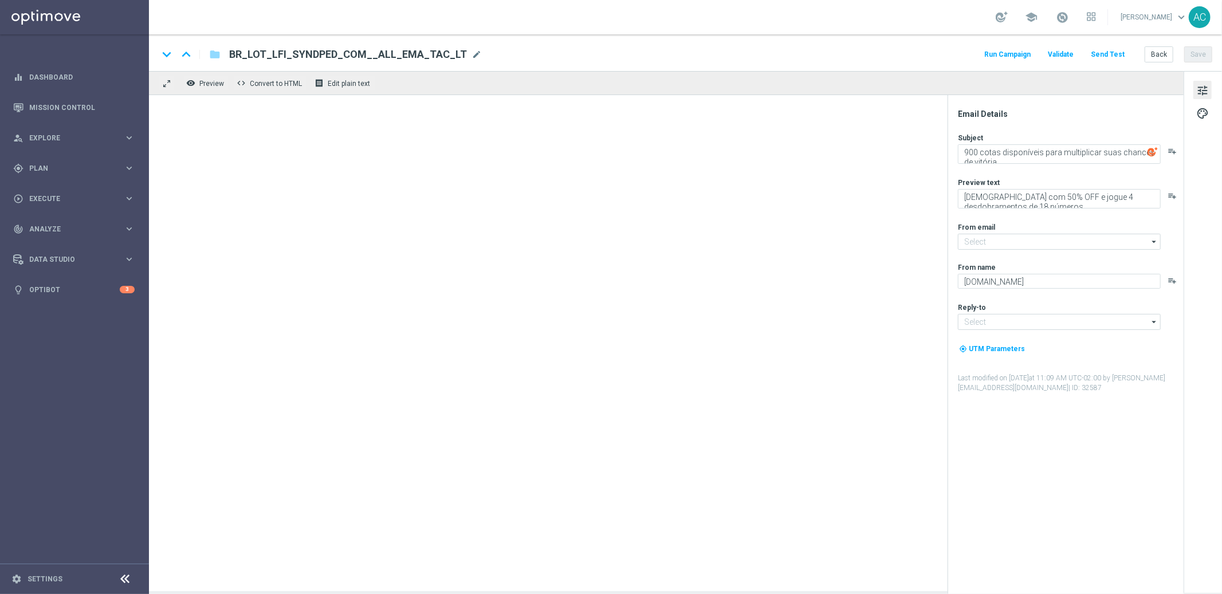
type input "[EMAIL_ADDRESS][DOMAIN_NAME]"
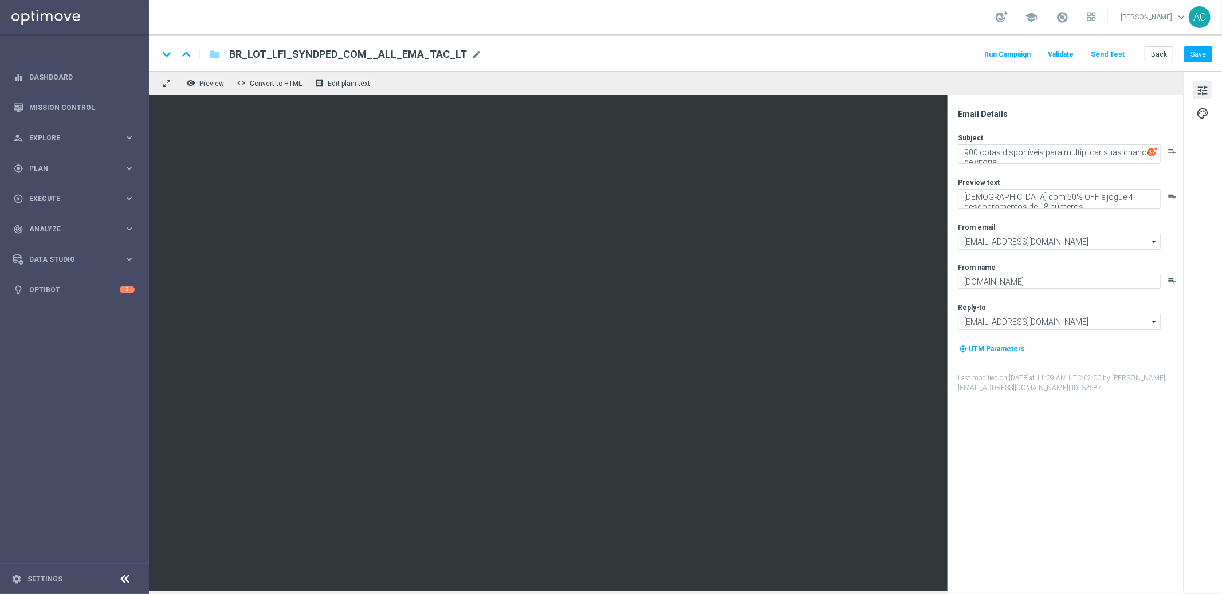
click at [1211, 92] on button "tune" at bounding box center [1202, 90] width 18 height 18
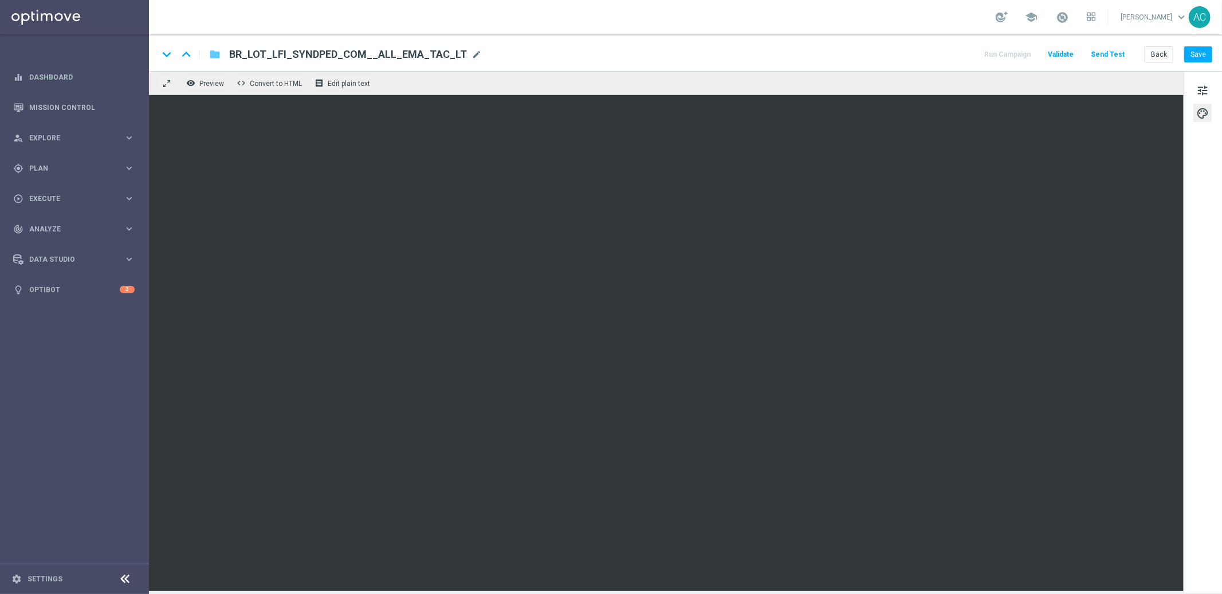
click at [217, 55] on icon "folder" at bounding box center [214, 55] width 11 height 14
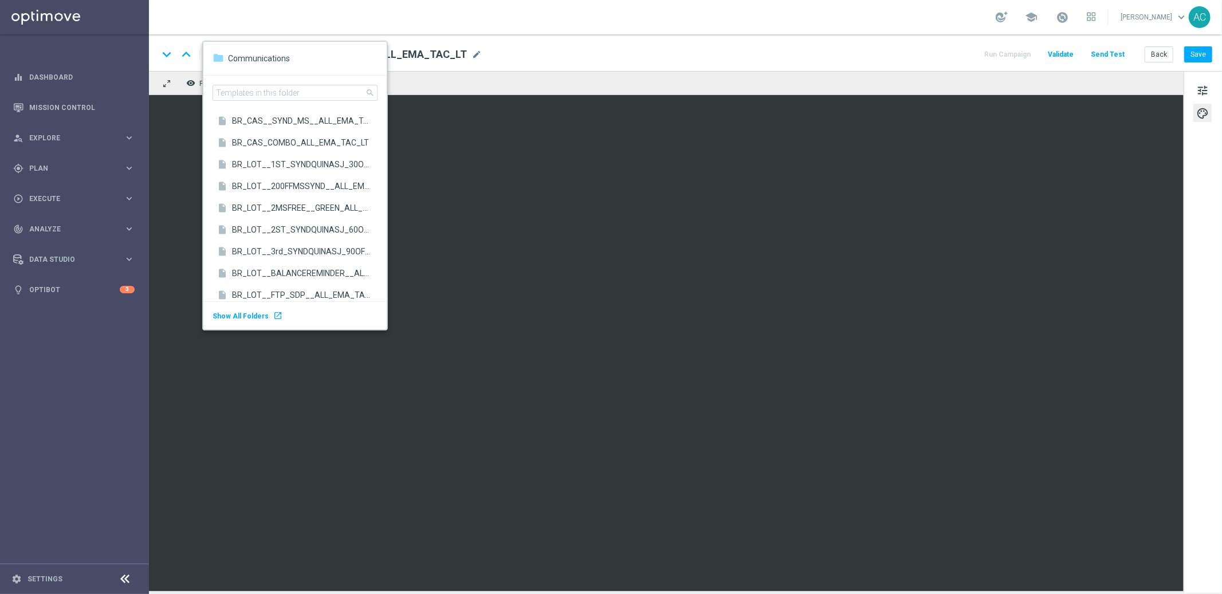
click at [597, 68] on div "keyboard_arrow_down keyboard_arrow_up folder BR_LOT_LFI_SYNDPED_COM__ALL_EMA_TA…" at bounding box center [685, 52] width 1073 height 37
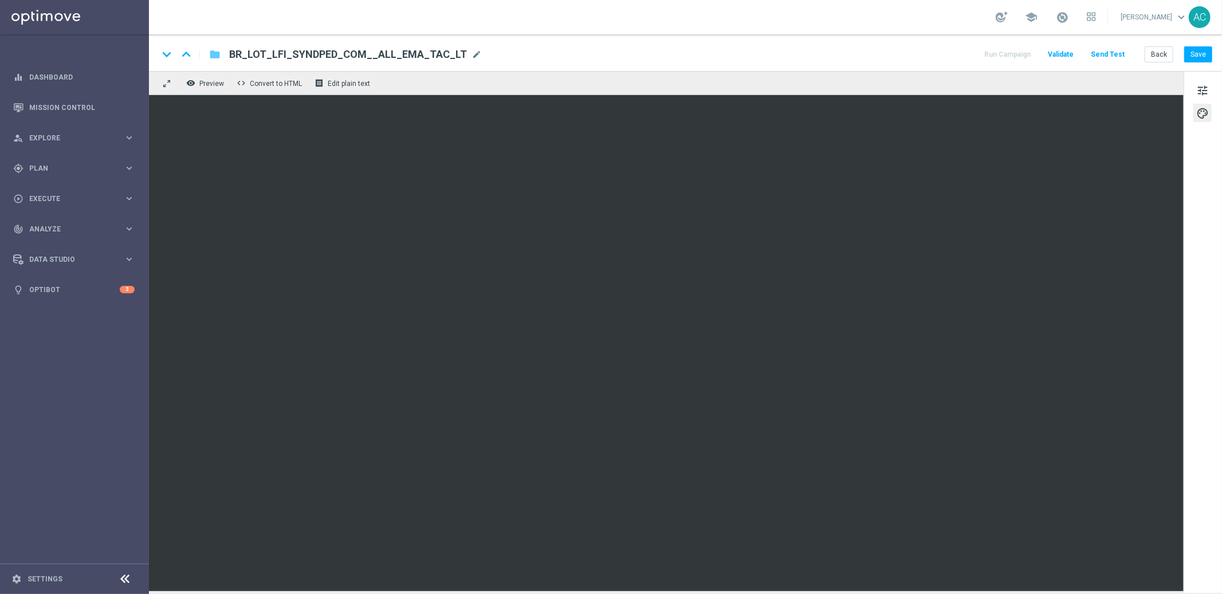
click at [214, 56] on icon "folder" at bounding box center [214, 55] width 11 height 14
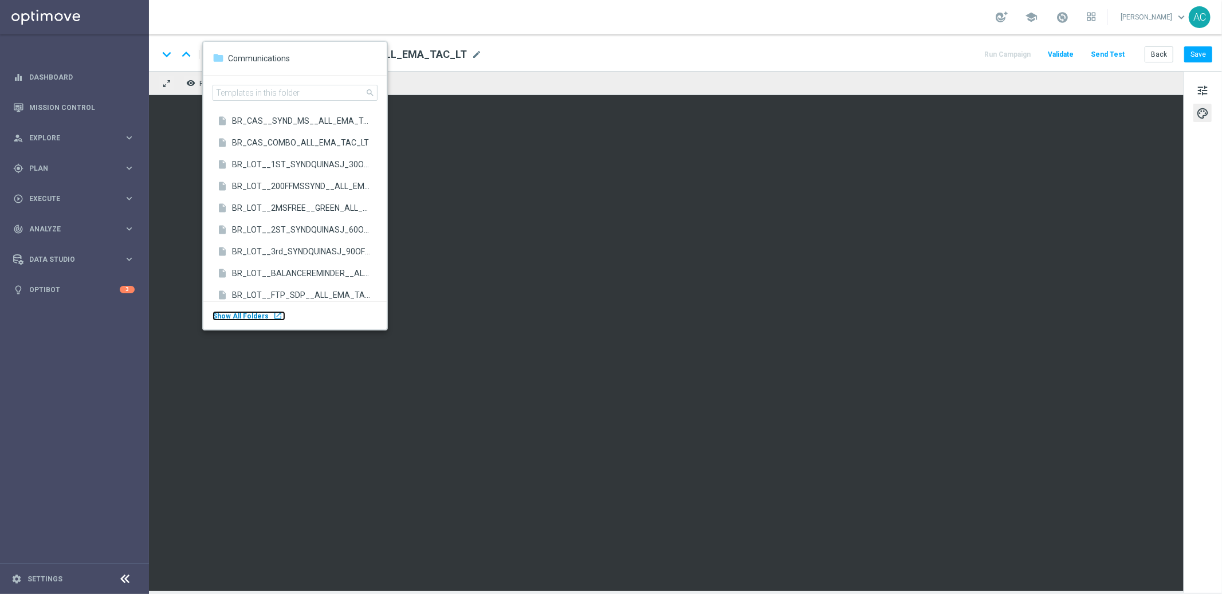
click at [266, 315] on div "Show All Folders launch" at bounding box center [249, 316] width 73 height 10
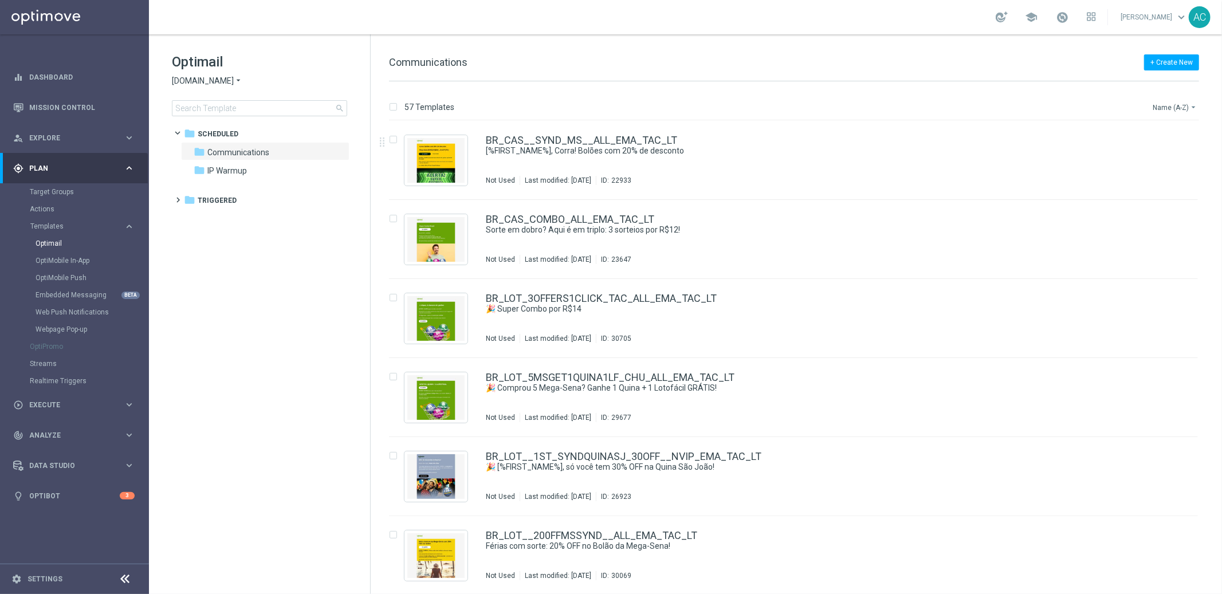
click at [1152, 104] on button "Name (A-Z) arrow_drop_down" at bounding box center [1176, 107] width 48 height 14
click at [1157, 155] on span "Date Modified (Newest)" at bounding box center [1155, 158] width 77 height 8
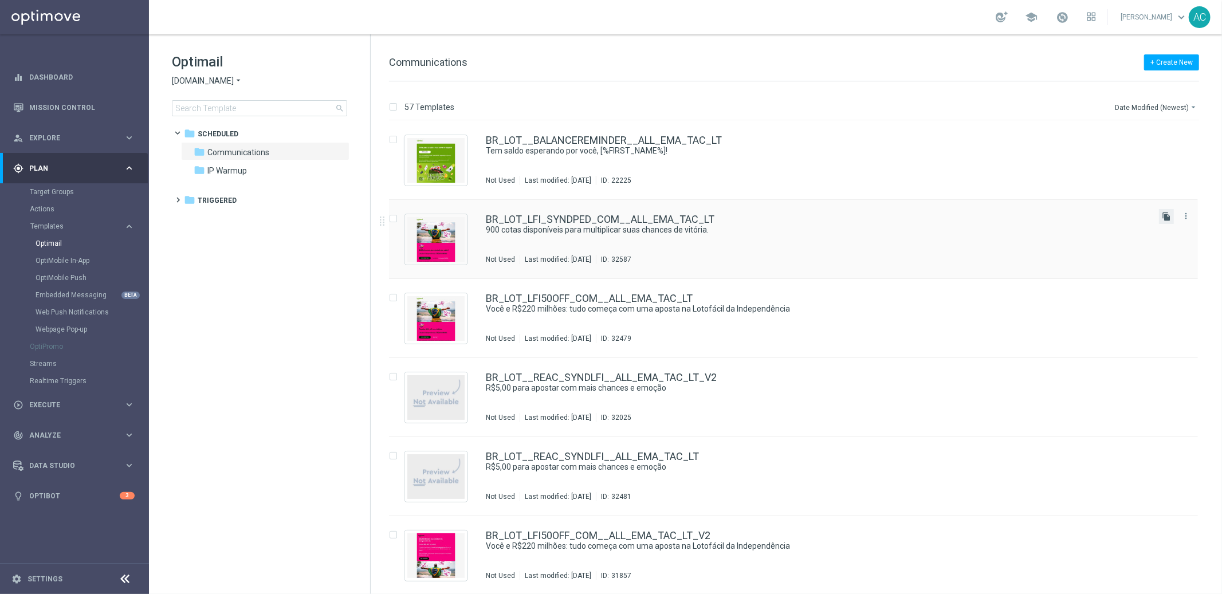
click at [1165, 216] on icon "file_copy" at bounding box center [1166, 216] width 9 height 9
click at [1165, 219] on div "file_copy more_vert" at bounding box center [1176, 216] width 34 height 15
click at [1166, 296] on icon "file_copy" at bounding box center [1166, 295] width 9 height 9
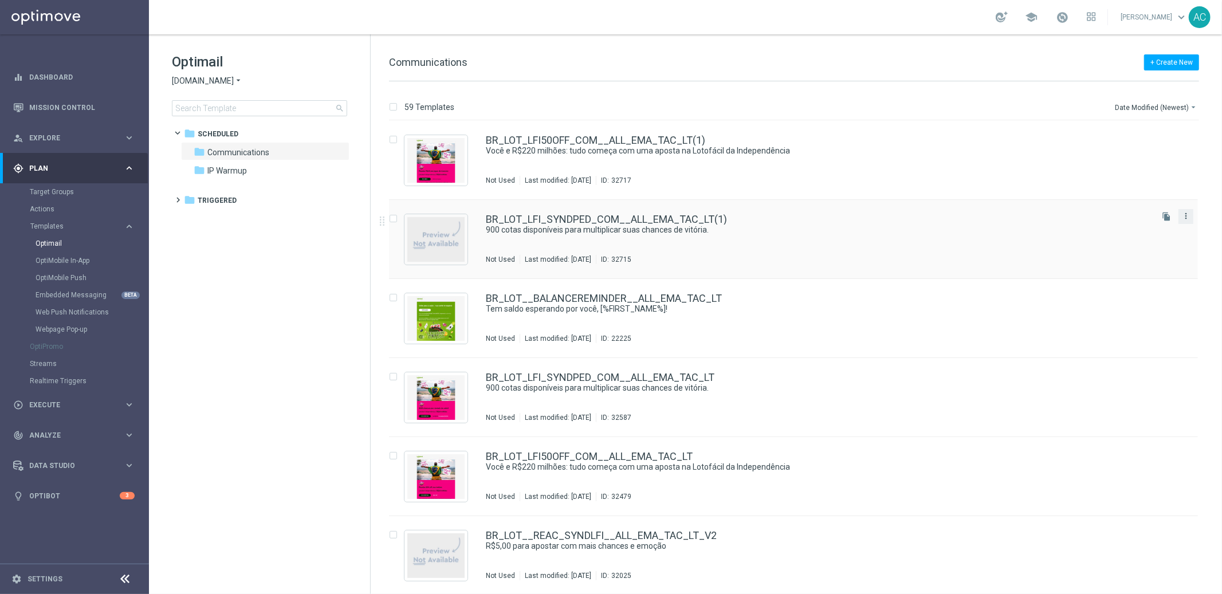
click at [1187, 215] on icon "more_vert" at bounding box center [1185, 215] width 9 height 9
click at [1140, 258] on div "Delete" at bounding box center [1138, 261] width 69 height 8
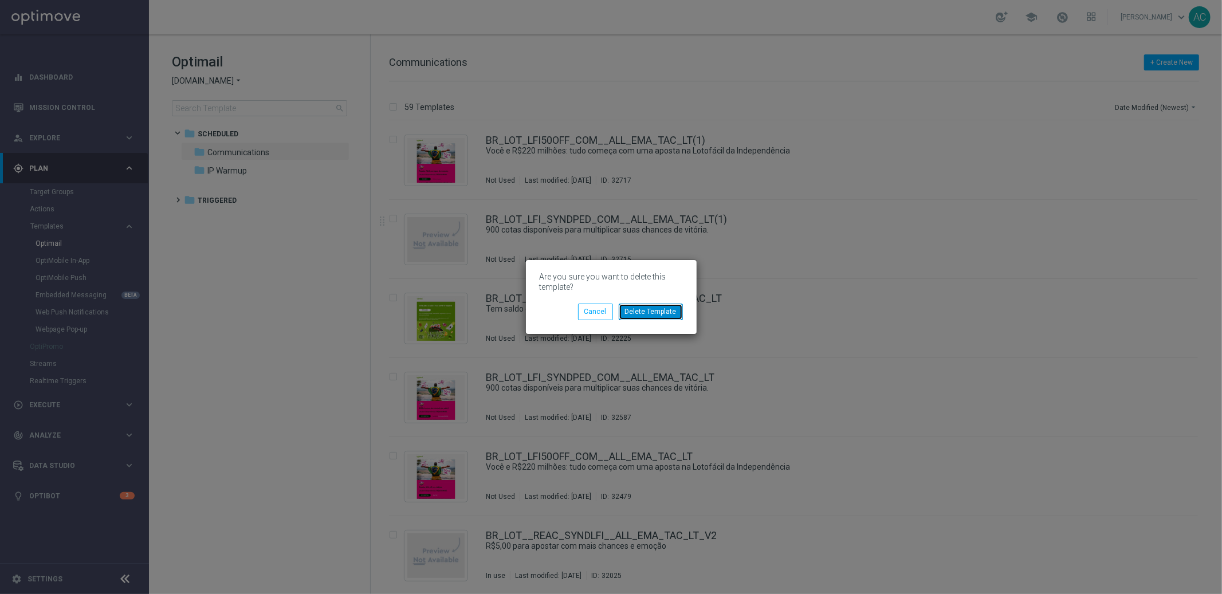
click at [656, 316] on button "Delete Template" at bounding box center [651, 312] width 64 height 16
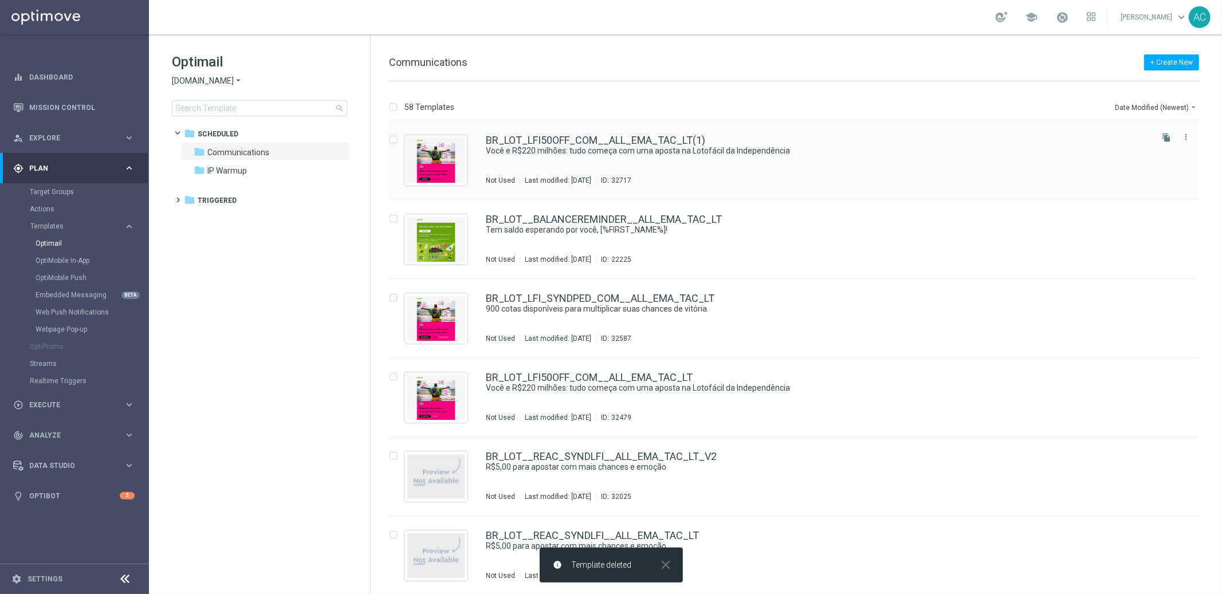
click at [799, 158] on div "BR_LOT_LFI50OFF_COM__ALL_EMA_TAC_LT(1) Você e R$220 milhões: tudo começa com um…" at bounding box center [818, 160] width 664 height 50
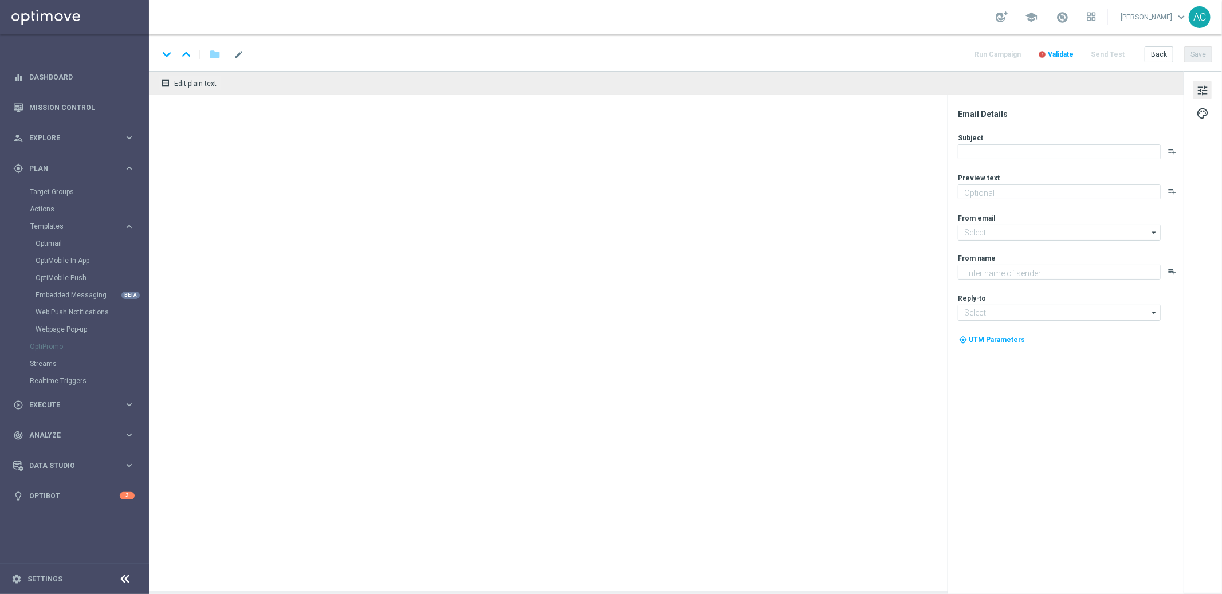
type textarea "Vai deixar R$220 milhões passarem?"
type input "[EMAIL_ADDRESS][DOMAIN_NAME]"
type textarea "[DOMAIN_NAME]"
type input "[EMAIL_ADDRESS][DOMAIN_NAME]"
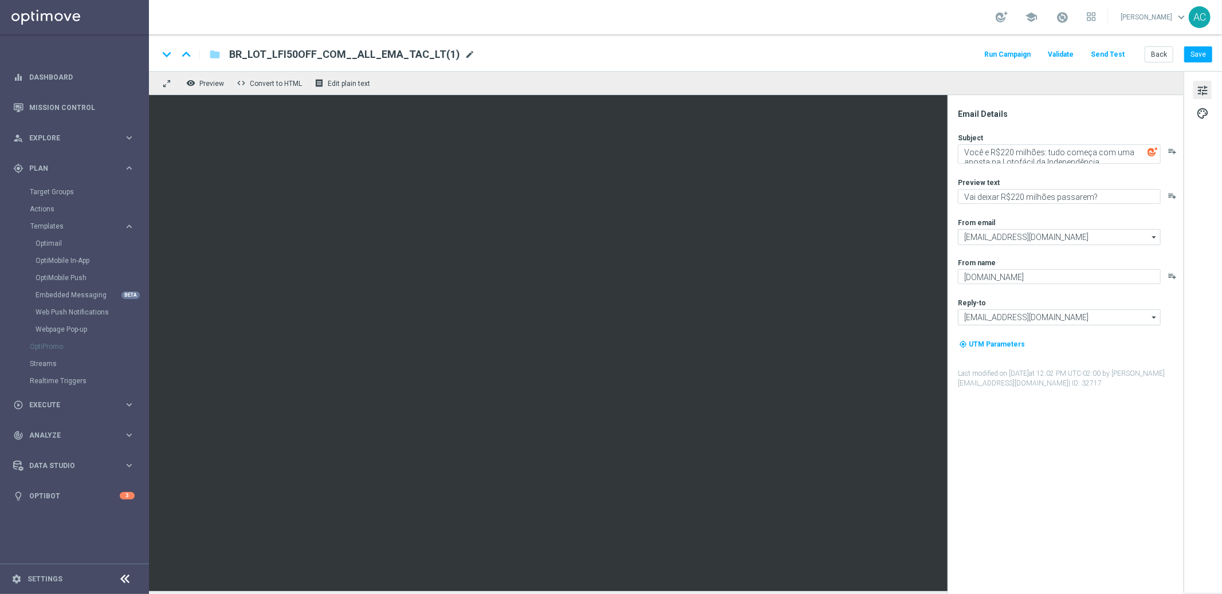
click at [465, 54] on span "mode_edit" at bounding box center [470, 54] width 10 height 10
drag, startPoint x: 266, startPoint y: 52, endPoint x: 301, endPoint y: 54, distance: 34.4
click at [301, 54] on input "BR_LOT_LFI50OFF_COM__ALL_EMA_TAC_LT(1)" at bounding box center [371, 54] width 284 height 15
click at [413, 54] on input "BR_LOT_LFIXSELL_COM__ALL_EMA_TAC_LT(1)" at bounding box center [371, 54] width 284 height 15
type input "BR_LOT_LFIXSELL_COM__ALL_EMA_TAC_LT"
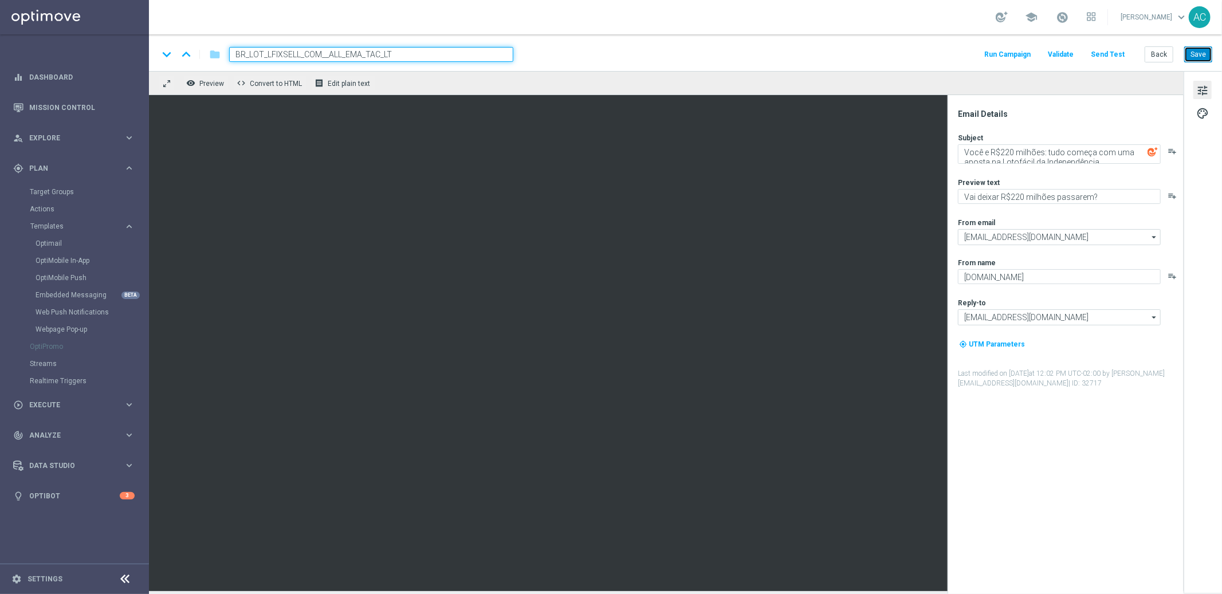
click at [1201, 52] on button "Save" at bounding box center [1198, 54] width 28 height 16
click at [389, 58] on input "BR_LOT_LFIXSELL_COM__ALL_EMA_TAC_LT" at bounding box center [371, 54] width 284 height 15
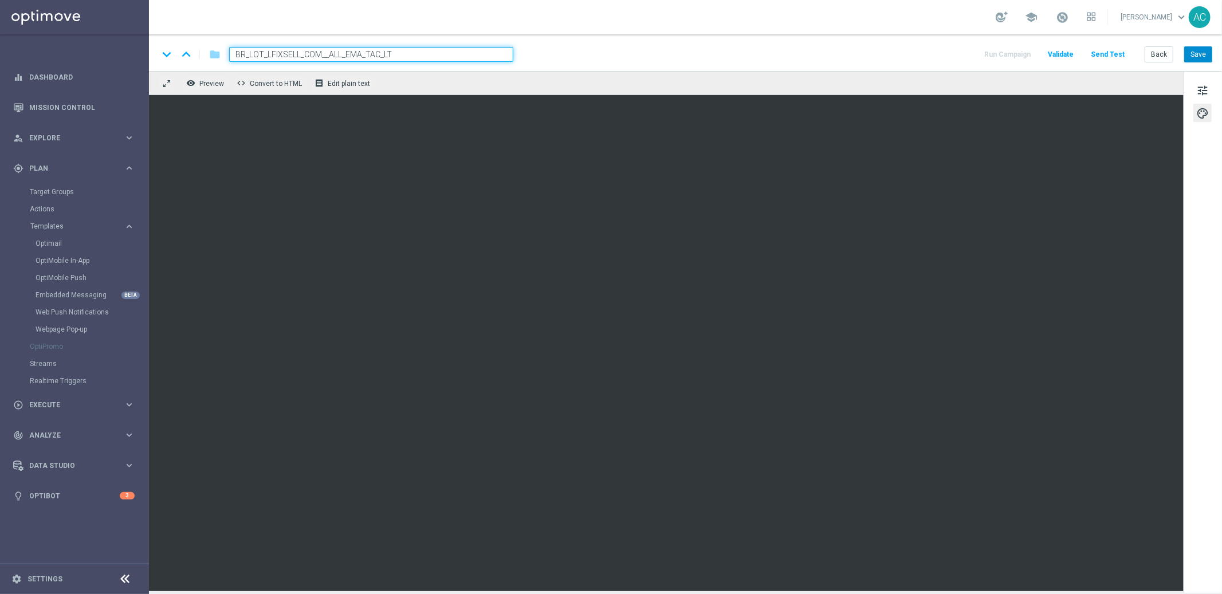
click at [1192, 63] on div "keyboard_arrow_down keyboard_arrow_up folder BR_LOT_LFIXSELL_COM__ALL_EMA_TAC_L…" at bounding box center [685, 52] width 1073 height 37
click at [1192, 58] on button "Save" at bounding box center [1198, 54] width 28 height 16
click at [1188, 52] on button "Save" at bounding box center [1198, 54] width 28 height 16
click at [1197, 55] on button "Save" at bounding box center [1198, 54] width 28 height 16
click at [1194, 51] on button "Save" at bounding box center [1198, 54] width 28 height 16
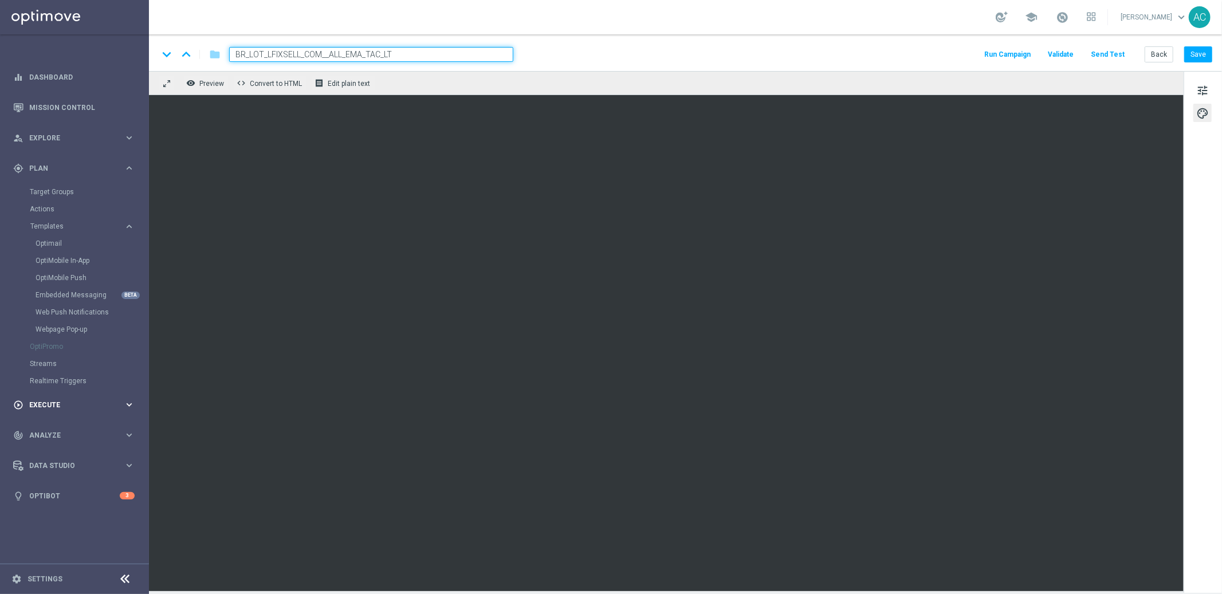
click at [76, 408] on span "Execute" at bounding box center [76, 405] width 95 height 7
drag, startPoint x: 69, startPoint y: 221, endPoint x: 81, endPoint y: 215, distance: 13.6
click at [69, 221] on link "Campaign Builder" at bounding box center [74, 222] width 89 height 9
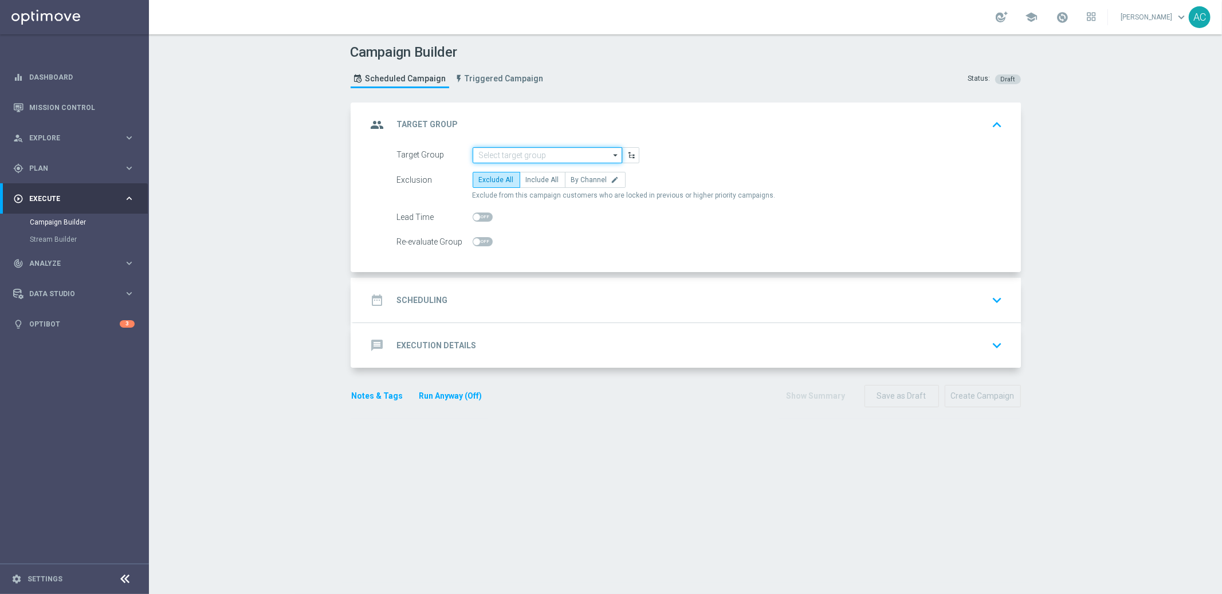
click at [516, 157] on input at bounding box center [548, 155] width 150 height 16
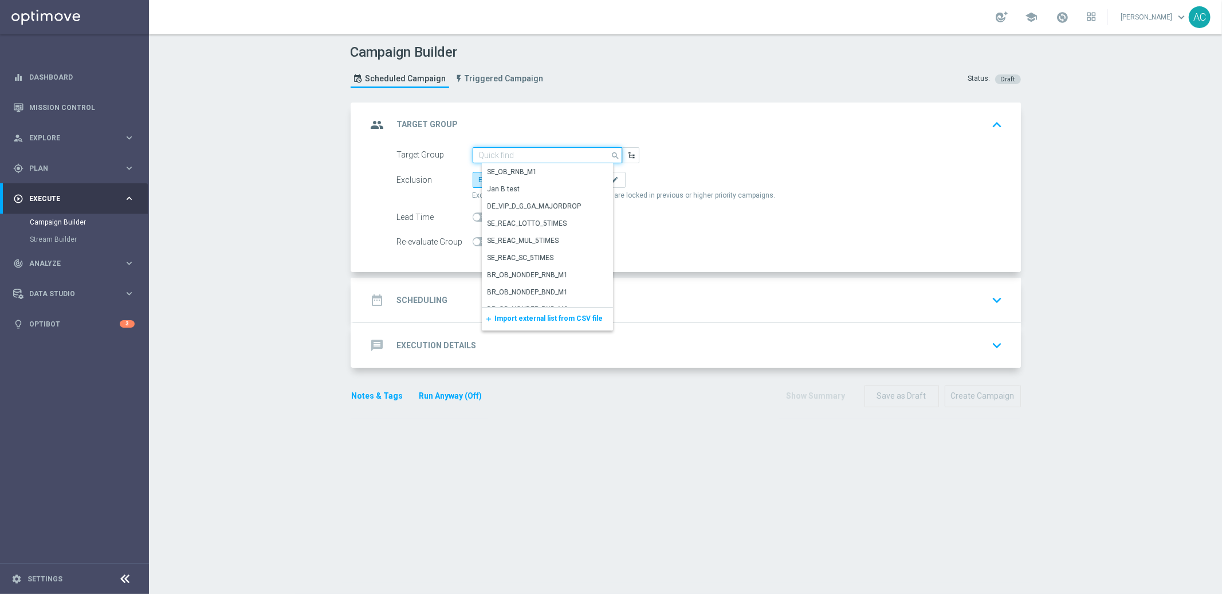
paste input "BR_LOT__ACTIVE_BALANCE"
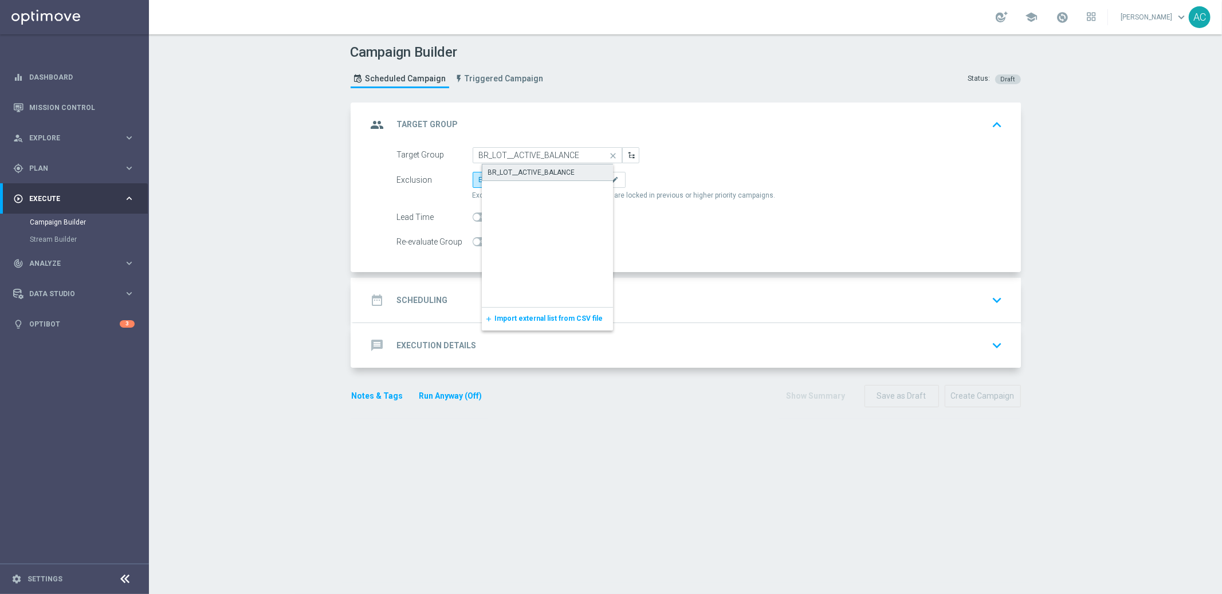
click at [528, 165] on div "BR_LOT__ACTIVE_BALANCE" at bounding box center [557, 172] width 150 height 17
type input "BR_LOT__ACTIVE_BALANCE"
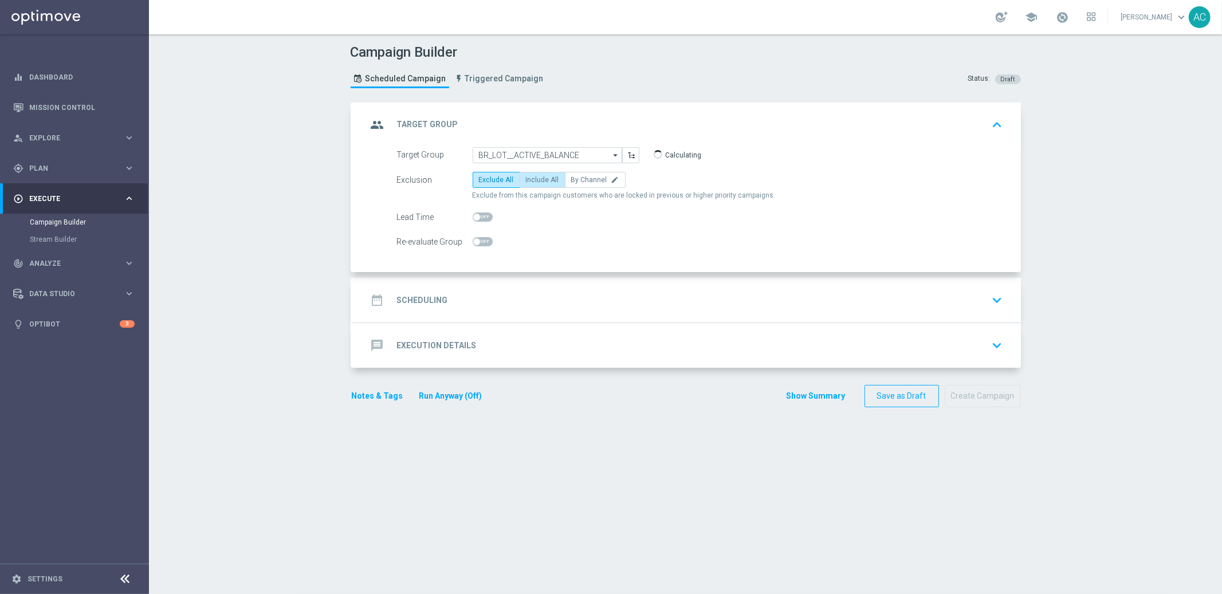
click at [522, 186] on label "Include All" at bounding box center [543, 180] width 46 height 16
click at [526, 186] on input "Include All" at bounding box center [529, 181] width 7 height 7
radio input "true"
click at [451, 303] on div "date_range Scheduling keyboard_arrow_down" at bounding box center [687, 300] width 640 height 22
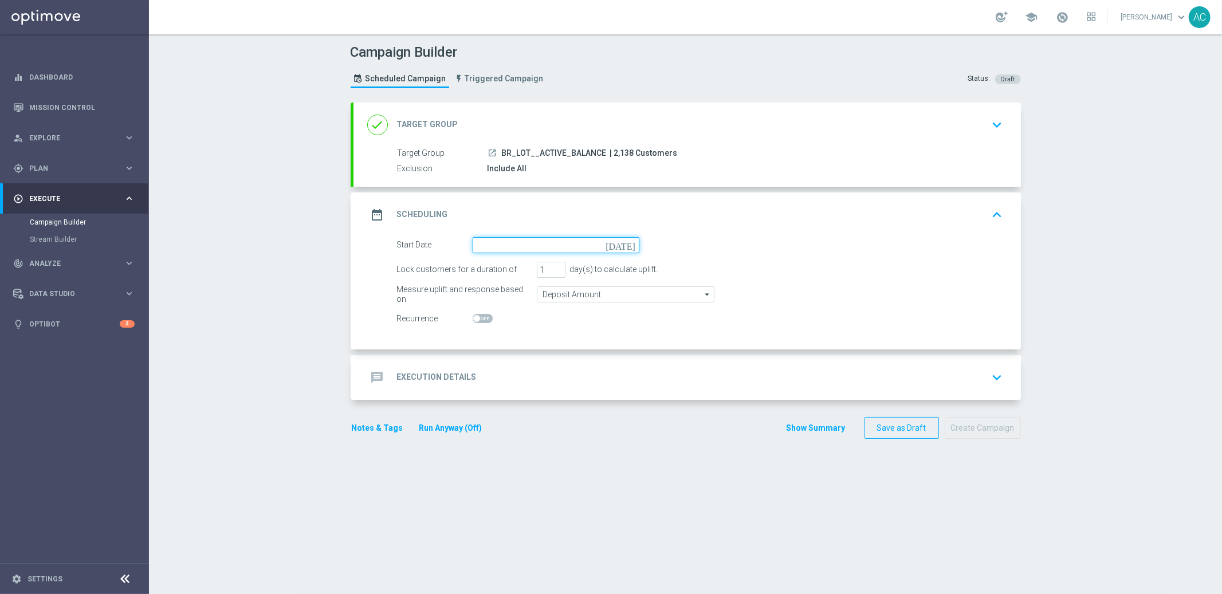
click at [497, 248] on input at bounding box center [556, 245] width 167 height 16
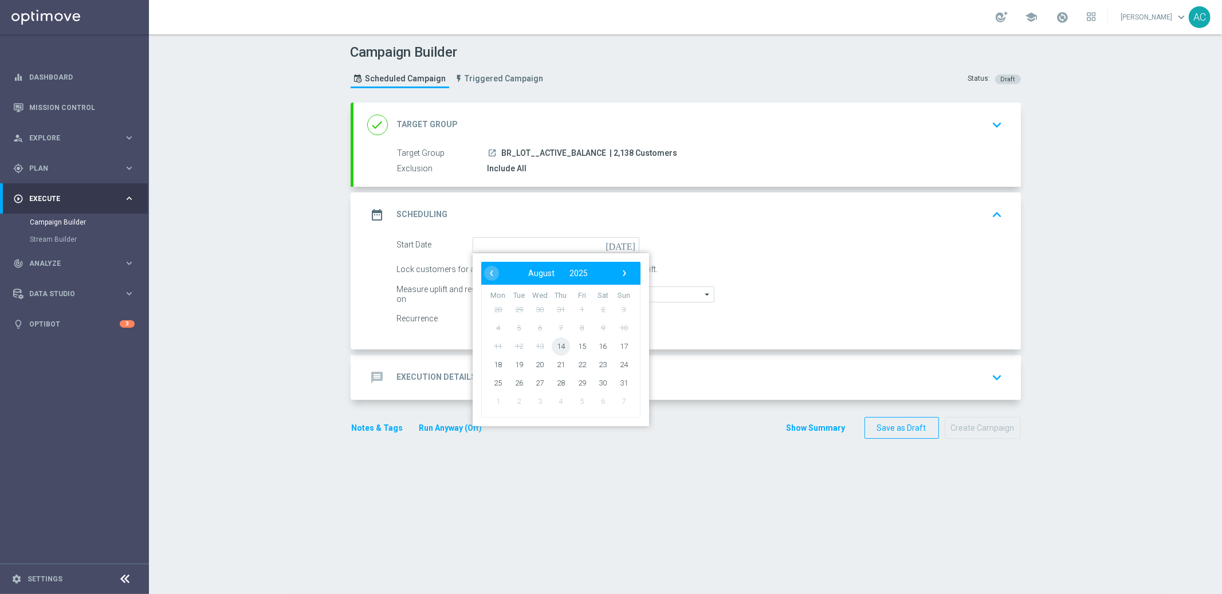
click at [551, 347] on span "14" at bounding box center [560, 346] width 18 height 18
type input "14 Aug 2025"
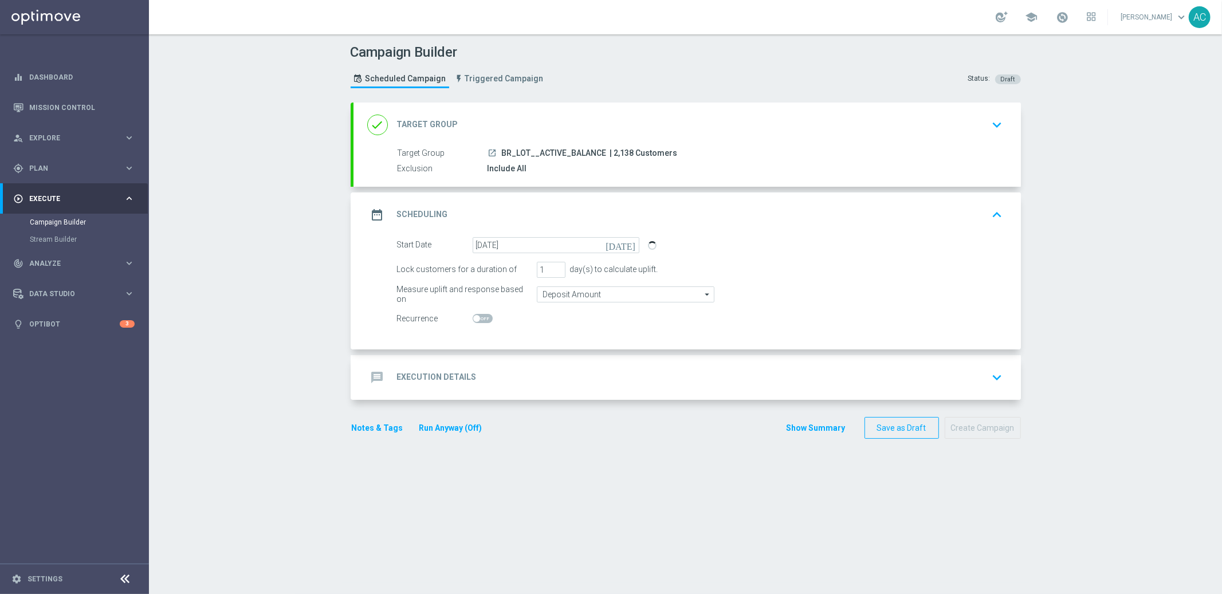
click at [477, 317] on span at bounding box center [483, 318] width 20 height 9
click at [477, 317] on input "checkbox" at bounding box center [483, 318] width 20 height 9
checkbox input "true"
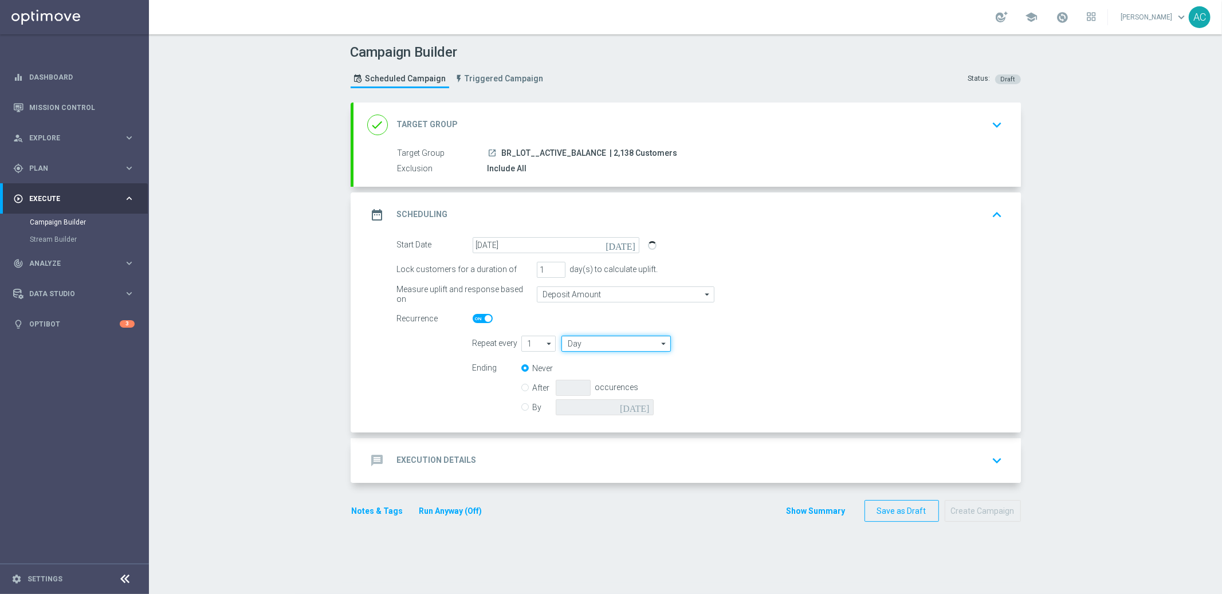
click at [607, 344] on input "Day" at bounding box center [615, 344] width 109 height 16
click at [597, 376] on div "Week" at bounding box center [621, 378] width 101 height 17
type input "Week"
click at [784, 345] on input "checkbox" at bounding box center [791, 343] width 17 height 15
checkbox input "true"
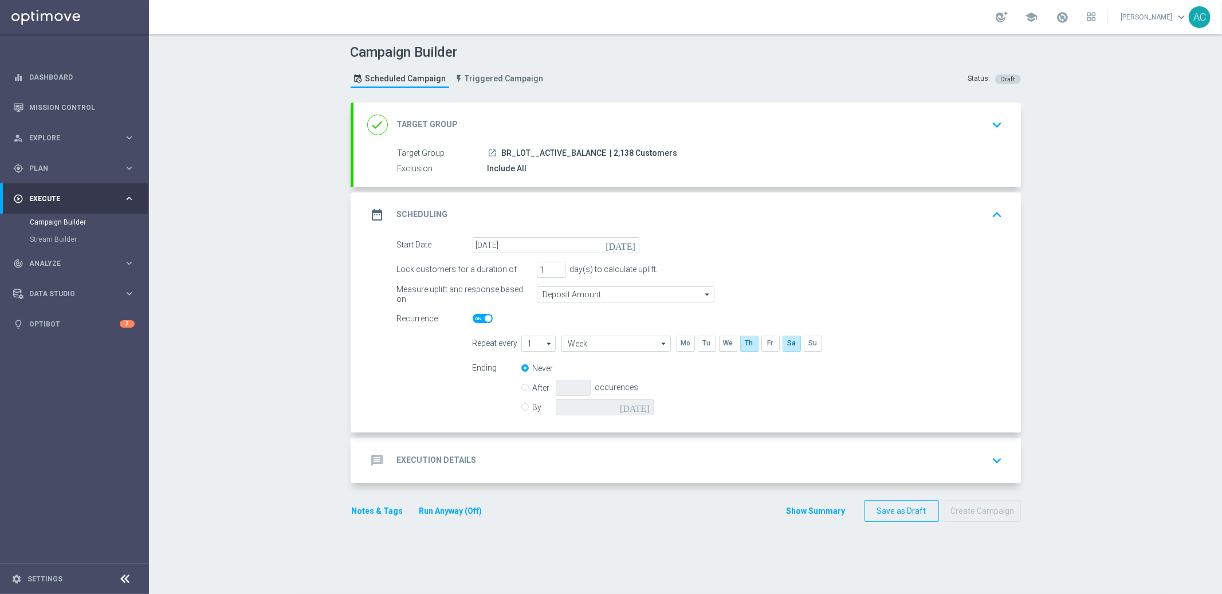
click at [525, 409] on div "By today" at bounding box center [594, 407] width 146 height 16
click at [533, 409] on label "By" at bounding box center [544, 407] width 23 height 10
click at [521, 409] on input "By" at bounding box center [524, 405] width 7 height 7
radio input "true"
radio input "false"
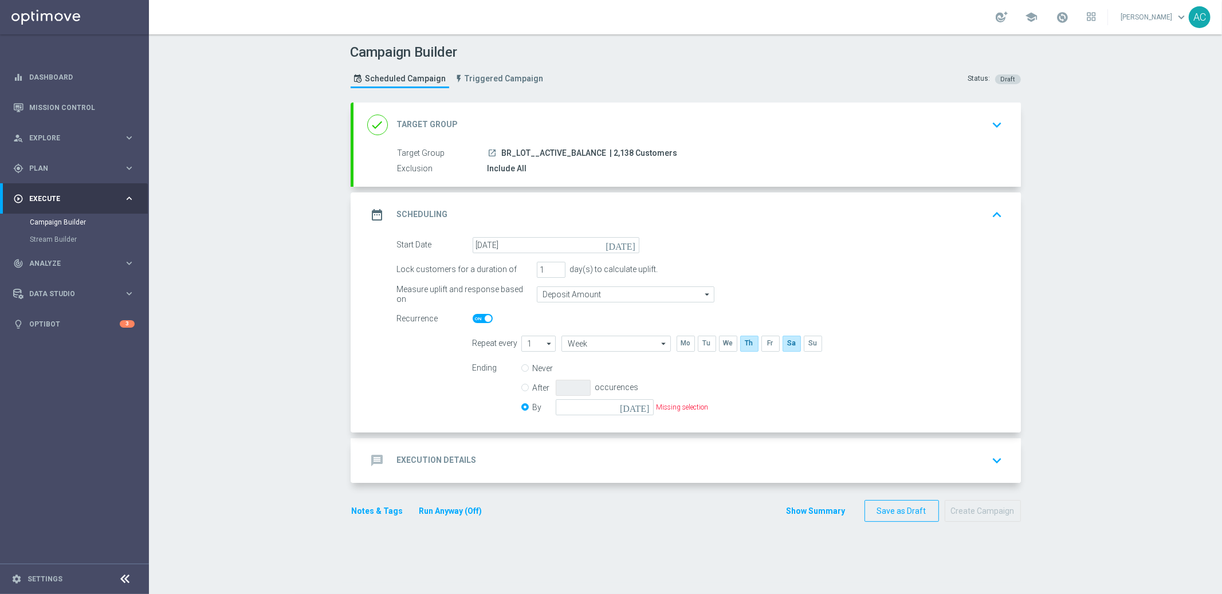
click at [638, 408] on icon "today" at bounding box center [637, 405] width 34 height 13
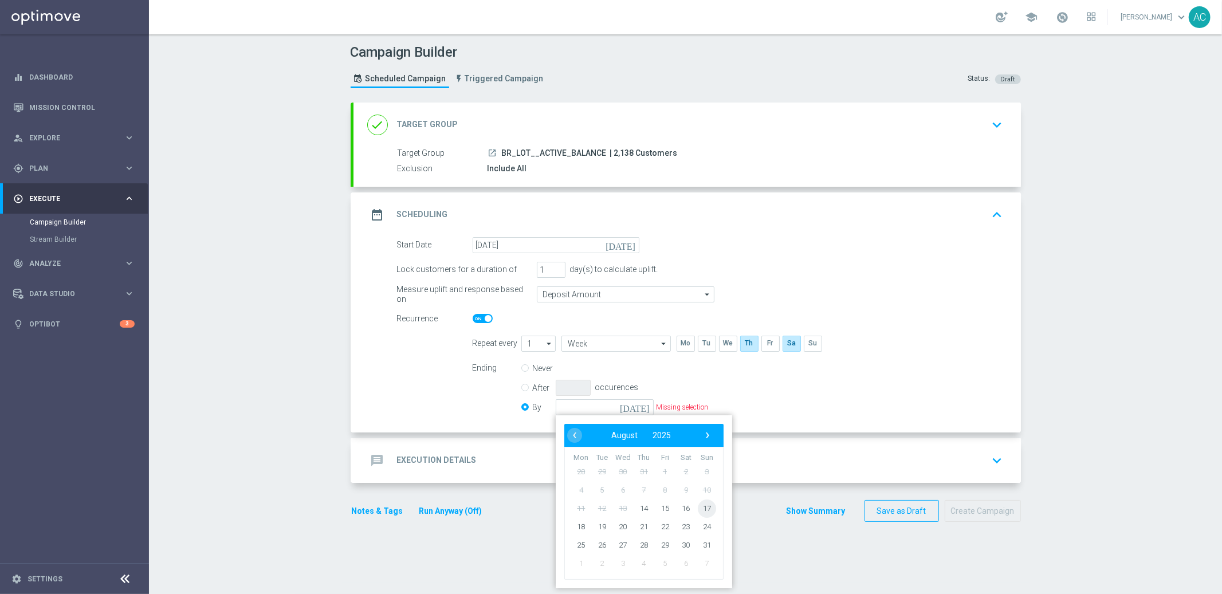
click at [704, 507] on span "17" at bounding box center [706, 508] width 18 height 18
type input "17 Aug 2025"
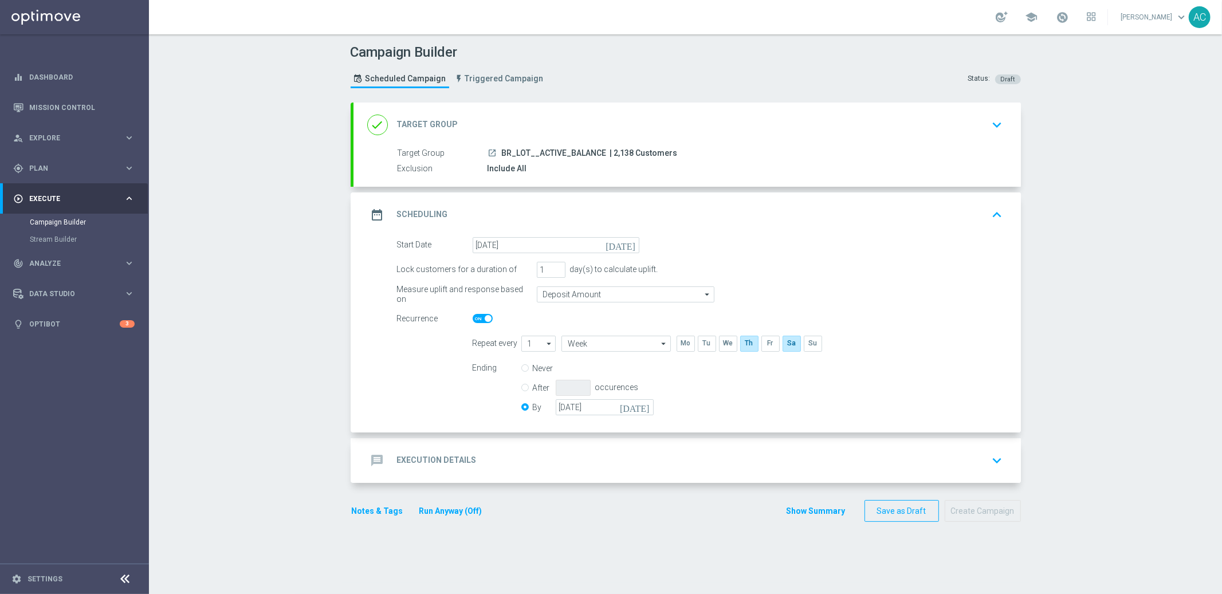
click at [427, 466] on div "message Execution Details" at bounding box center [421, 460] width 109 height 21
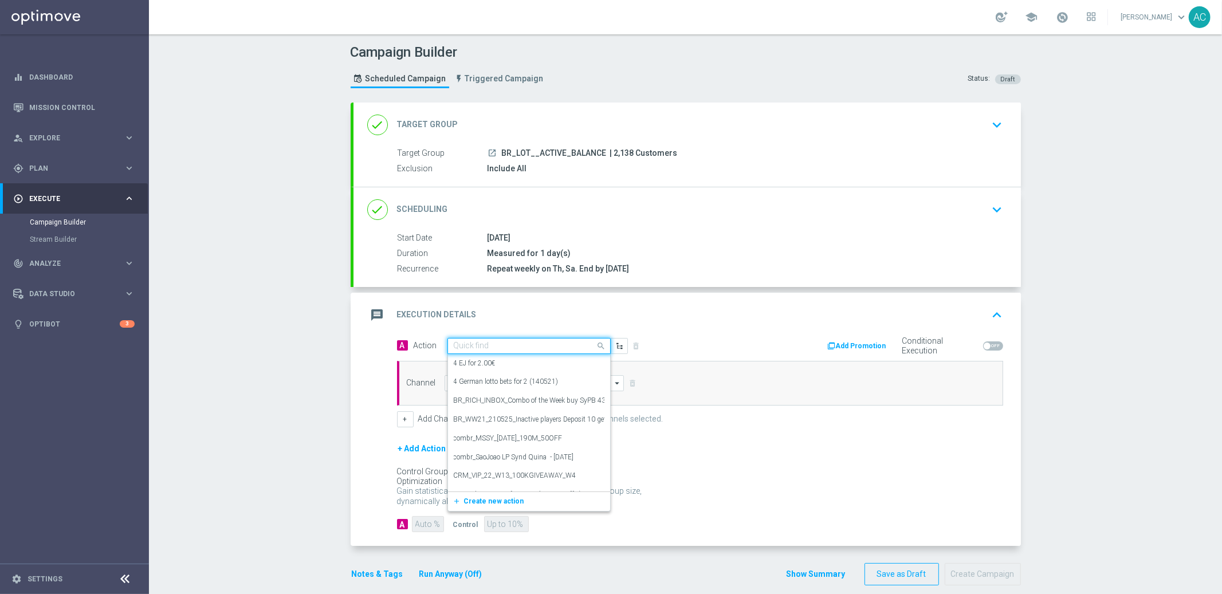
click at [481, 347] on input "text" at bounding box center [518, 346] width 128 height 10
paste input "BR_LOT__BALANCEUP_ALL_EMA_TAC_LT"
type input "BR_LOT__BALANCEUP_ALL_EMA_TAC_LT"
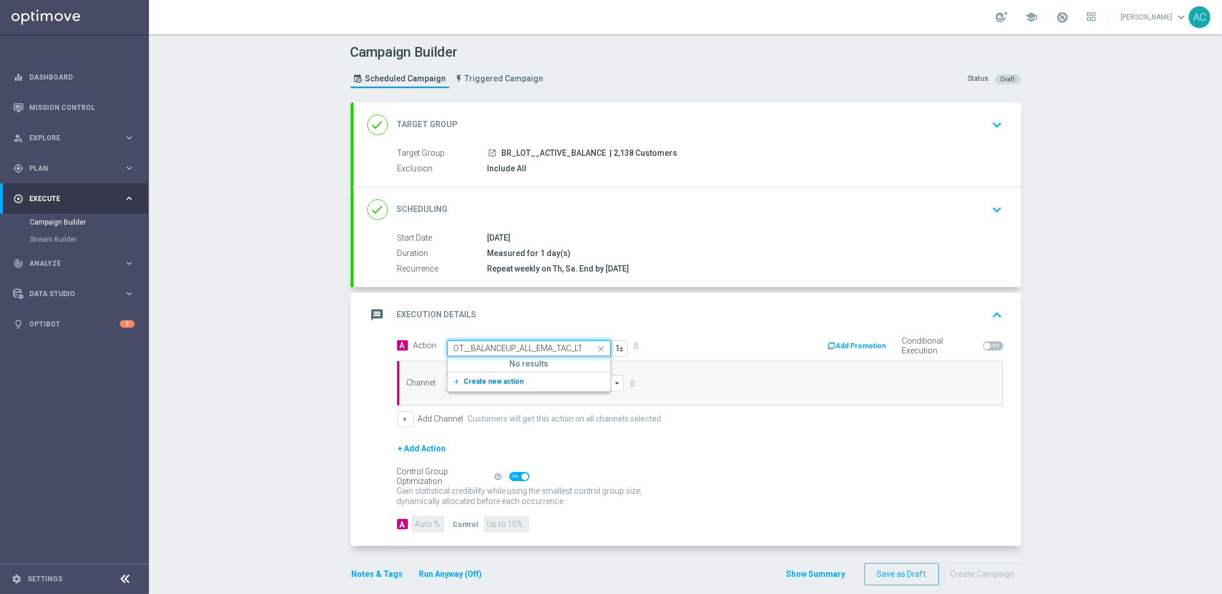
click at [489, 383] on span "Create new action" at bounding box center [494, 382] width 60 height 8
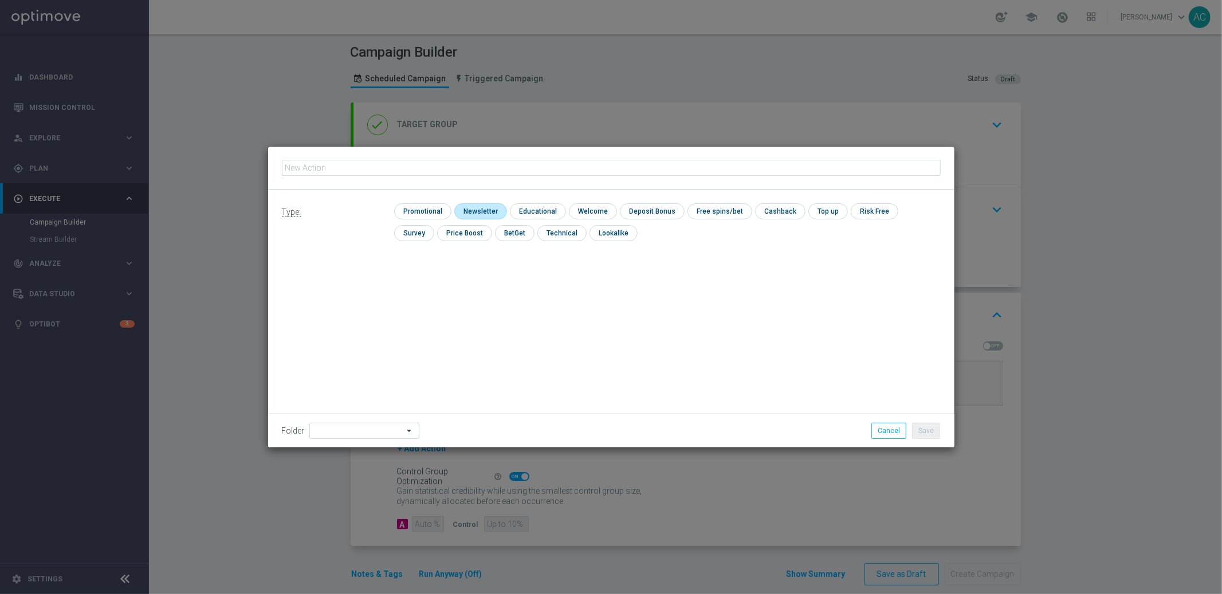
type input "BR_LOT__BALANCEUP_ALL_EMA_TAC_LT"
click at [413, 211] on input "checkbox" at bounding box center [421, 210] width 54 height 15
checkbox input "true"
click at [922, 431] on button "Save" at bounding box center [926, 431] width 28 height 16
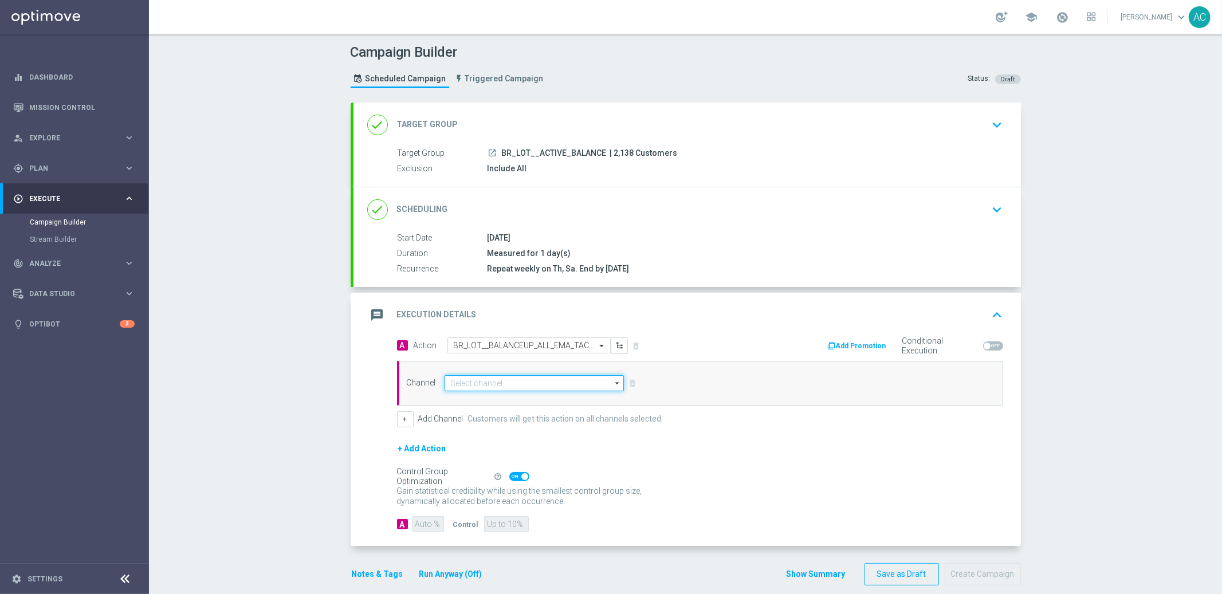
click at [481, 388] on input at bounding box center [535, 383] width 180 height 16
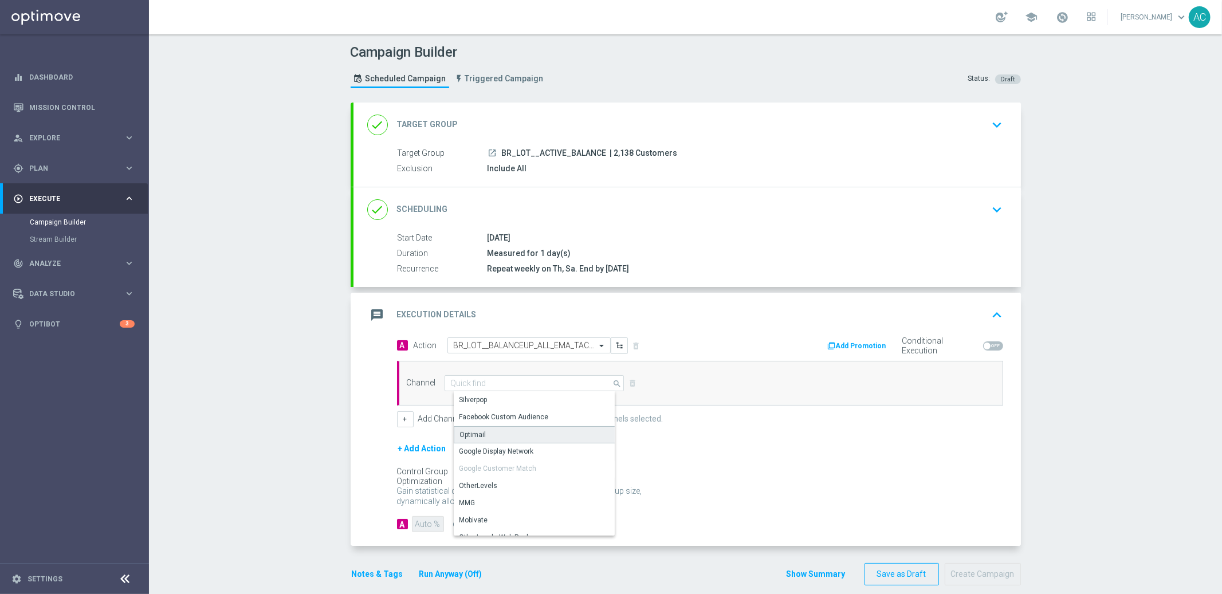
click at [488, 440] on div "Optimail" at bounding box center [539, 434] width 171 height 17
type input "Optimail"
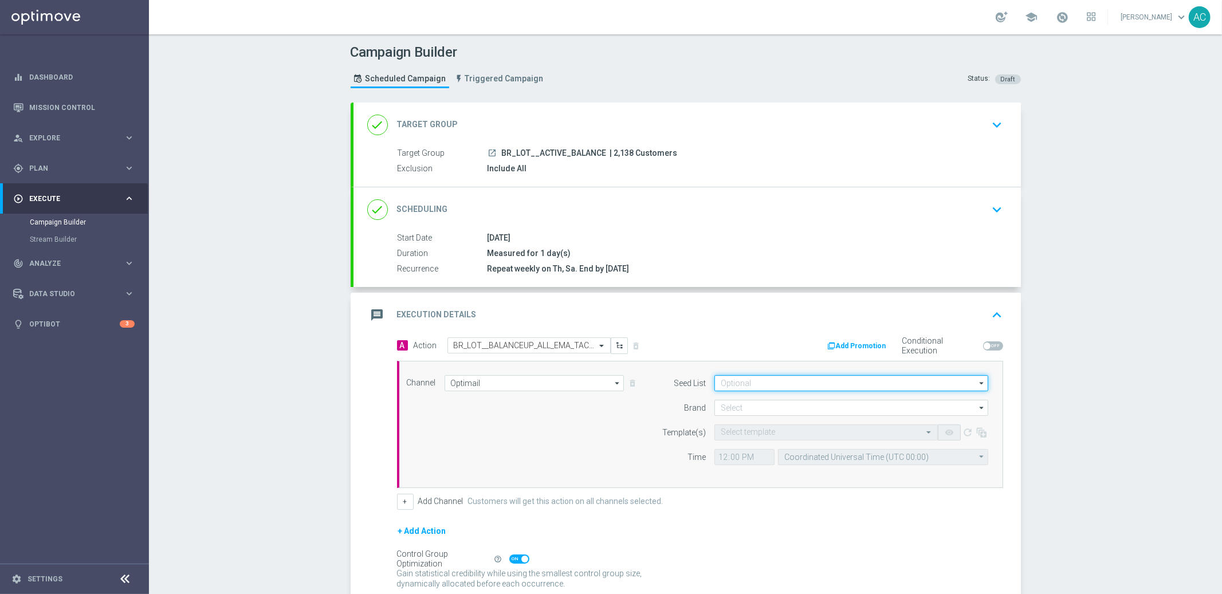
click at [759, 376] on input at bounding box center [851, 383] width 274 height 16
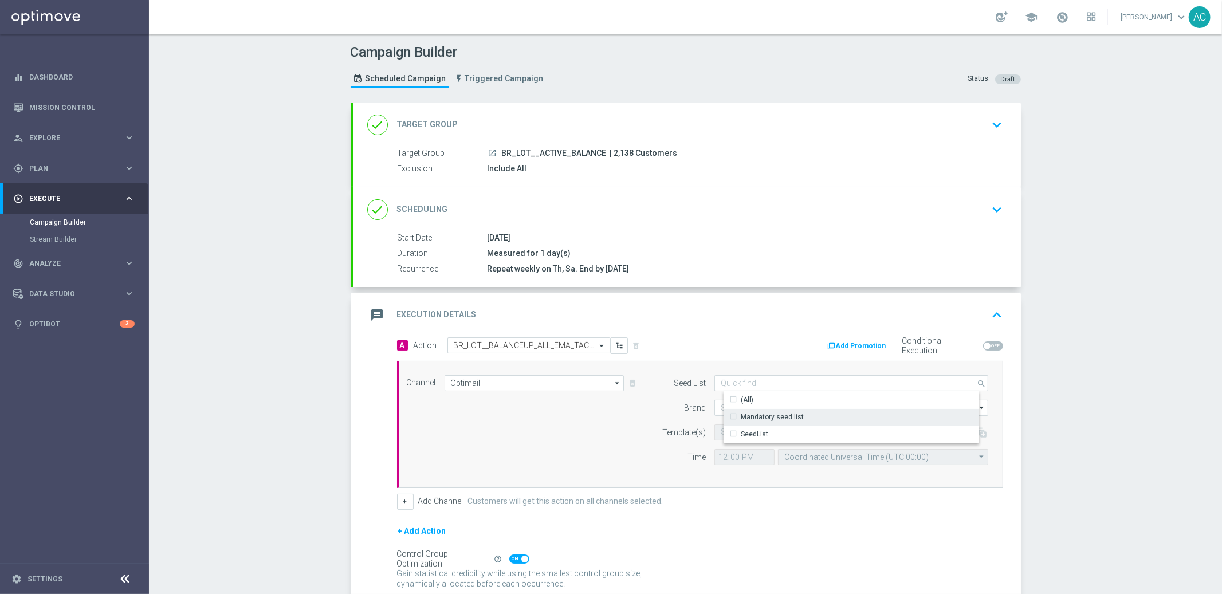
click at [764, 418] on div "Mandatory seed list" at bounding box center [772, 417] width 63 height 10
drag, startPoint x: 504, startPoint y: 441, endPoint x: 637, endPoint y: 430, distance: 132.8
click at [516, 440] on div "Channel Optimail Optimail arrow_drop_down Drag here to set row groups Drag here…" at bounding box center [697, 424] width 599 height 99
type input "Mandatory seed list"
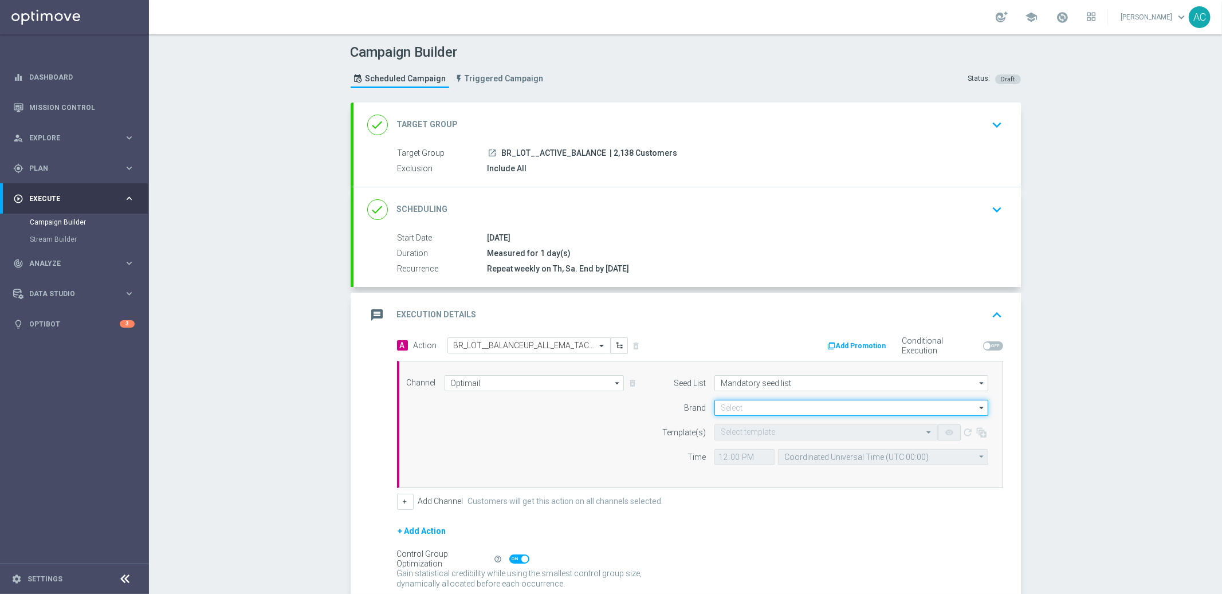
click at [725, 406] on input at bounding box center [851, 408] width 274 height 16
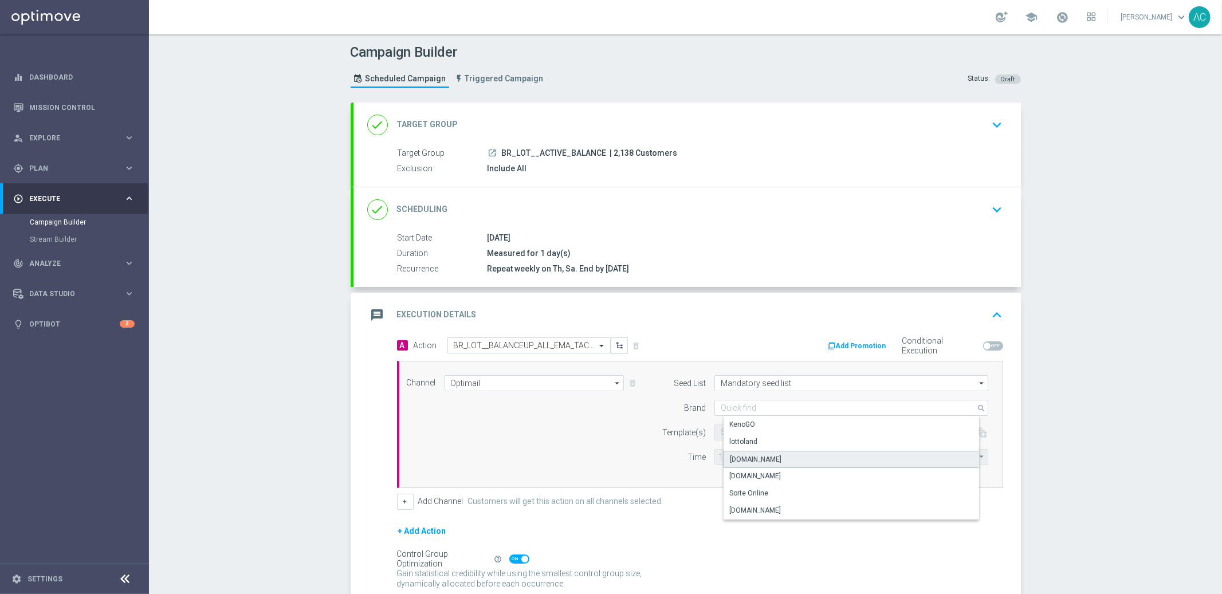
click at [742, 464] on div "Lottoland.bet.br" at bounding box center [861, 459] width 274 height 17
type input "Lottoland.bet.br"
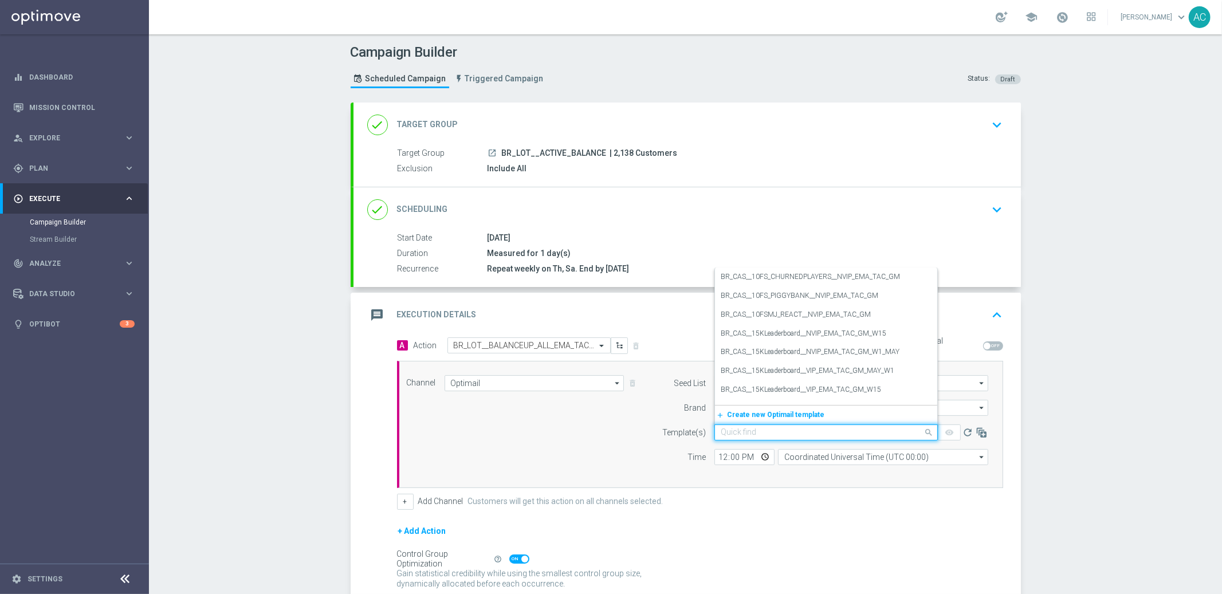
click at [765, 433] on input "text" at bounding box center [815, 433] width 188 height 10
paste input "BR_LOT__BALANCEUP_ALL_EMA_TAC_LT"
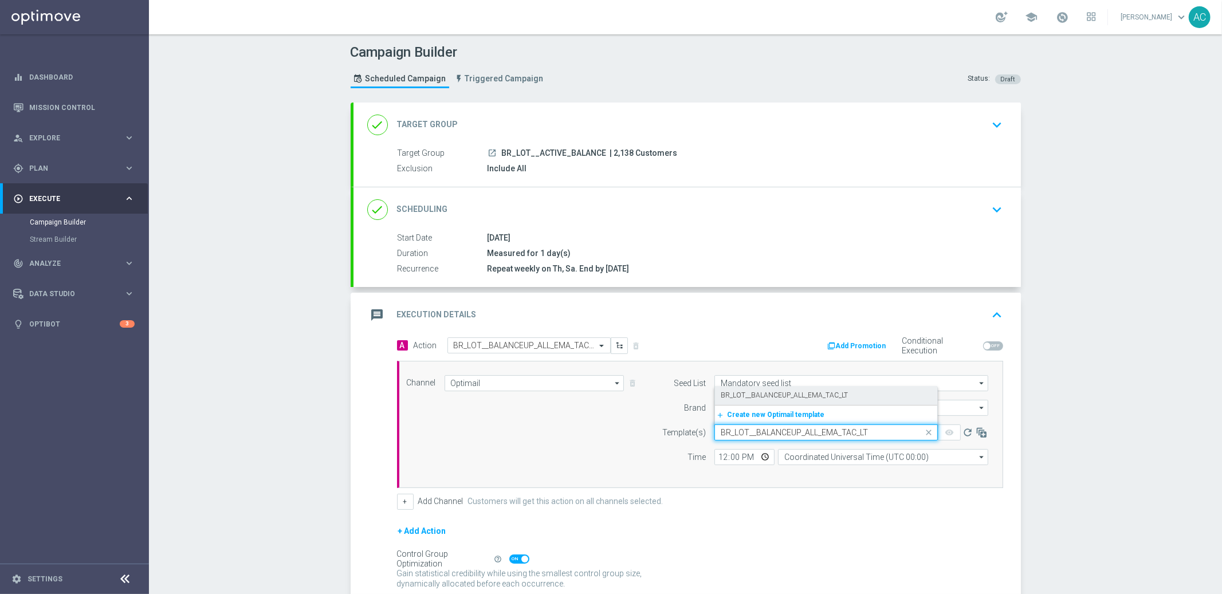
click at [769, 398] on label "BR_LOT__BALANCEUP_ALL_EMA_TAC_LT" at bounding box center [784, 396] width 127 height 10
type input "BR_LOT__BALANCEUP_ALL_EMA_TAC_LT"
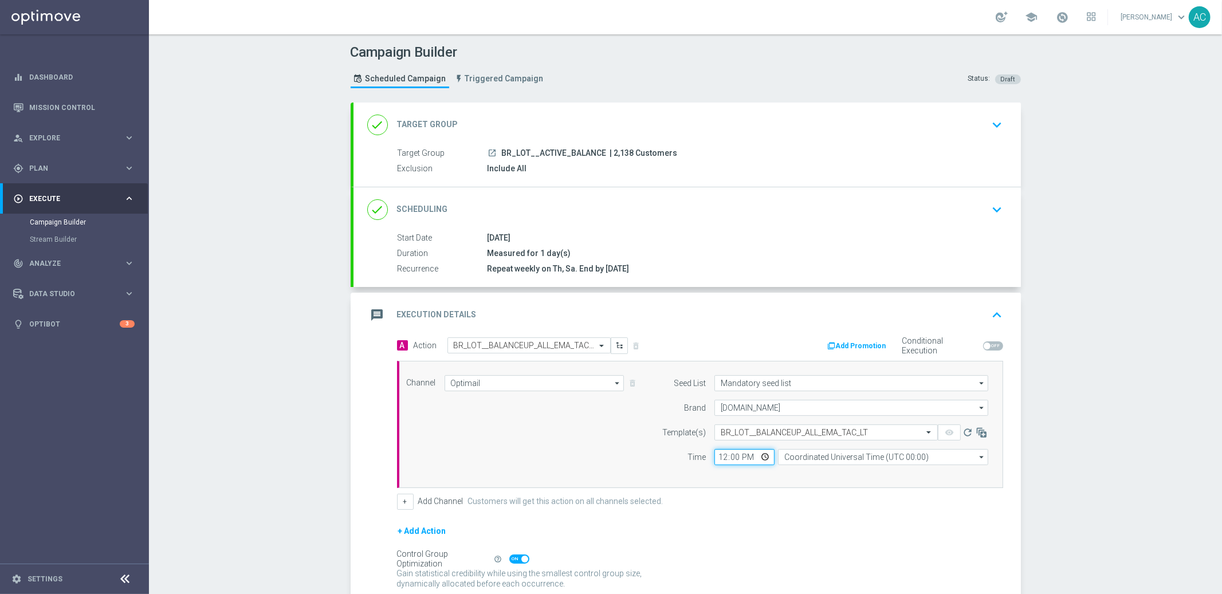
click at [718, 460] on input "12:00" at bounding box center [744, 457] width 60 height 16
type input "13:45"
click at [837, 456] on input "Coordinated Universal Time (UTC 00:00)" at bounding box center [883, 457] width 210 height 16
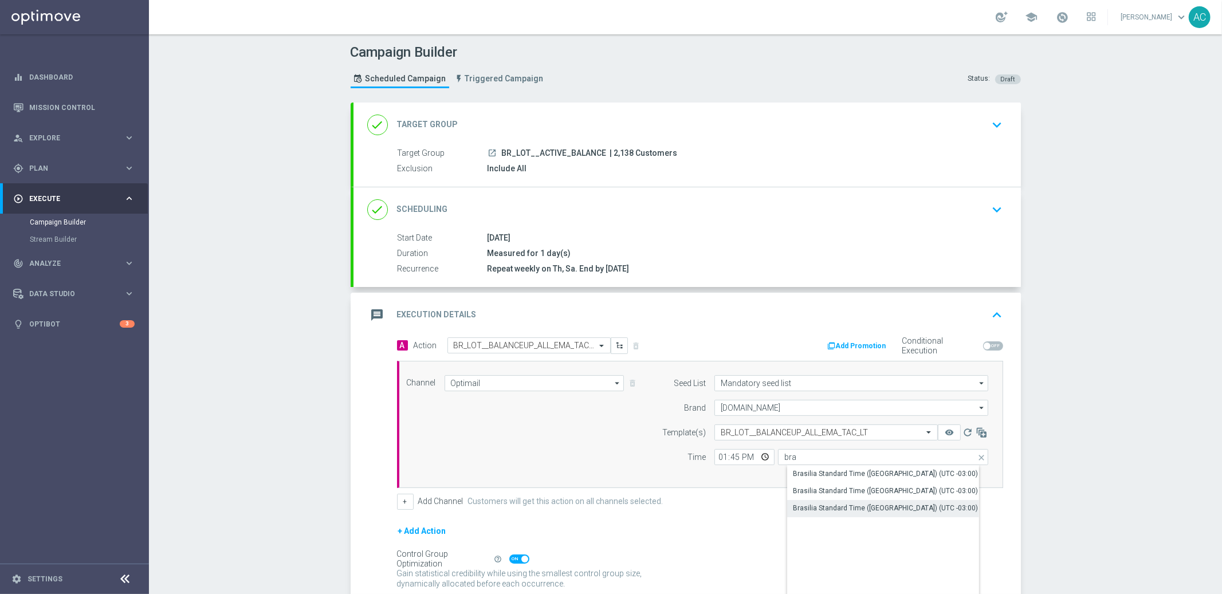
click at [904, 505] on div "Brasilia Standard Time (Sao Paulo) (UTC -03:00)" at bounding box center [885, 508] width 185 height 10
type input "Brasilia Standard Time (Sao Paulo) (UTC -03:00)"
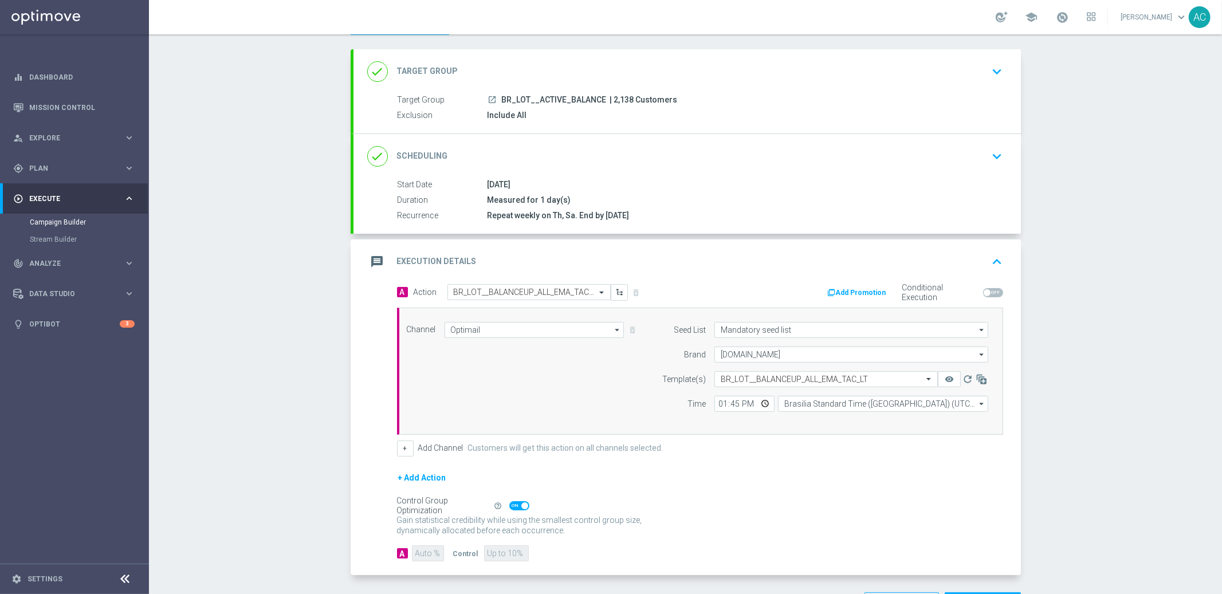
scroll to position [96, 0]
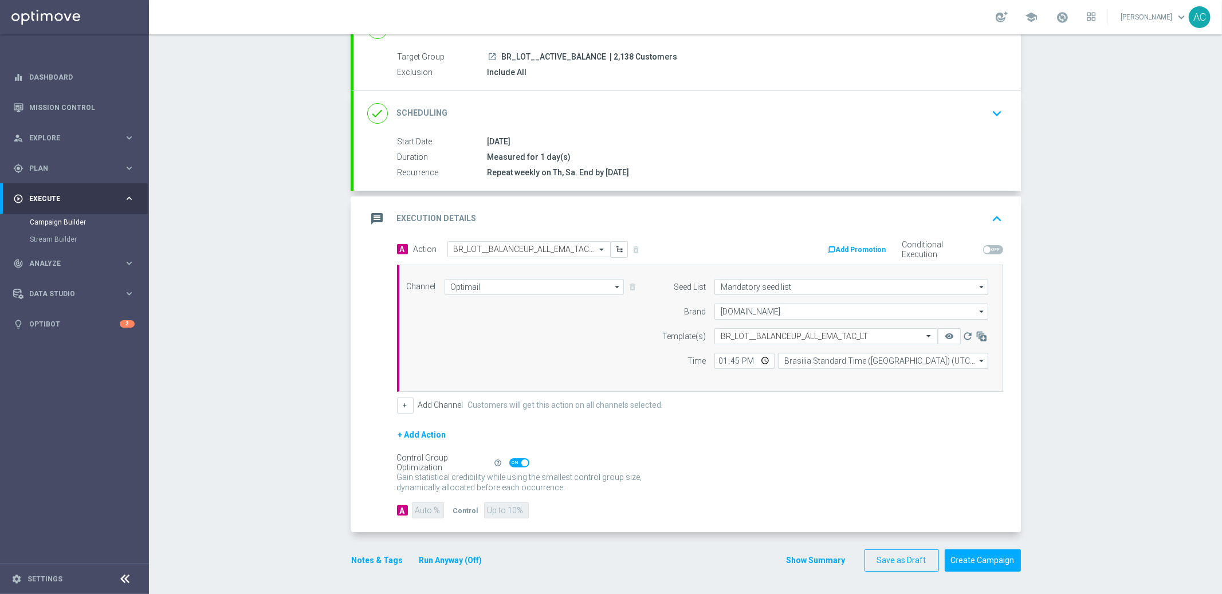
click at [513, 462] on span at bounding box center [519, 462] width 20 height 9
click at [513, 462] on input "checkbox" at bounding box center [519, 462] width 20 height 9
checkbox input "false"
click at [418, 508] on input "90" at bounding box center [428, 510] width 32 height 16
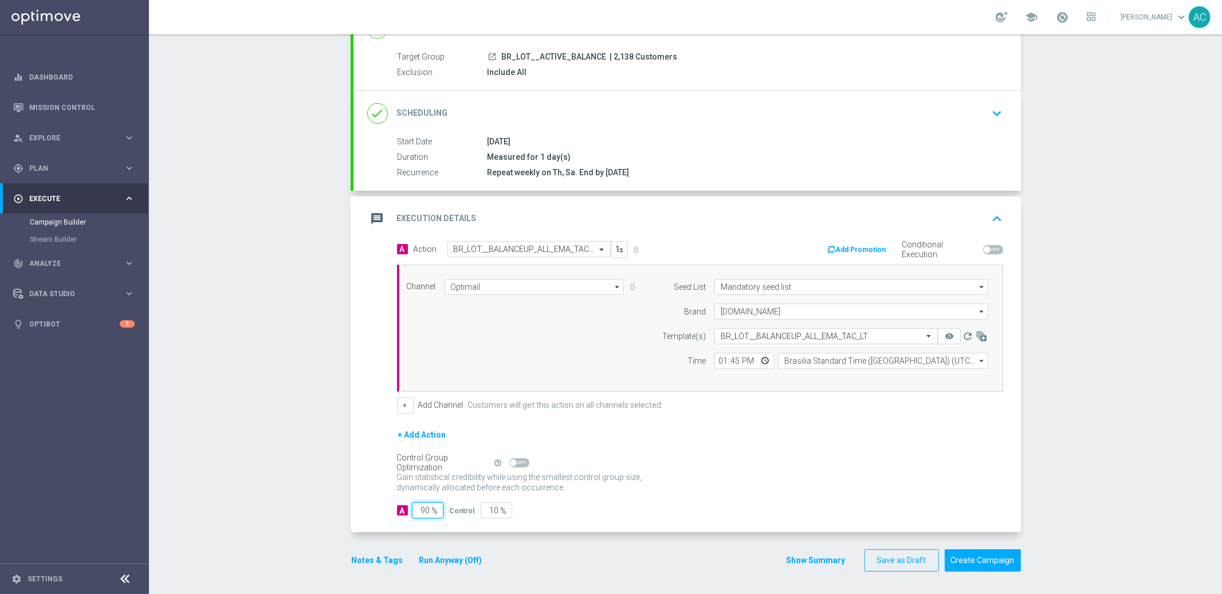
type input "1"
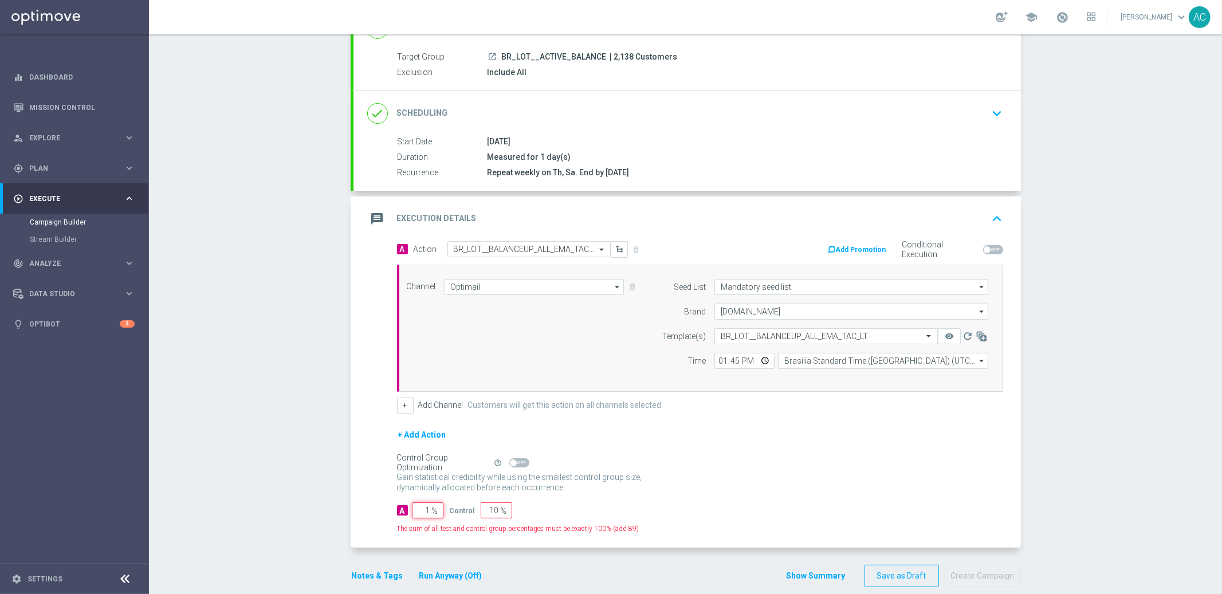
type input "99"
type input "10"
type input "90"
type input "100"
type input "0"
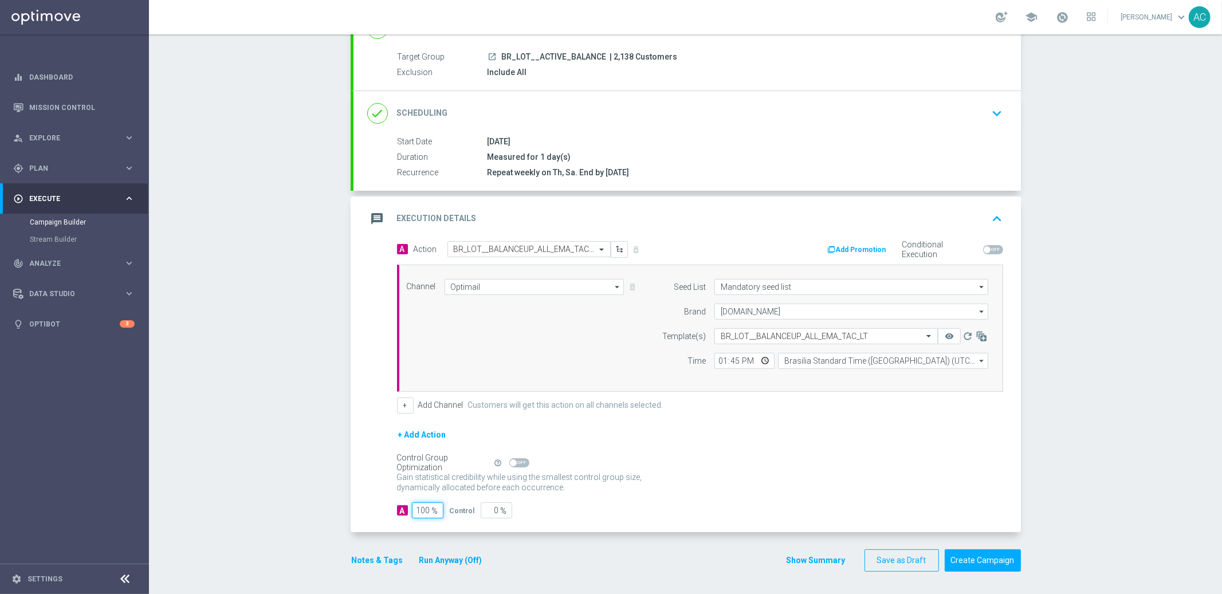
type input "100"
click at [489, 359] on div "Channel Optimail Optimail arrow_drop_down Drag here to set row groups Drag here…" at bounding box center [697, 328] width 599 height 99
click at [976, 558] on button "Create Campaign" at bounding box center [983, 560] width 76 height 22
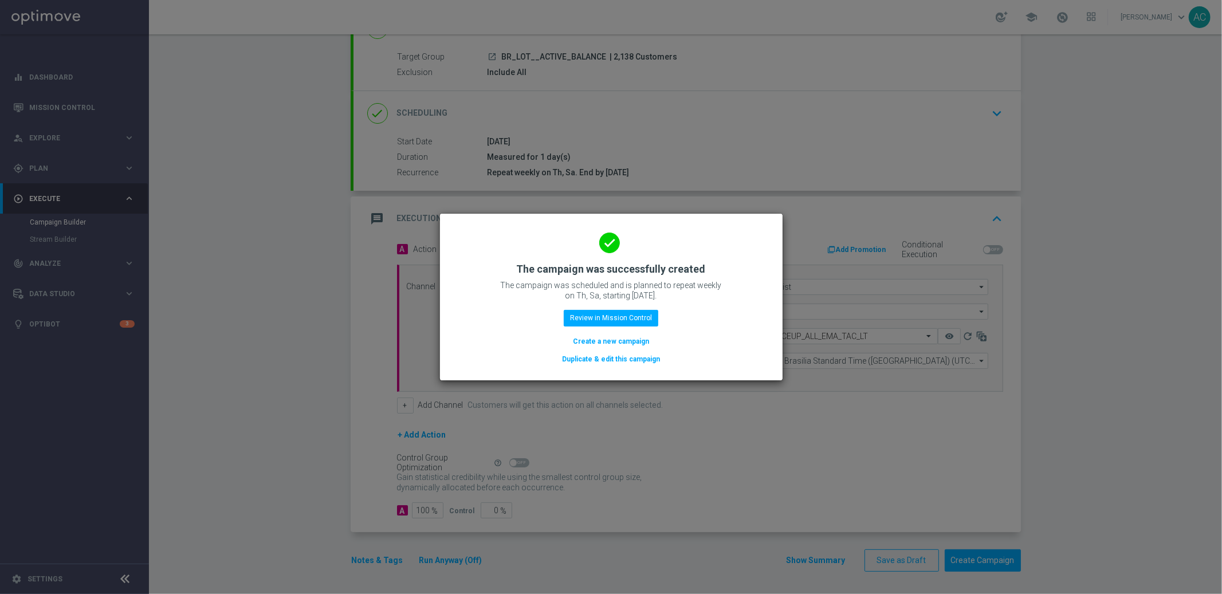
click at [607, 340] on button "Create a new campaign" at bounding box center [611, 341] width 78 height 13
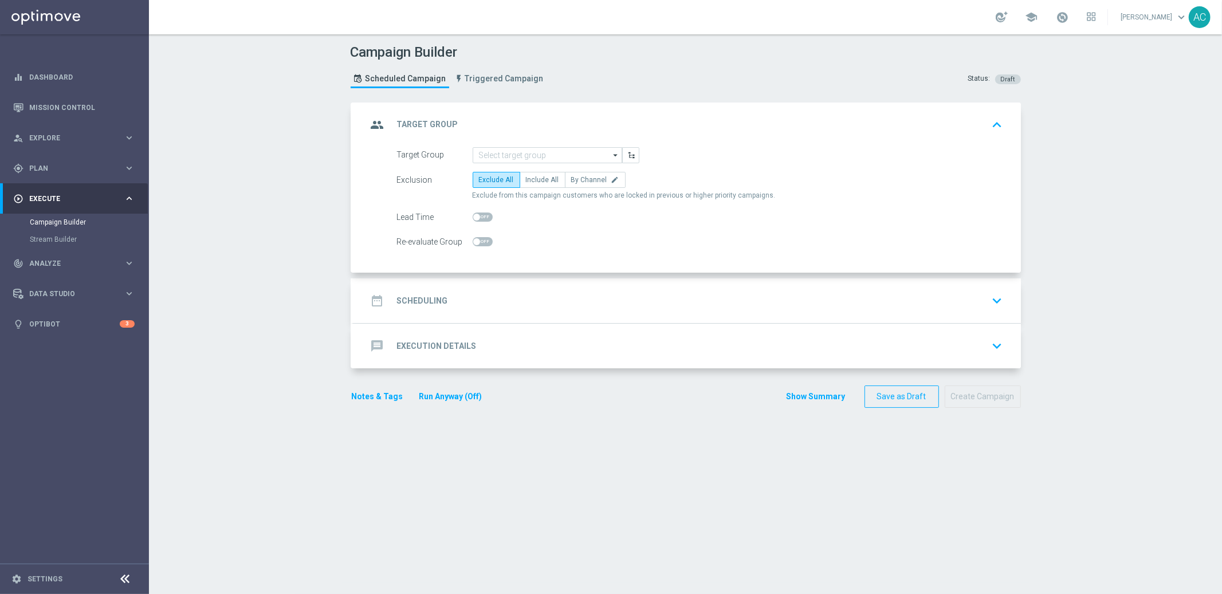
scroll to position [0, 0]
click at [522, 153] on input at bounding box center [548, 155] width 150 height 16
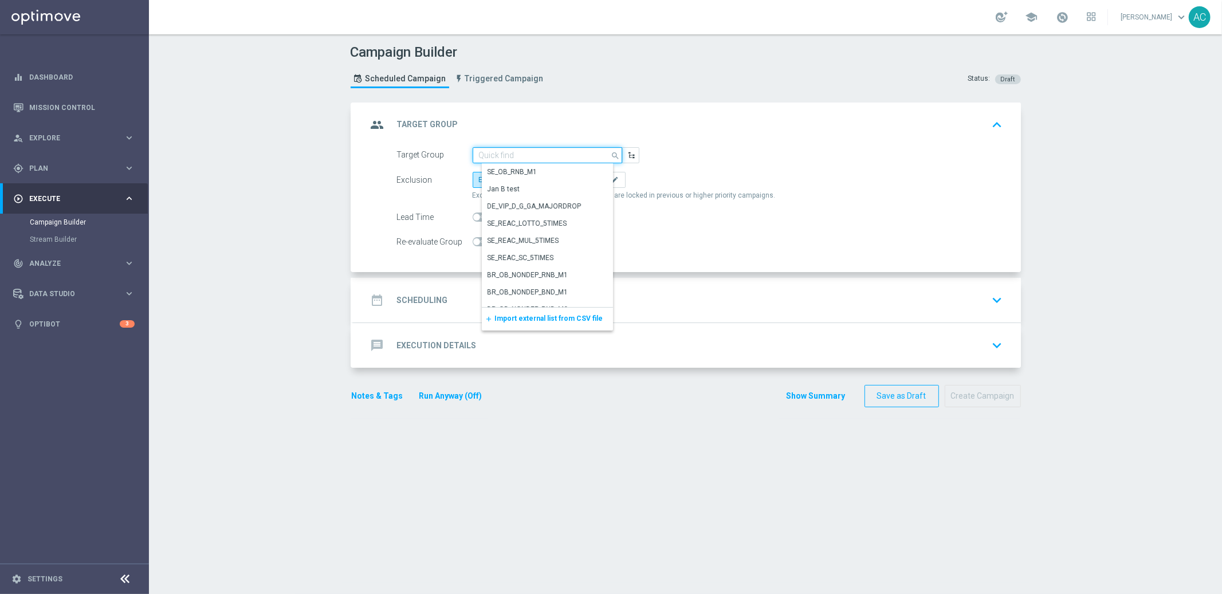
paste input "BR_LOT__ACTIVE_NO_BALANCE"
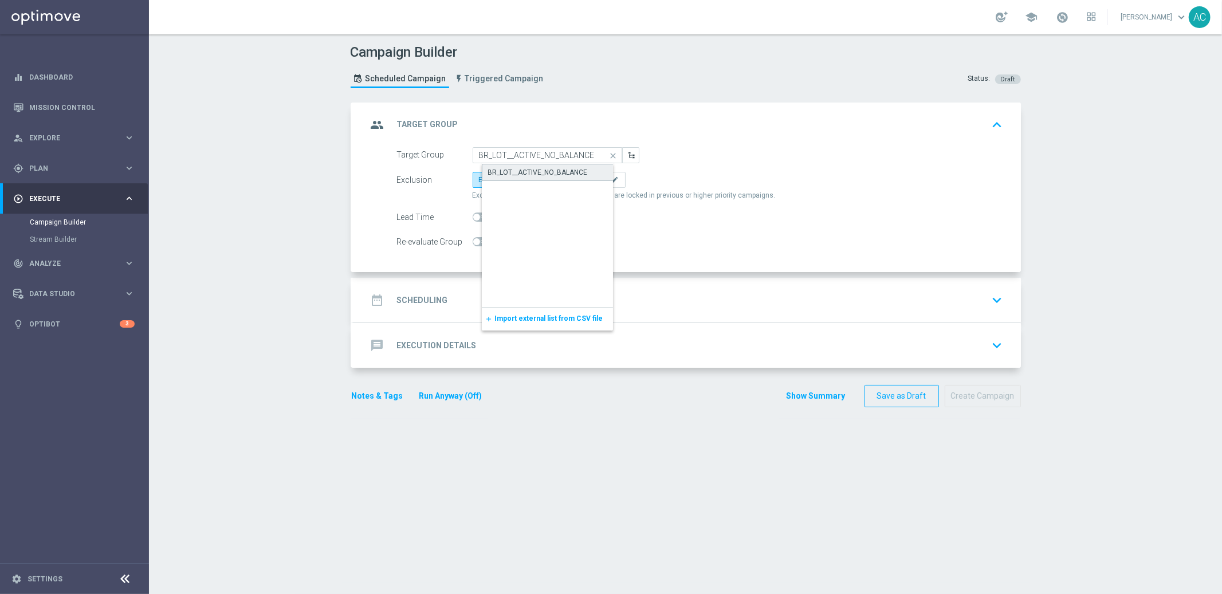
click at [532, 164] on div "BR_LOT__ACTIVE_NO_BALANCE" at bounding box center [557, 172] width 150 height 17
type input "BR_LOT__ACTIVE_NO_BALANCE"
click at [538, 182] on span "Include All" at bounding box center [542, 180] width 33 height 8
click at [533, 182] on input "Include All" at bounding box center [529, 181] width 7 height 7
radio input "true"
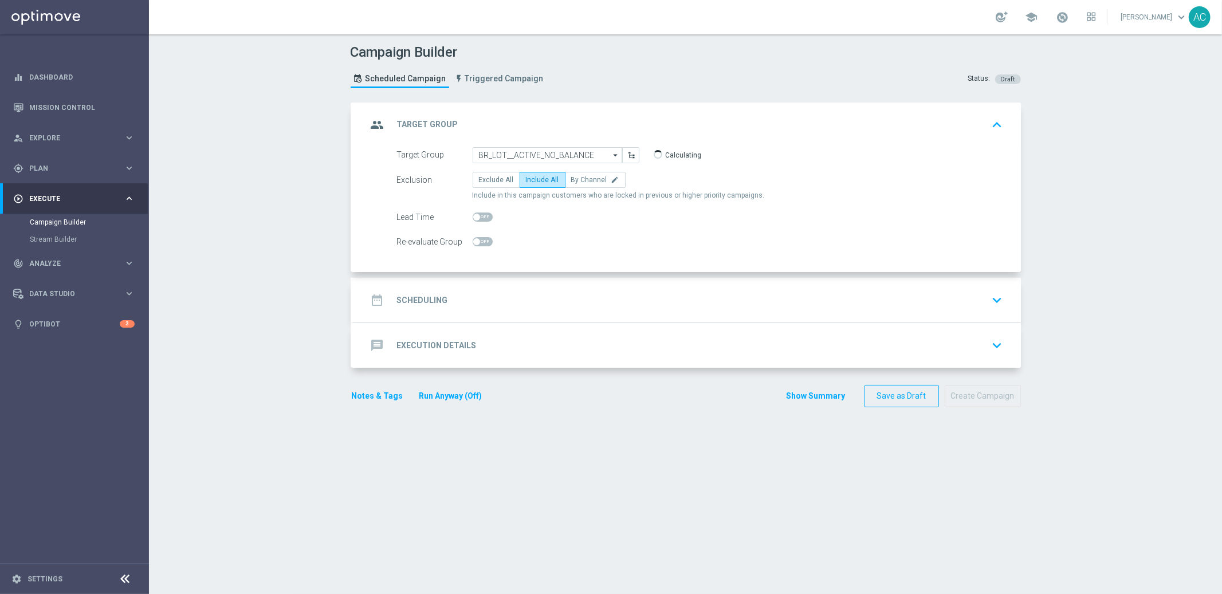
click at [423, 309] on div "date_range Scheduling" at bounding box center [407, 300] width 81 height 21
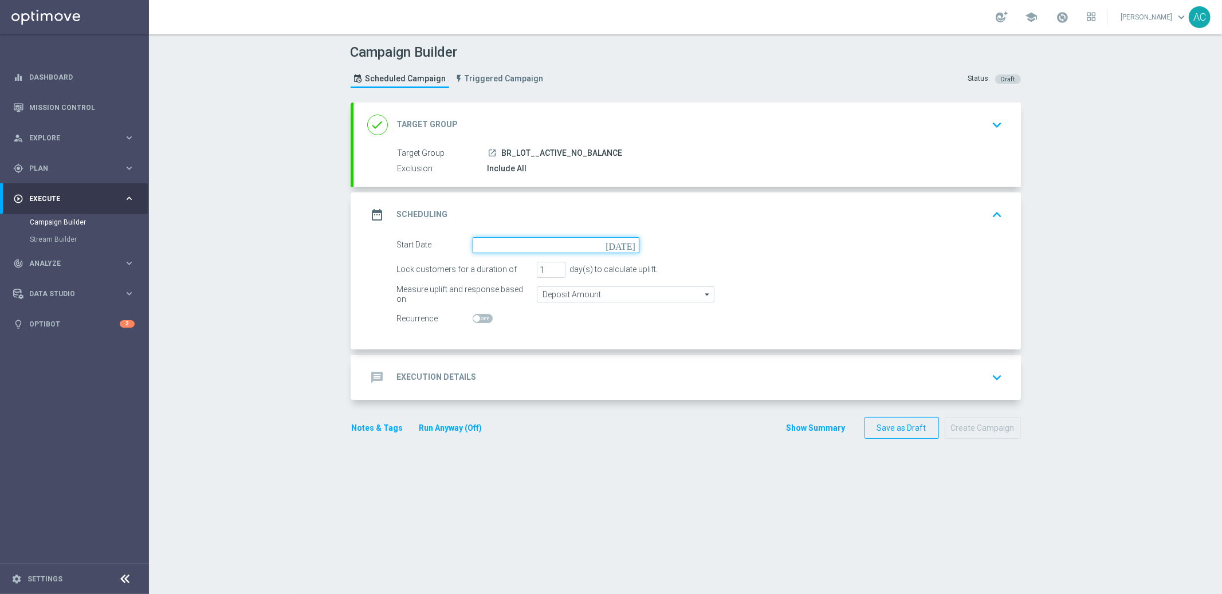
click at [559, 238] on input at bounding box center [556, 245] width 167 height 16
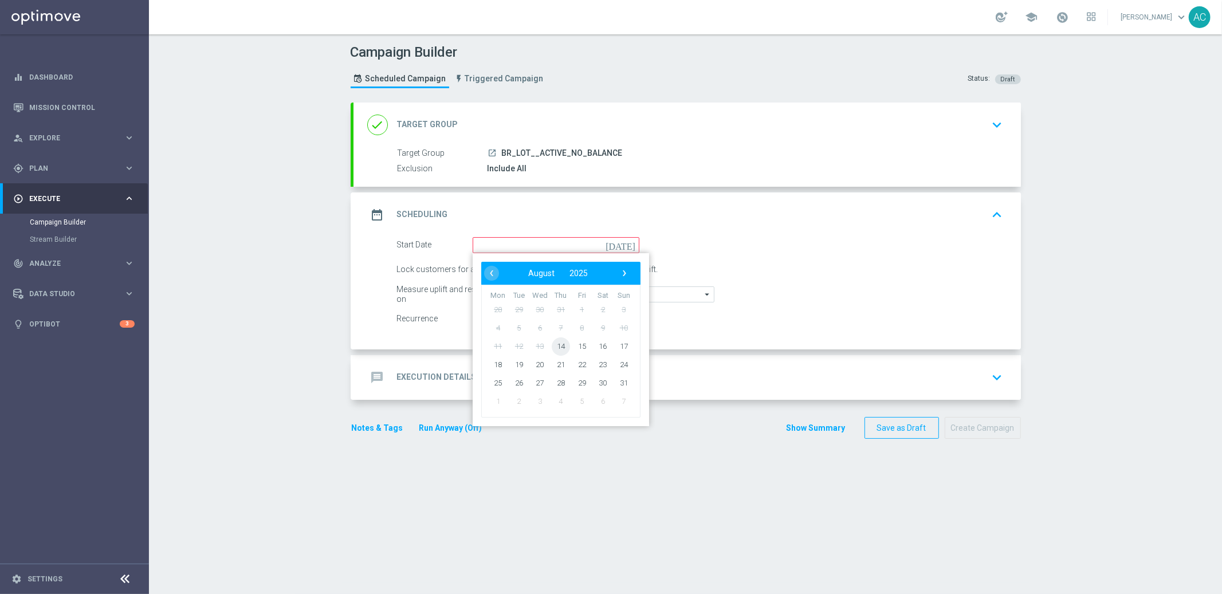
click at [555, 350] on span "14" at bounding box center [560, 346] width 18 height 18
type input "14 Aug 2025"
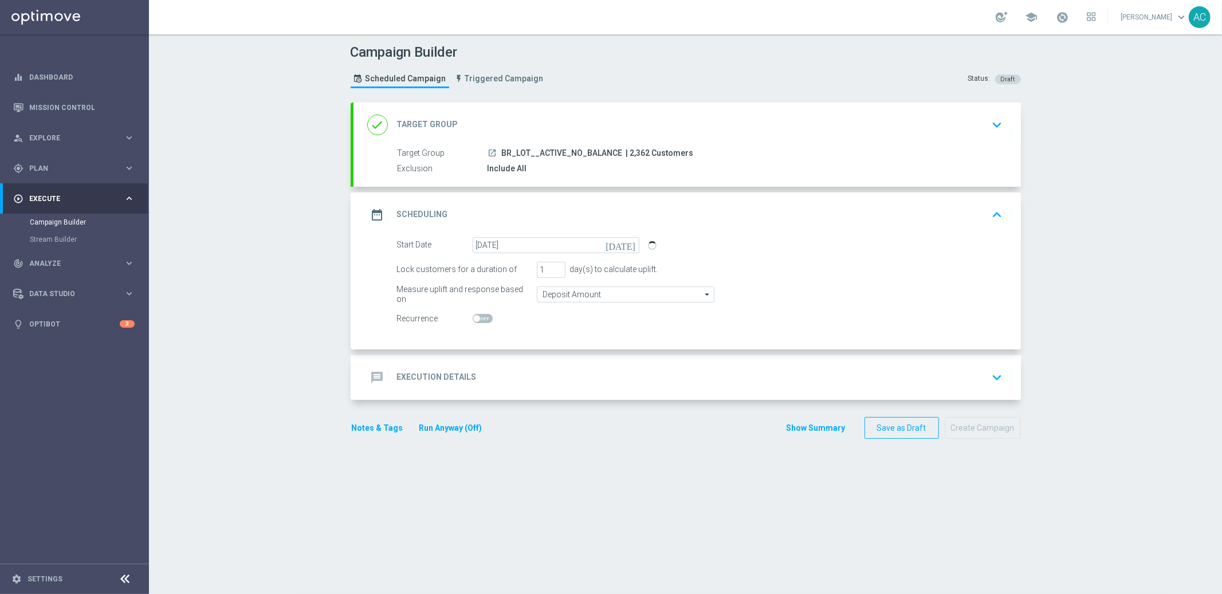
click at [473, 315] on span at bounding box center [476, 318] width 7 height 7
click at [473, 315] on input "checkbox" at bounding box center [483, 318] width 20 height 9
checkbox input "true"
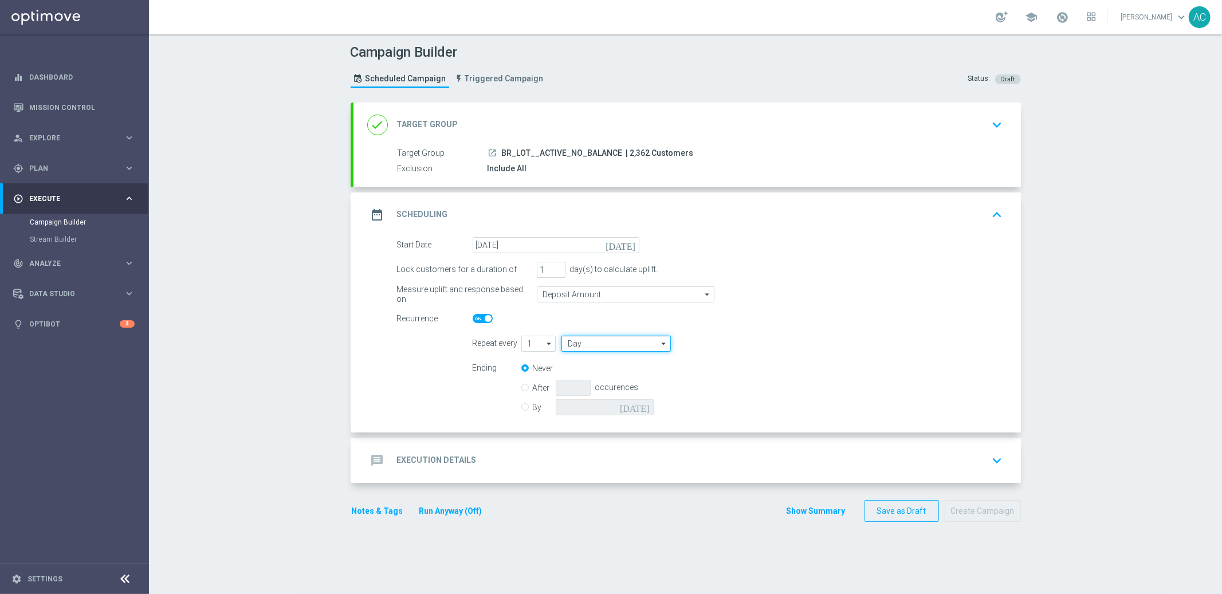
click at [600, 342] on input "Day" at bounding box center [615, 344] width 109 height 16
click at [606, 373] on div "Week" at bounding box center [621, 378] width 101 height 17
type input "Week"
click at [783, 346] on input "checkbox" at bounding box center [791, 343] width 17 height 15
checkbox input "true"
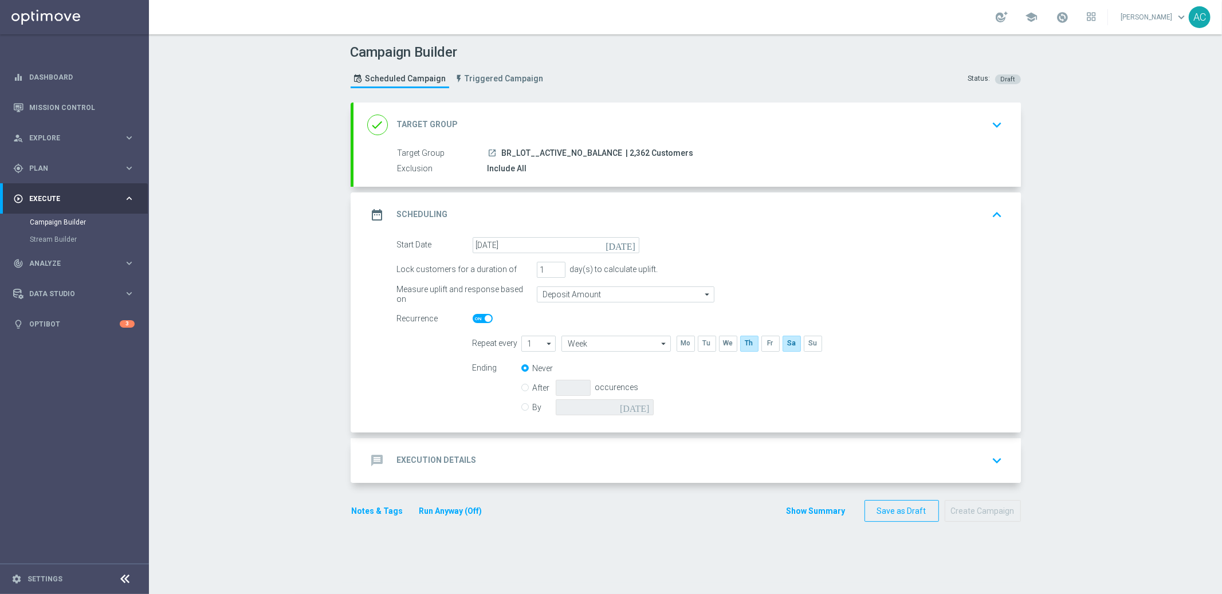
click at [533, 407] on label "By" at bounding box center [544, 407] width 23 height 10
click at [528, 407] on input "By" at bounding box center [524, 405] width 7 height 7
radio input "true"
radio input "false"
click at [639, 406] on icon "today" at bounding box center [637, 405] width 34 height 13
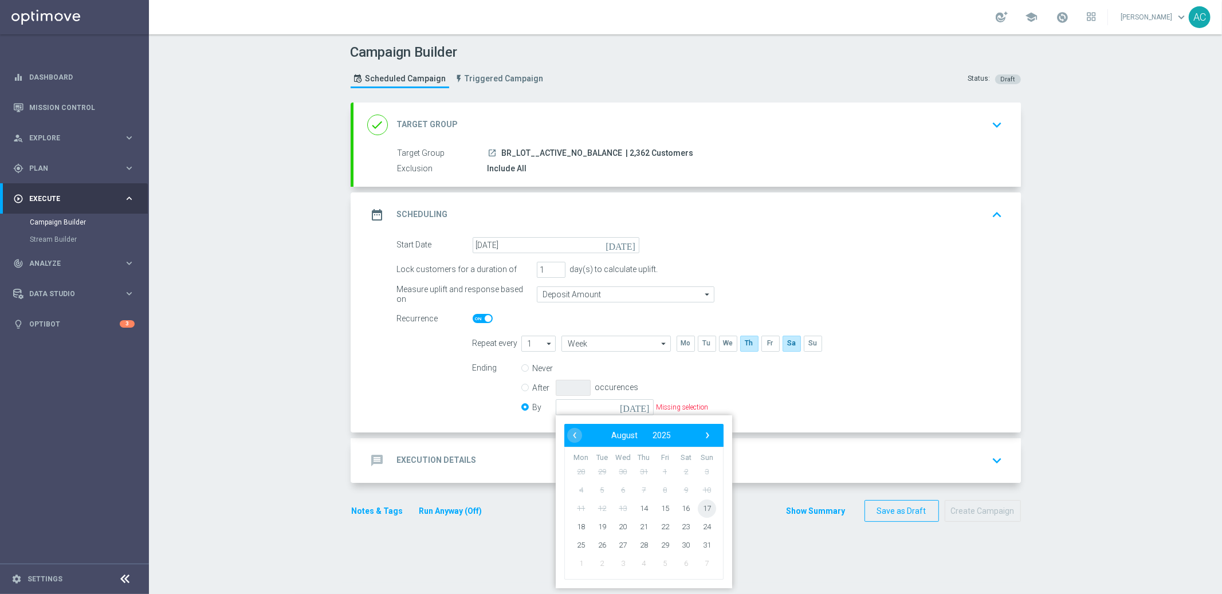
click at [701, 509] on span "17" at bounding box center [706, 508] width 18 height 18
type input "17 Aug 2025"
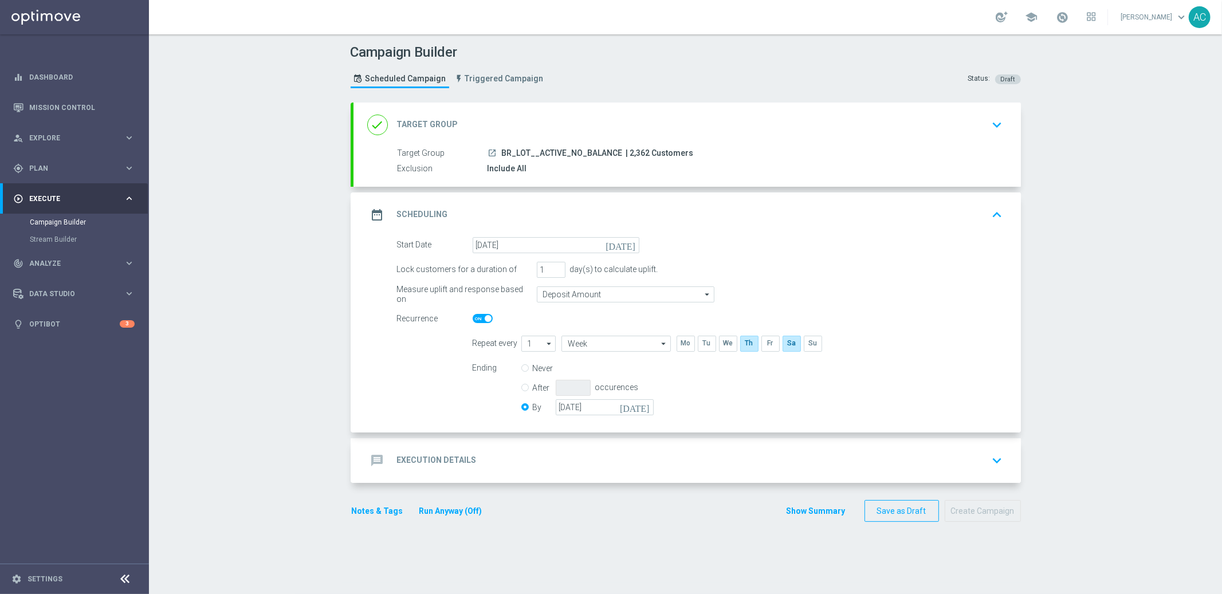
click at [379, 463] on icon "message" at bounding box center [377, 460] width 21 height 21
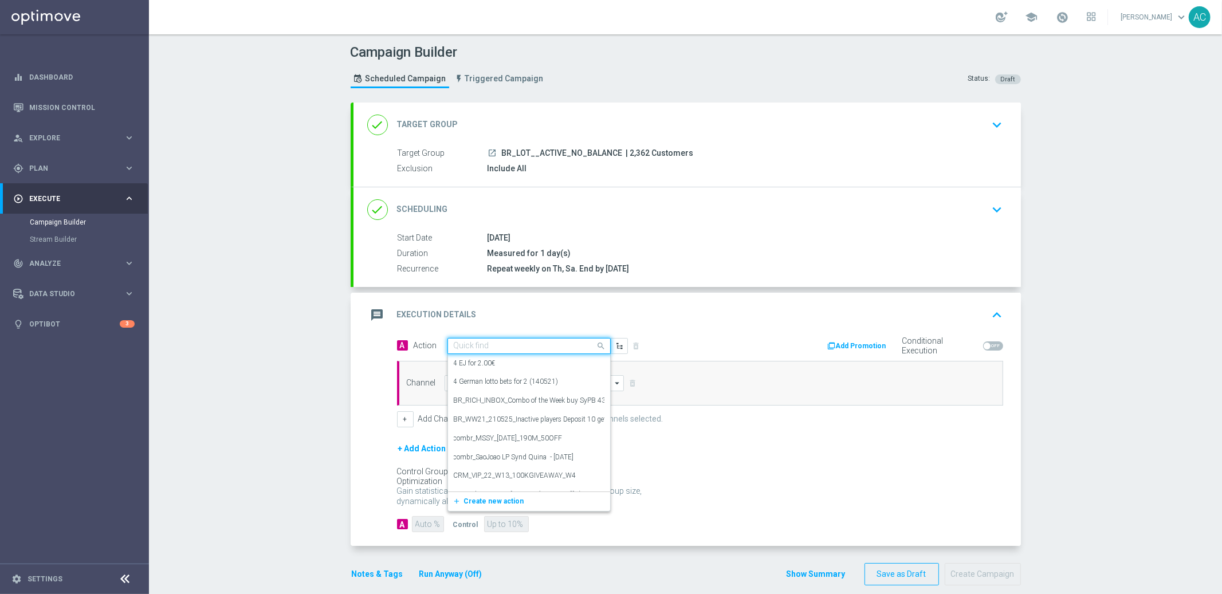
click at [535, 339] on div "Quick find" at bounding box center [528, 346] width 163 height 16
paste input "BR_LOT__BALANCEUP_ALL_EMA_TAC_LT"
type input "BR_LOT__BALANCEUP_ALL_EMA_TAC_LT"
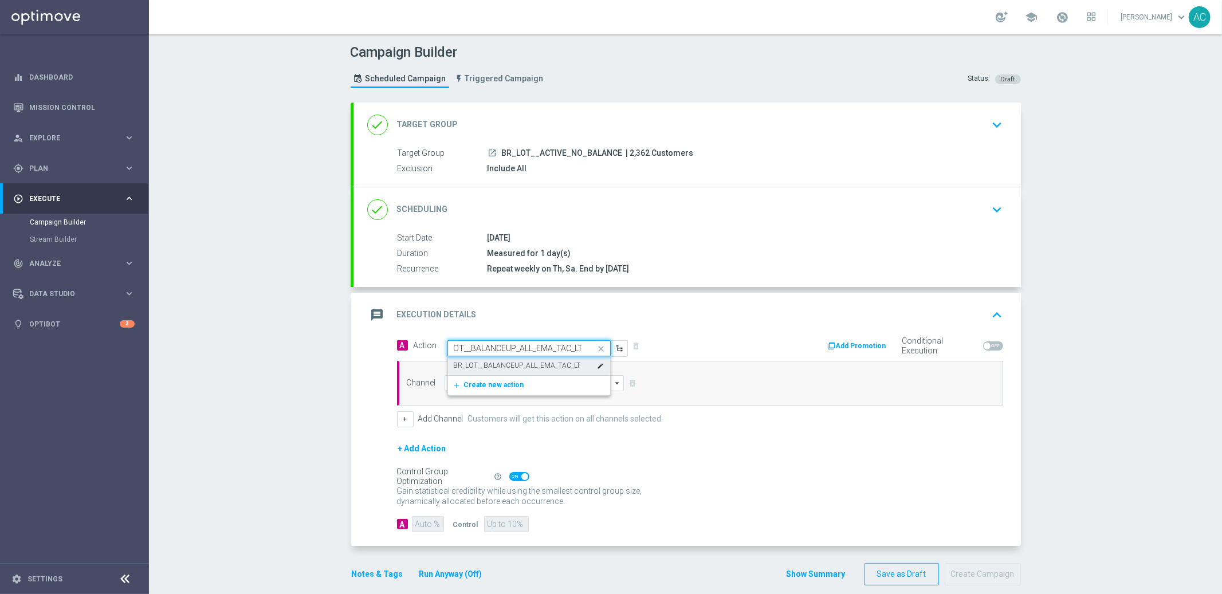
click at [527, 358] on div "BR_LOT__BALANCEUP_ALL_EMA_TAC_LT edit" at bounding box center [529, 365] width 151 height 19
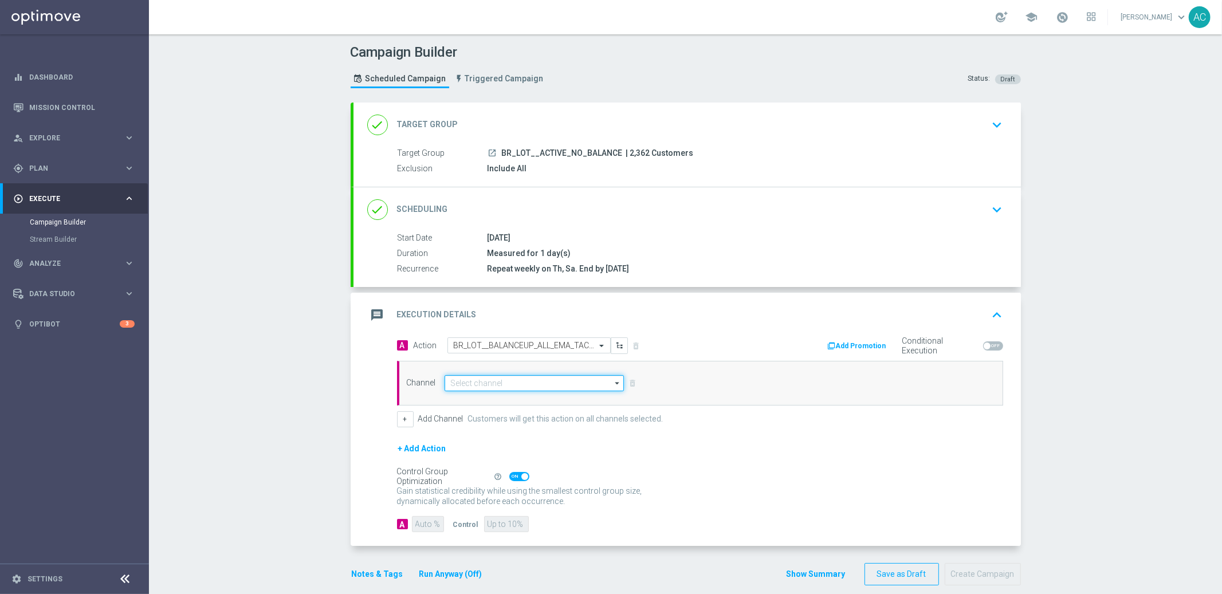
click at [477, 379] on input at bounding box center [535, 383] width 180 height 16
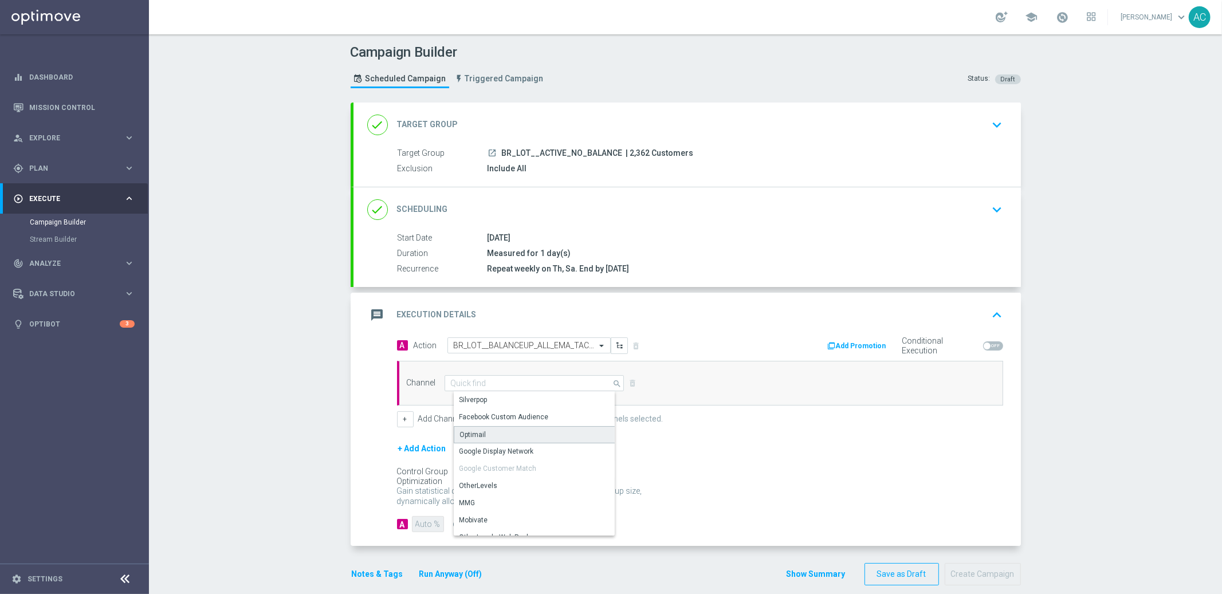
click at [490, 429] on div "Optimail" at bounding box center [539, 434] width 171 height 17
type input "Optimail"
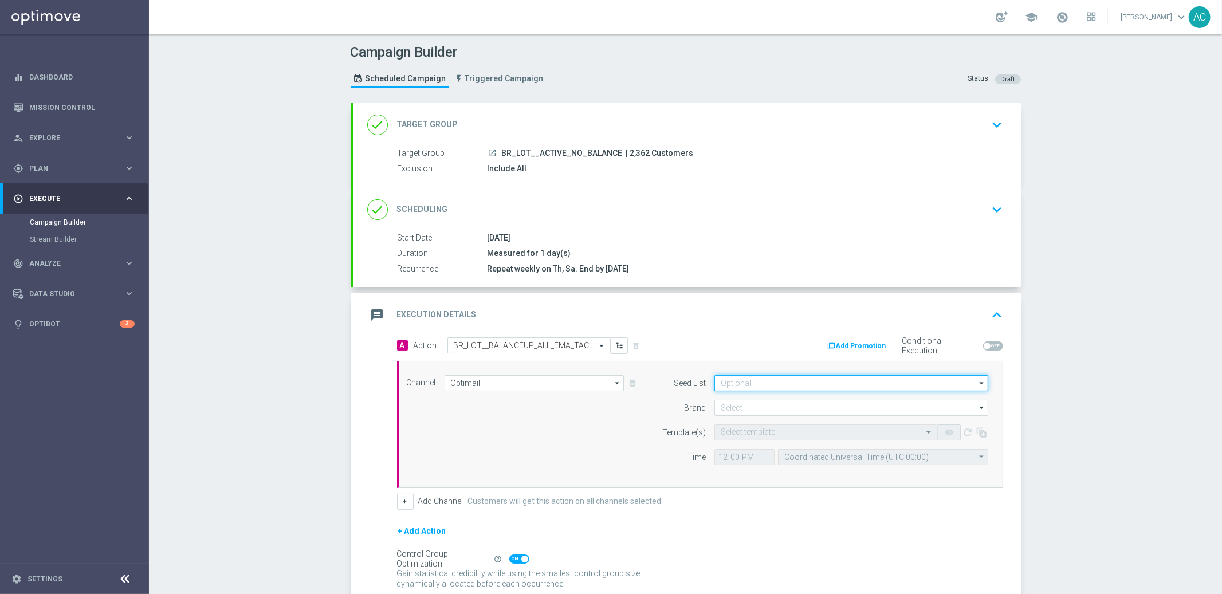
click at [775, 387] on input at bounding box center [851, 383] width 274 height 16
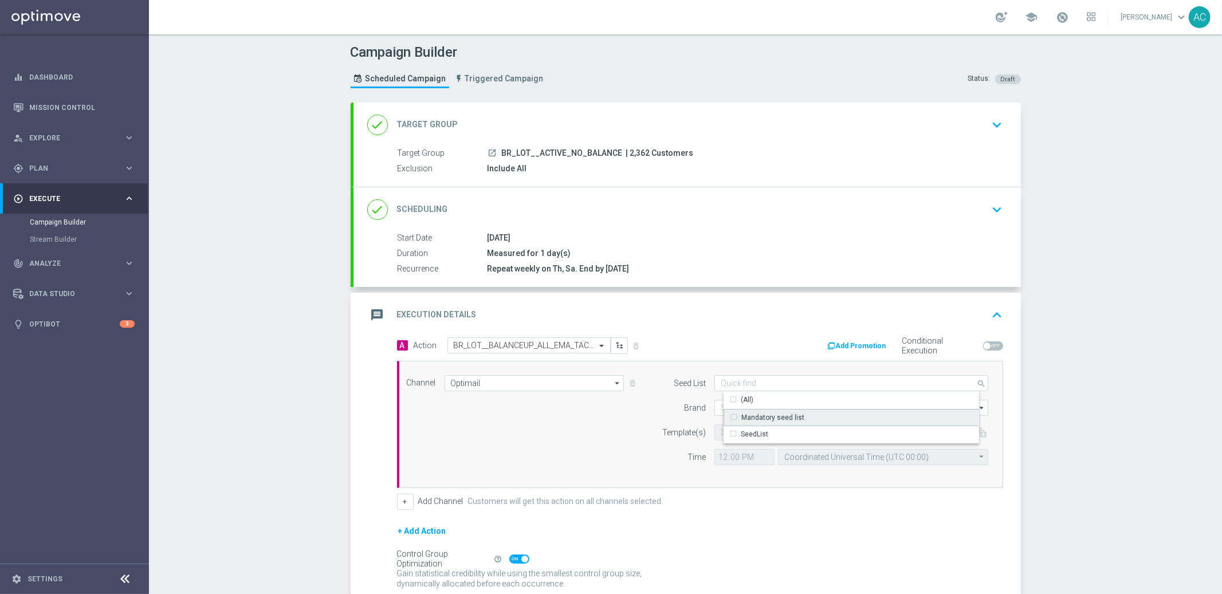
click at [777, 422] on div "Mandatory seed list" at bounding box center [861, 417] width 274 height 17
click at [650, 409] on div "Brand" at bounding box center [676, 408] width 58 height 16
type input "Mandatory seed list"
click at [739, 407] on input at bounding box center [851, 408] width 274 height 16
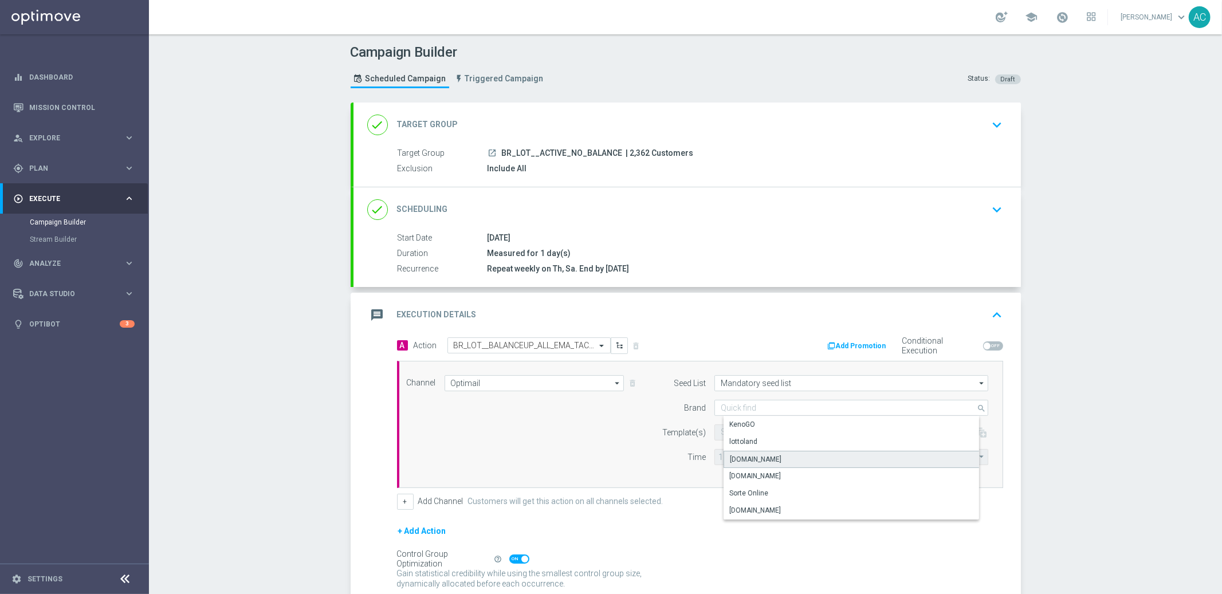
click at [775, 460] on div "Lottoland.bet.br" at bounding box center [861, 459] width 274 height 17
type input "Lottoland.bet.br"
click at [714, 457] on input "12:00" at bounding box center [744, 457] width 60 height 16
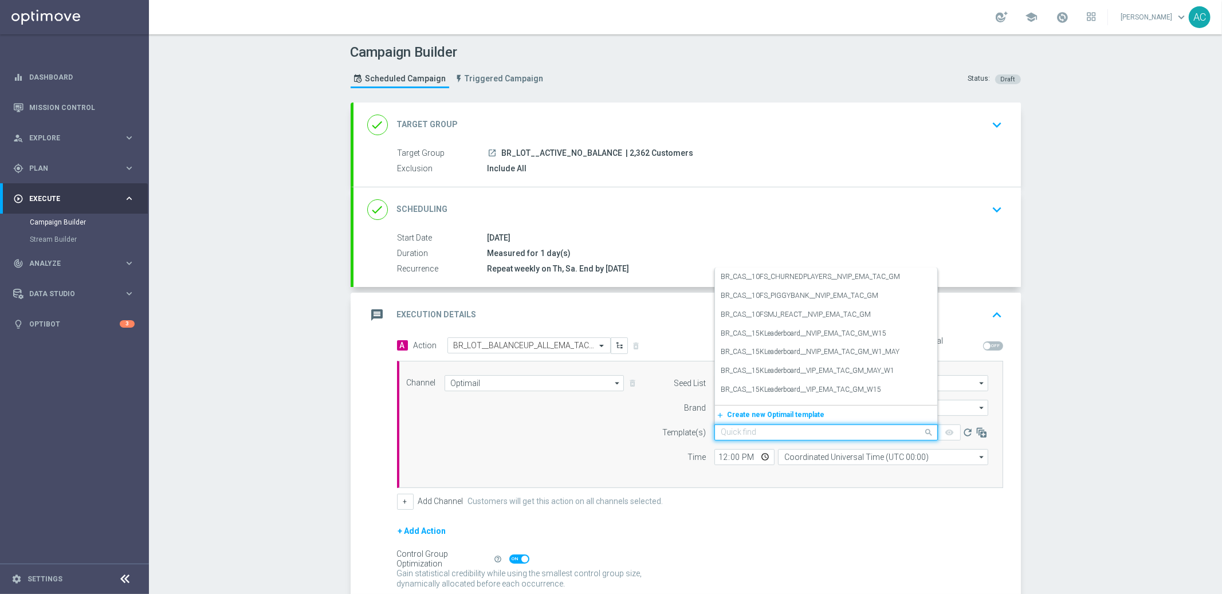
click at [737, 431] on input "text" at bounding box center [815, 433] width 188 height 10
paste input "BR_LOT__BALANCEUP_ALL_EMA_TAC_LT"
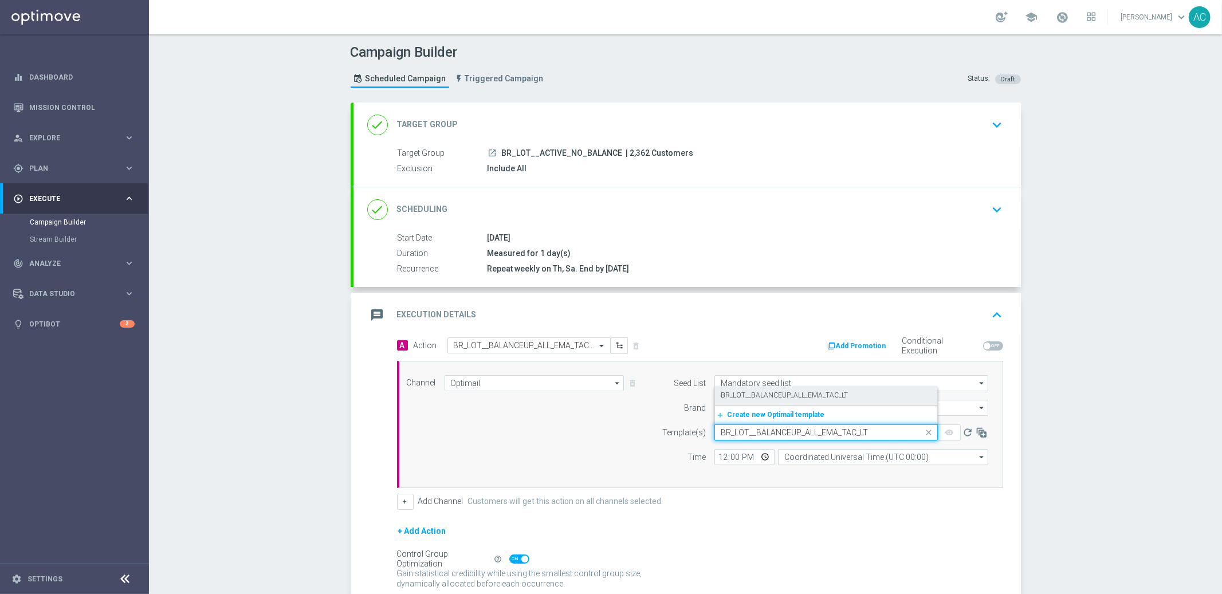
click at [767, 399] on label "BR_LOT__BALANCEUP_ALL_EMA_TAC_LT" at bounding box center [784, 396] width 127 height 10
type input "BR_LOT__BALANCEUP_ALL_EMA_TAC_LT"
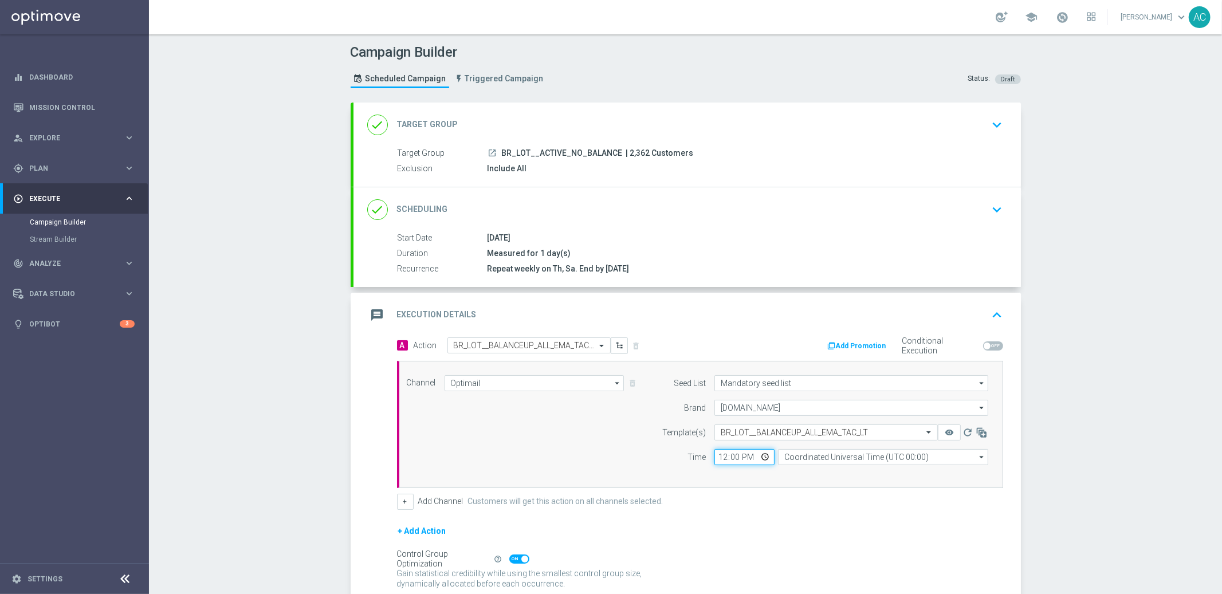
click at [717, 460] on input "12:00" at bounding box center [744, 457] width 60 height 16
type input "15:30"
click at [848, 459] on input "Coordinated Universal Time (UTC 00:00)" at bounding box center [883, 457] width 210 height 16
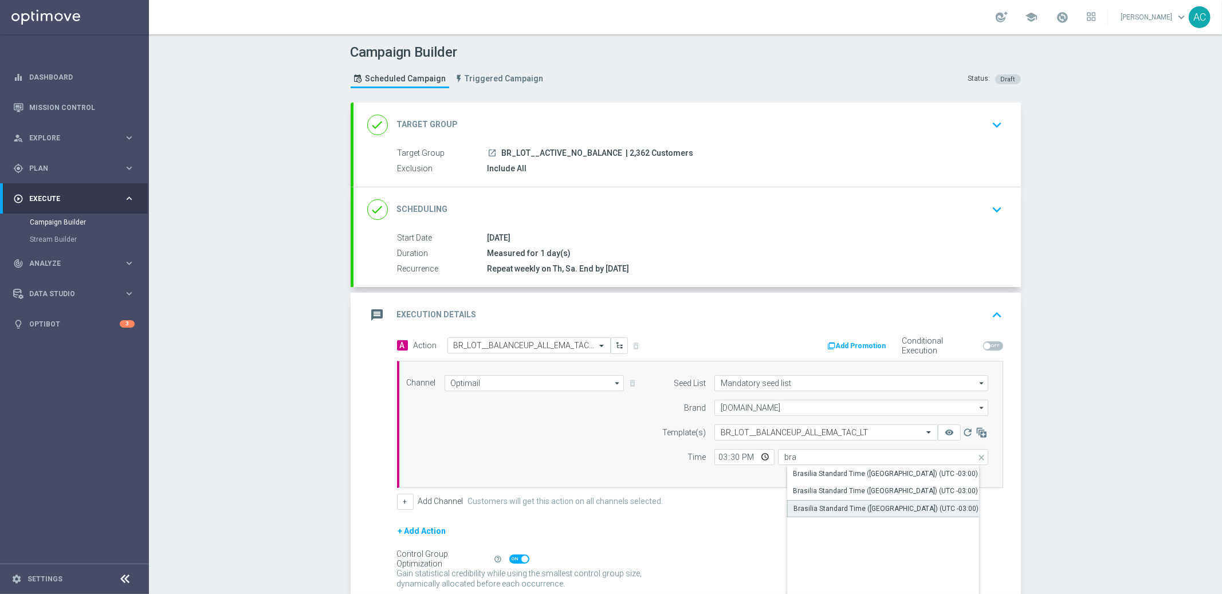
click at [890, 513] on div "Brasilia Standard Time (Sao Paulo) (UTC -03:00)" at bounding box center [892, 508] width 211 height 17
type input "Brasilia Standard Time (Sao Paulo) (UTC -03:00)"
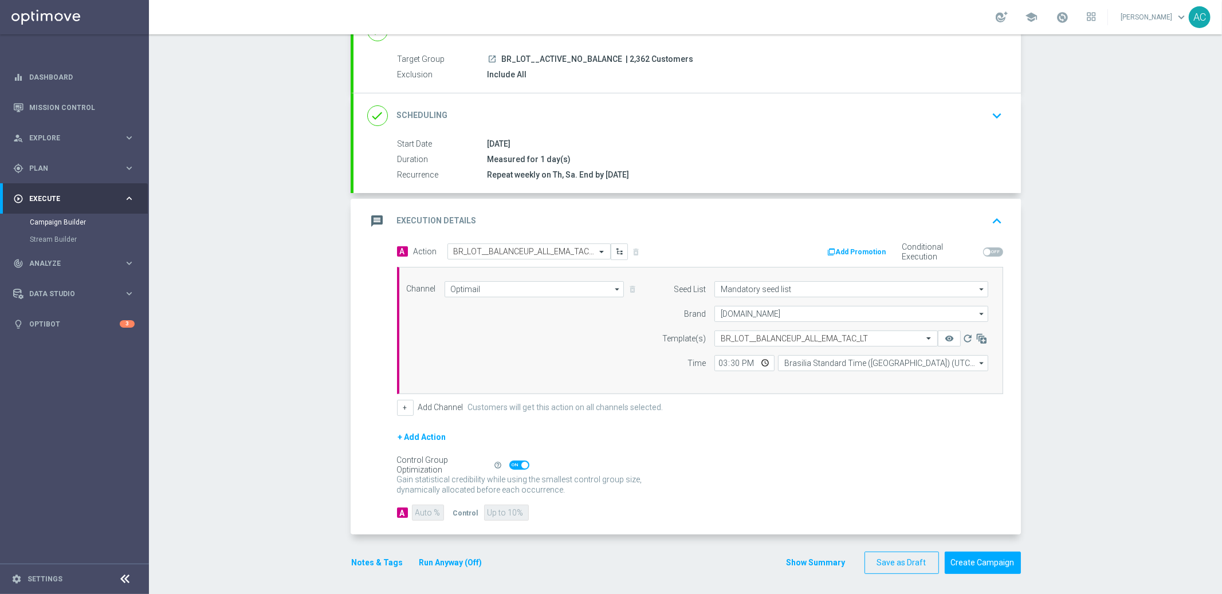
scroll to position [96, 0]
click at [515, 465] on span at bounding box center [519, 462] width 20 height 9
click at [515, 465] on input "checkbox" at bounding box center [519, 462] width 20 height 9
checkbox input "false"
click at [418, 513] on input "90" at bounding box center [428, 510] width 32 height 16
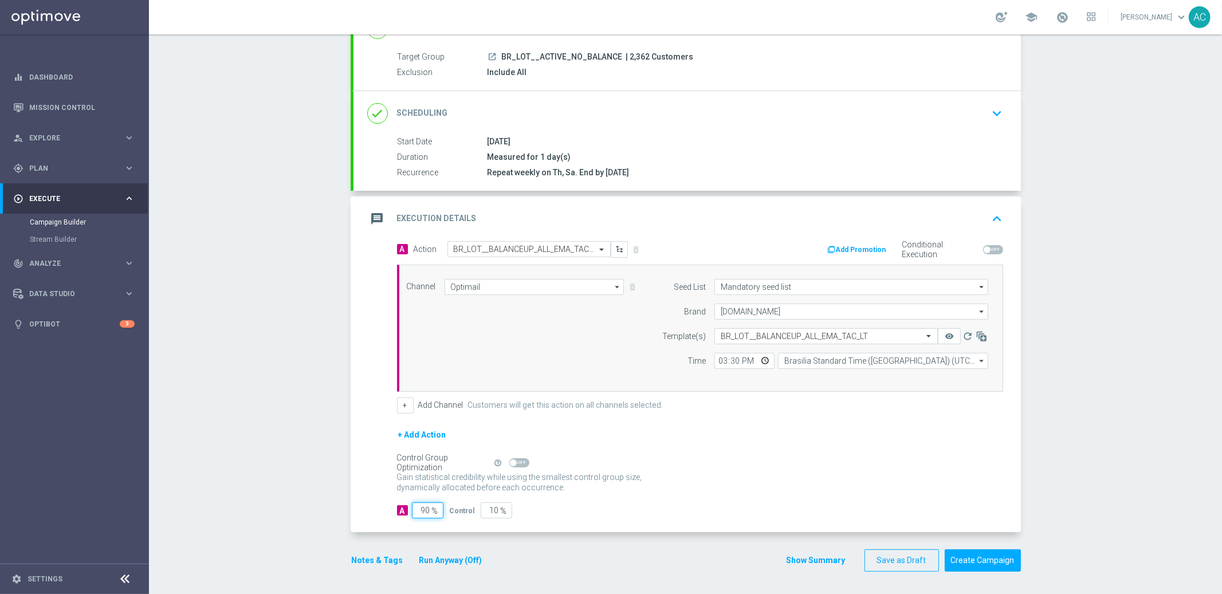
click at [418, 513] on input "90" at bounding box center [428, 510] width 32 height 16
type input "1"
type input "99"
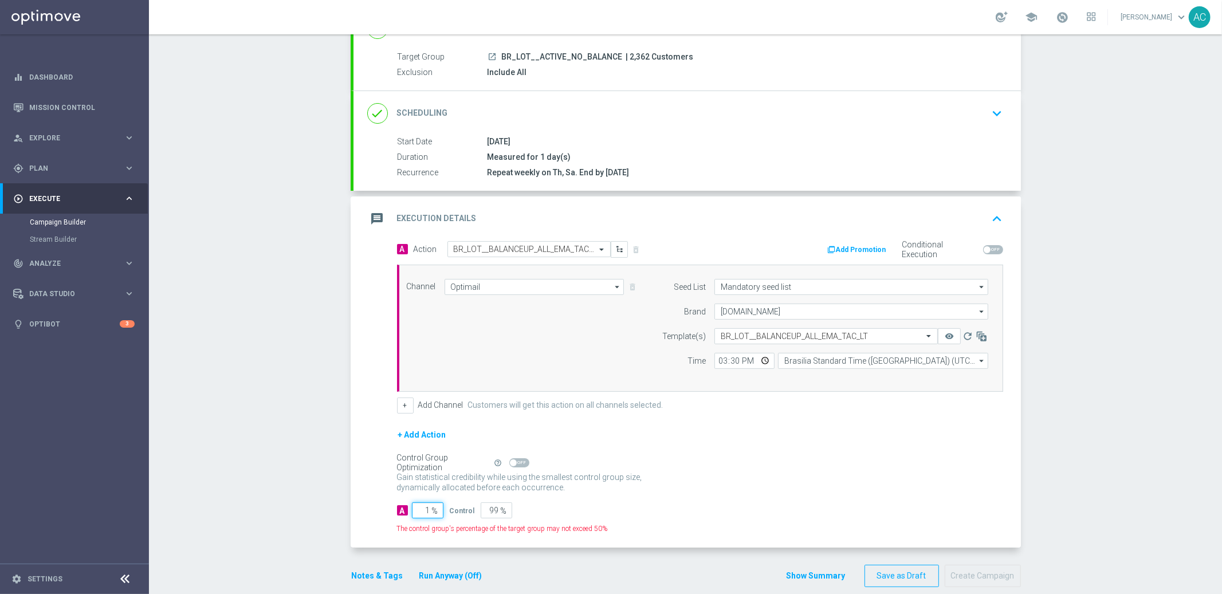
type input "10"
type input "90"
type input "100"
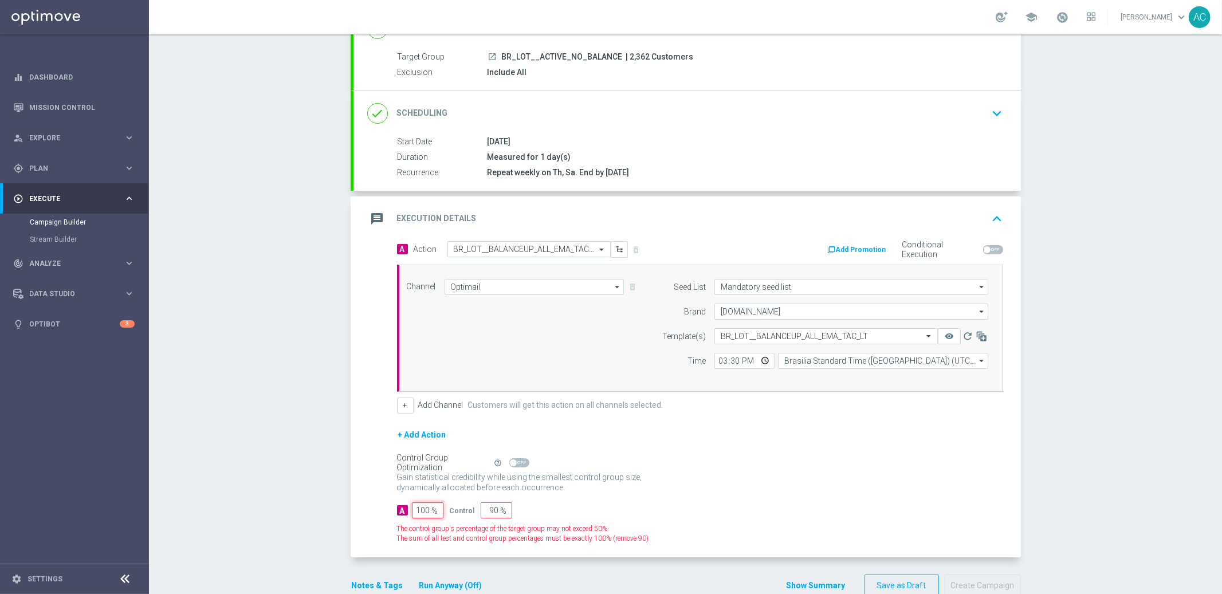
type input "0"
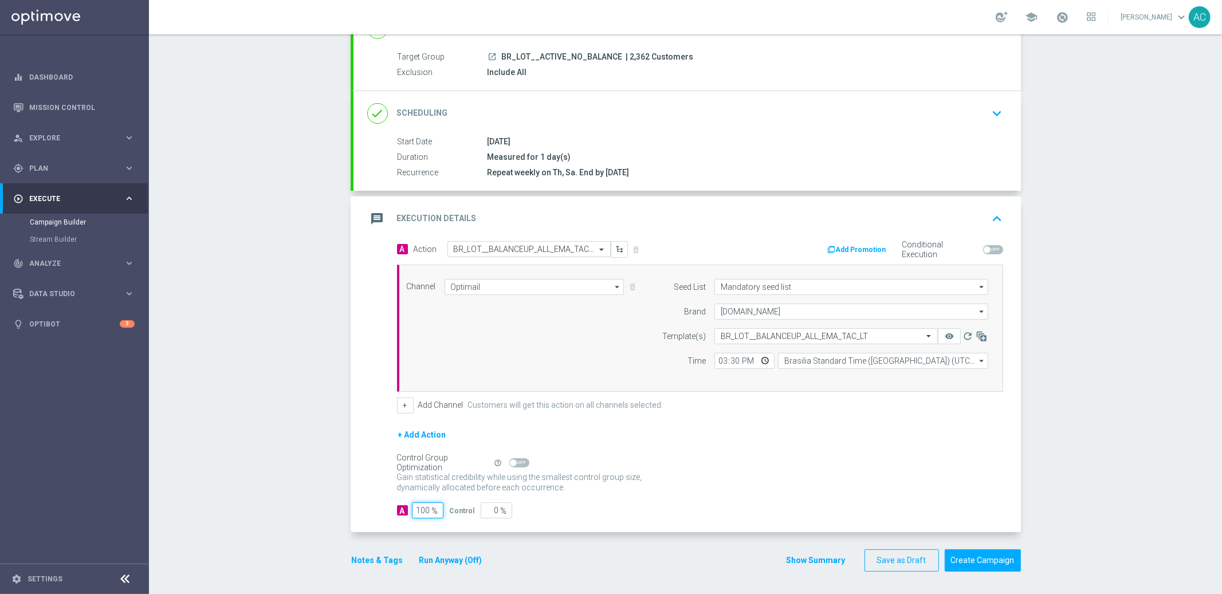
type input "100"
click at [812, 458] on div "Control Group Optimization Self Optimizing Campaign help_outline" at bounding box center [700, 463] width 606 height 13
click at [983, 558] on button "Create Campaign" at bounding box center [983, 560] width 76 height 22
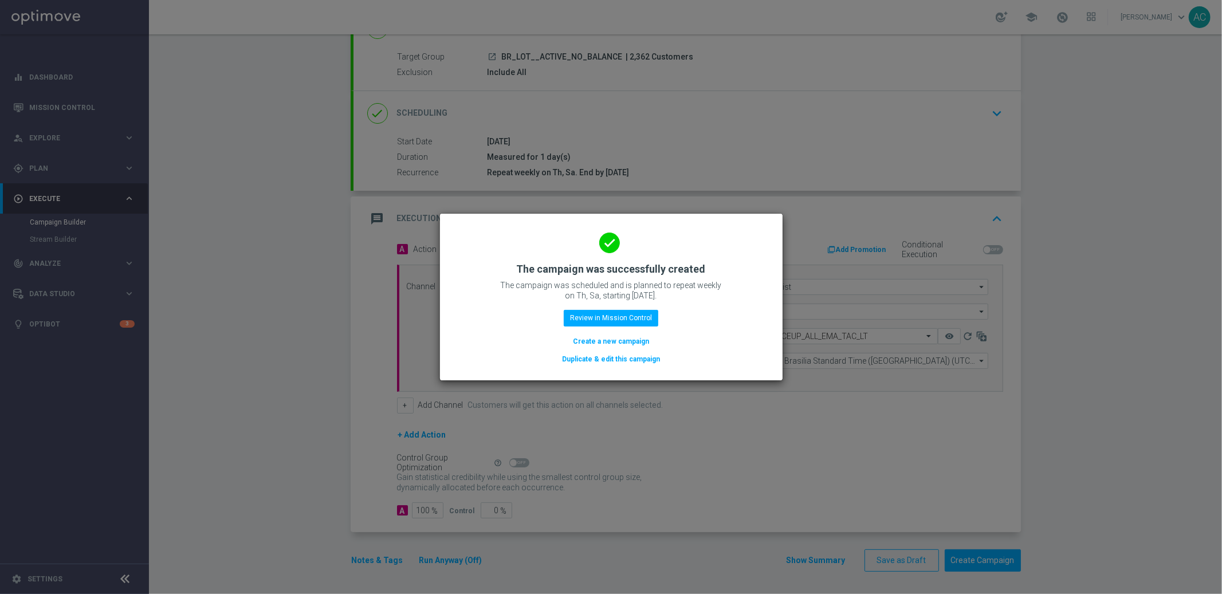
click at [618, 339] on button "Create a new campaign" at bounding box center [611, 341] width 78 height 13
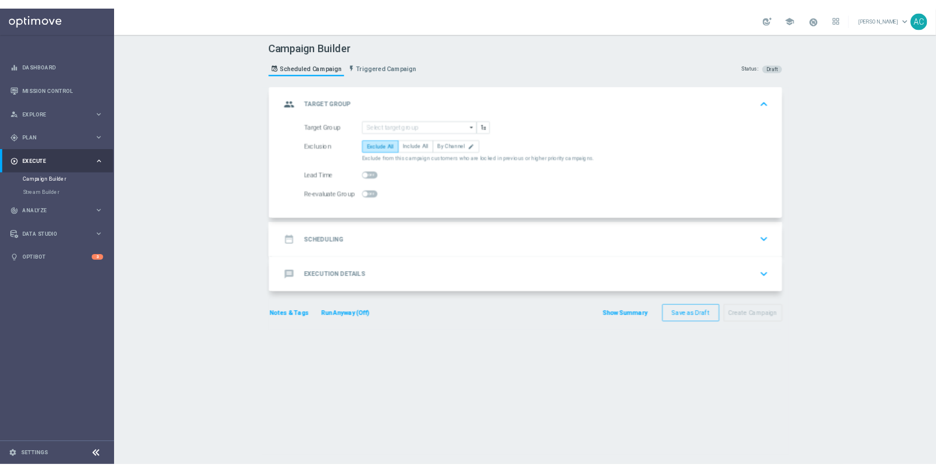
scroll to position [0, 0]
